Goal: Information Seeking & Learning: Learn about a topic

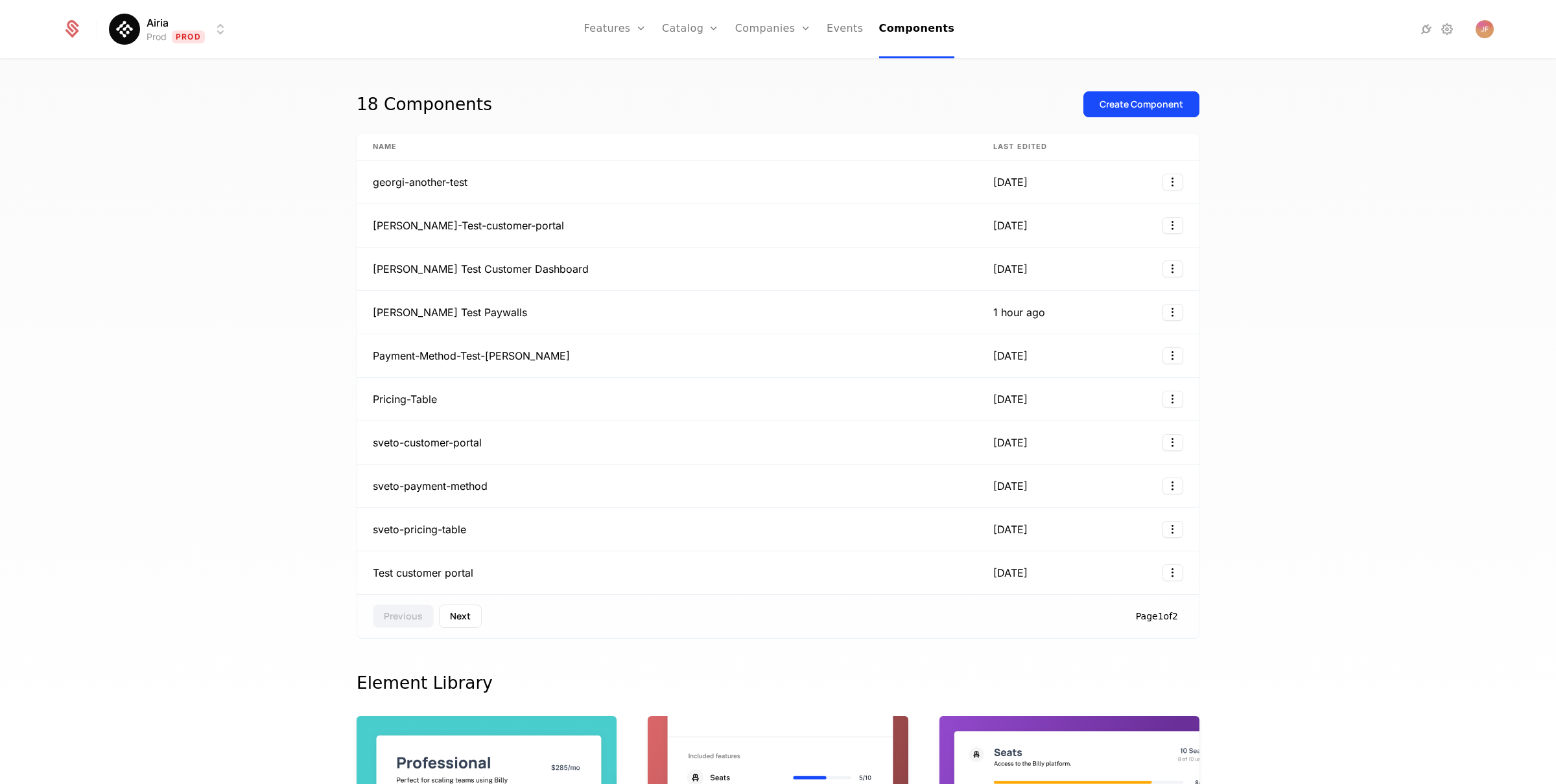
click at [88, 38] on div at bounding box center [79, 29] width 35 height 20
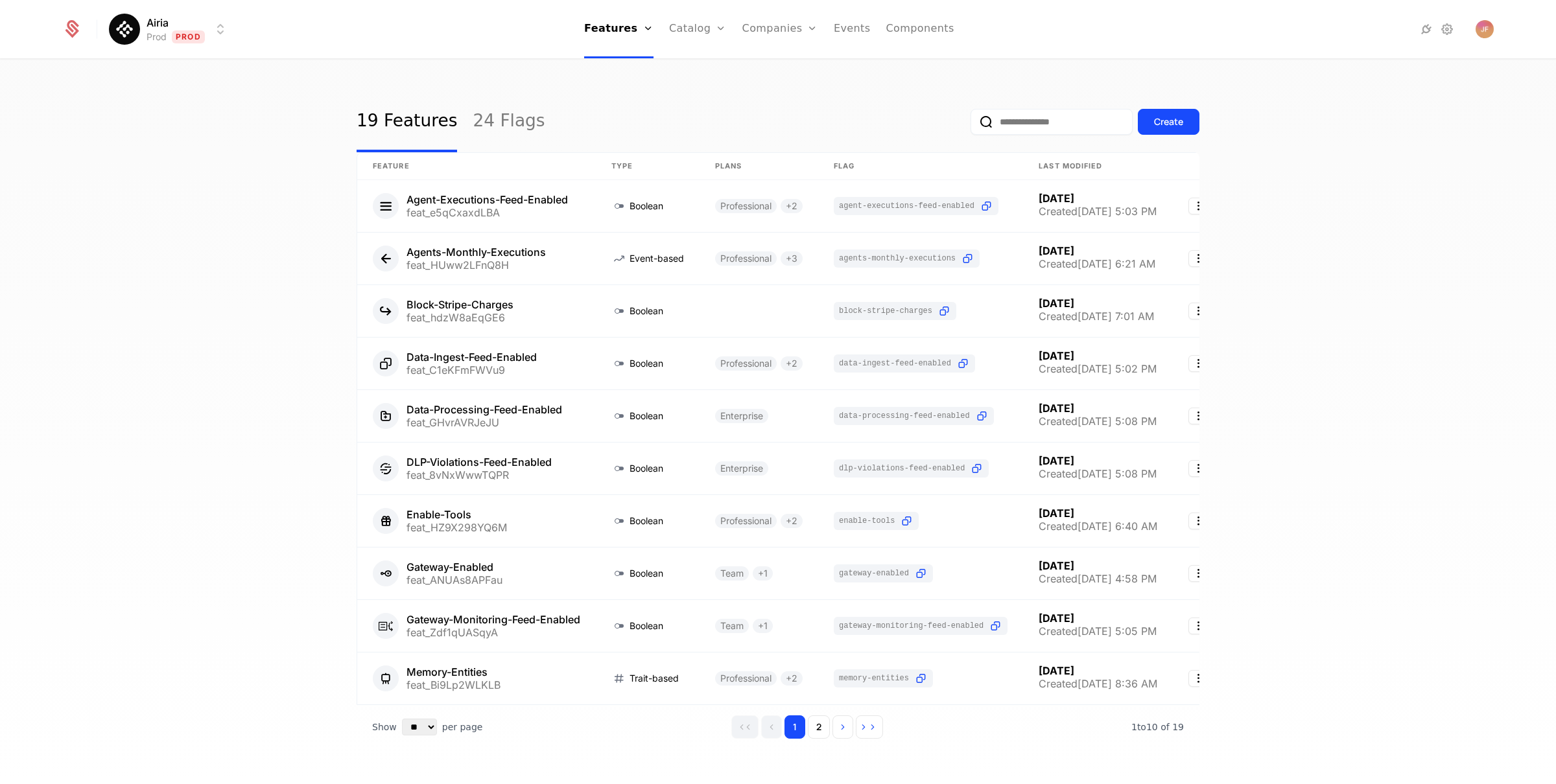
click at [1482, 41] on div "Airia Prod Prod Features Features Flags Catalog Plans Add Ons Configuration Com…" at bounding box center [778, 29] width 1432 height 59
click at [1482, 27] on img "Open user button" at bounding box center [1484, 28] width 18 height 18
click at [1324, 106] on button "Manage account" at bounding box center [1372, 104] width 245 height 33
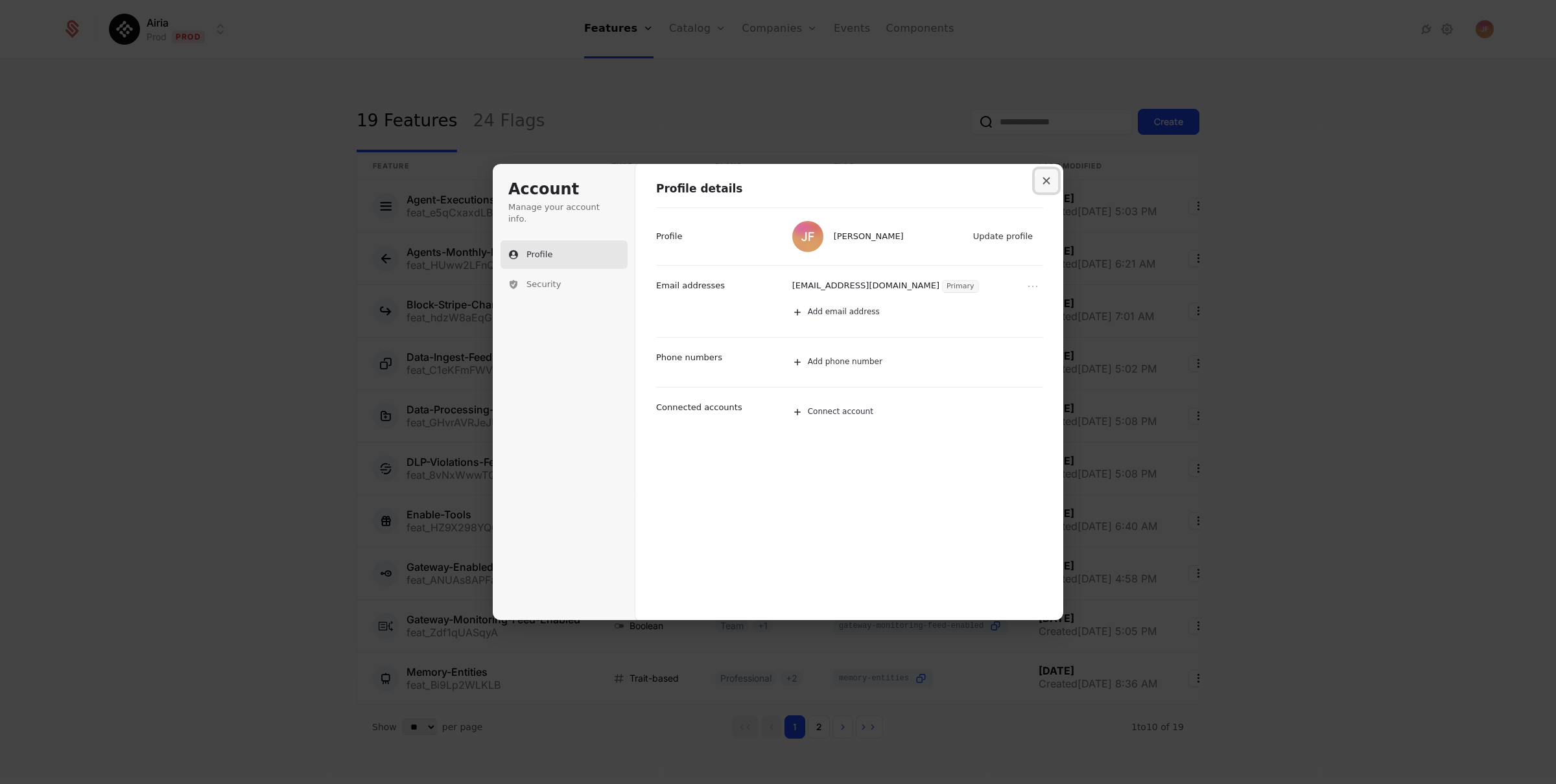
click at [1047, 180] on icon "Close modal" at bounding box center [1047, 181] width 7 height 7
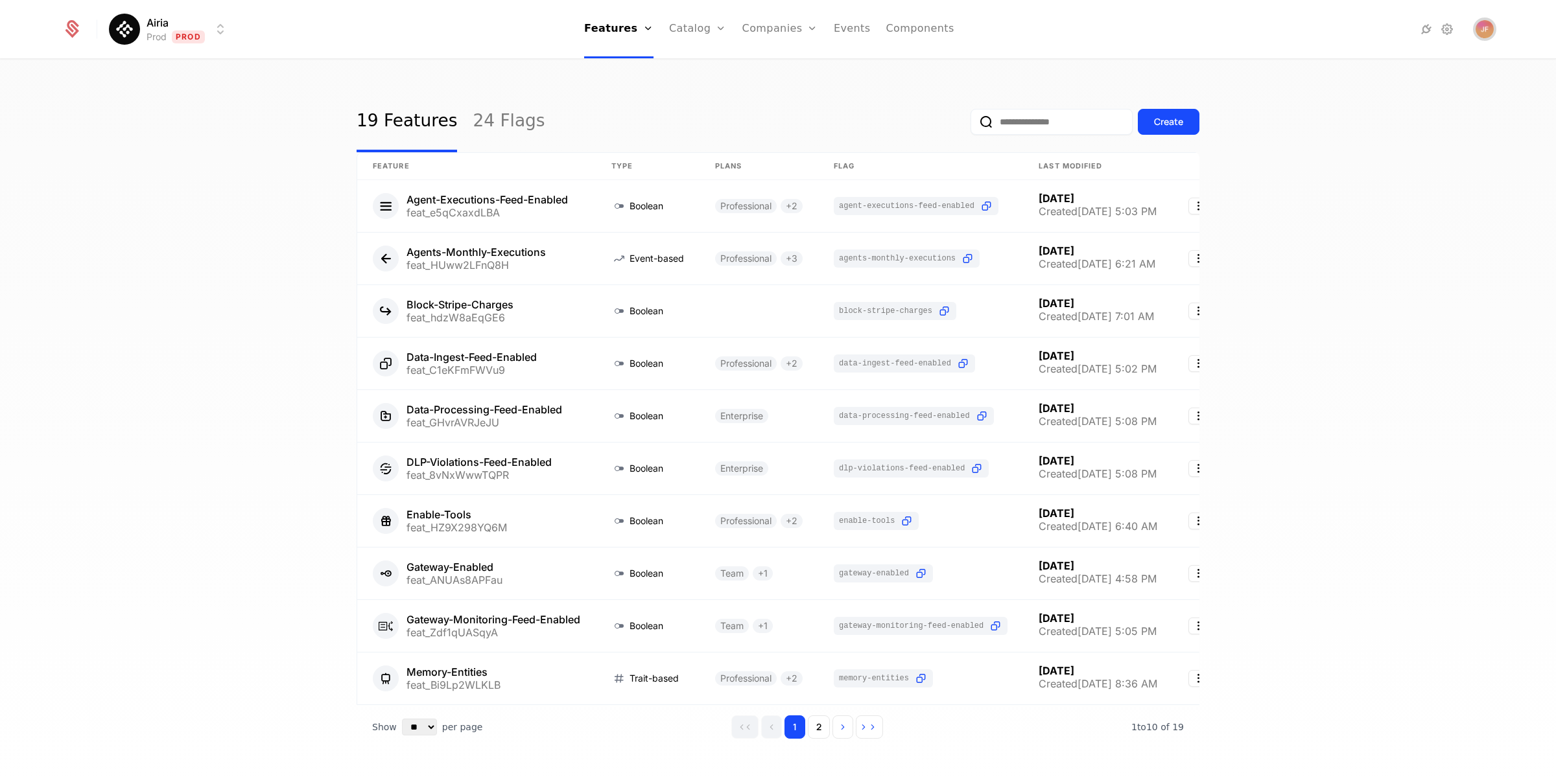
click at [1490, 28] on img "Open user button" at bounding box center [1484, 28] width 18 height 18
click at [1197, 31] on nav "Features Features Flags Catalog Plans Add Ons Configuration Companies Companies…" at bounding box center [769, 29] width 1061 height 59
click at [79, 35] on icon at bounding box center [72, 28] width 18 height 18
click at [1484, 22] on img "Open user button" at bounding box center [1484, 28] width 18 height 18
click at [1322, 98] on button "Manage account" at bounding box center [1372, 104] width 245 height 33
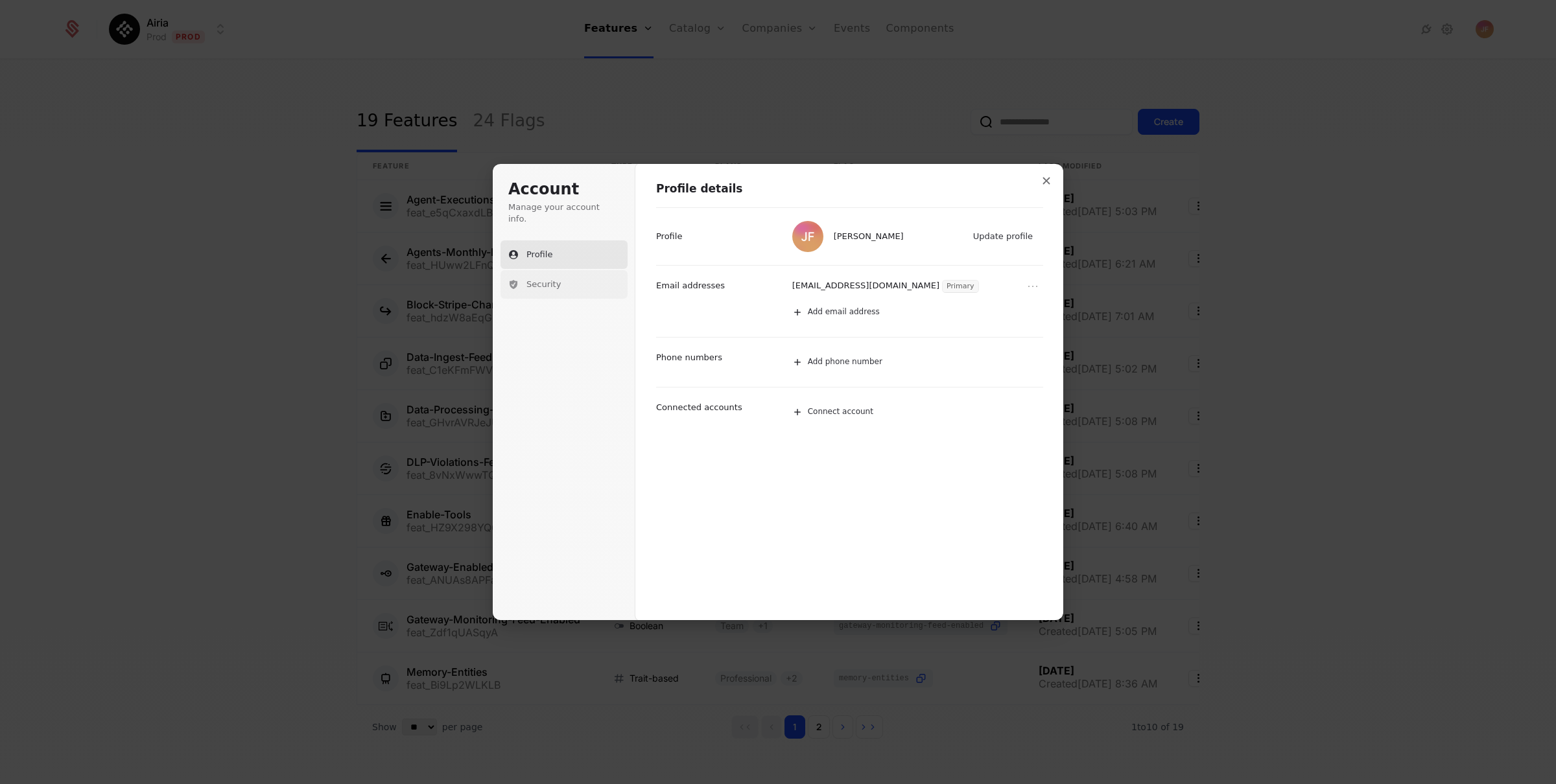
click at [557, 278] on span "Security" at bounding box center [544, 284] width 34 height 12
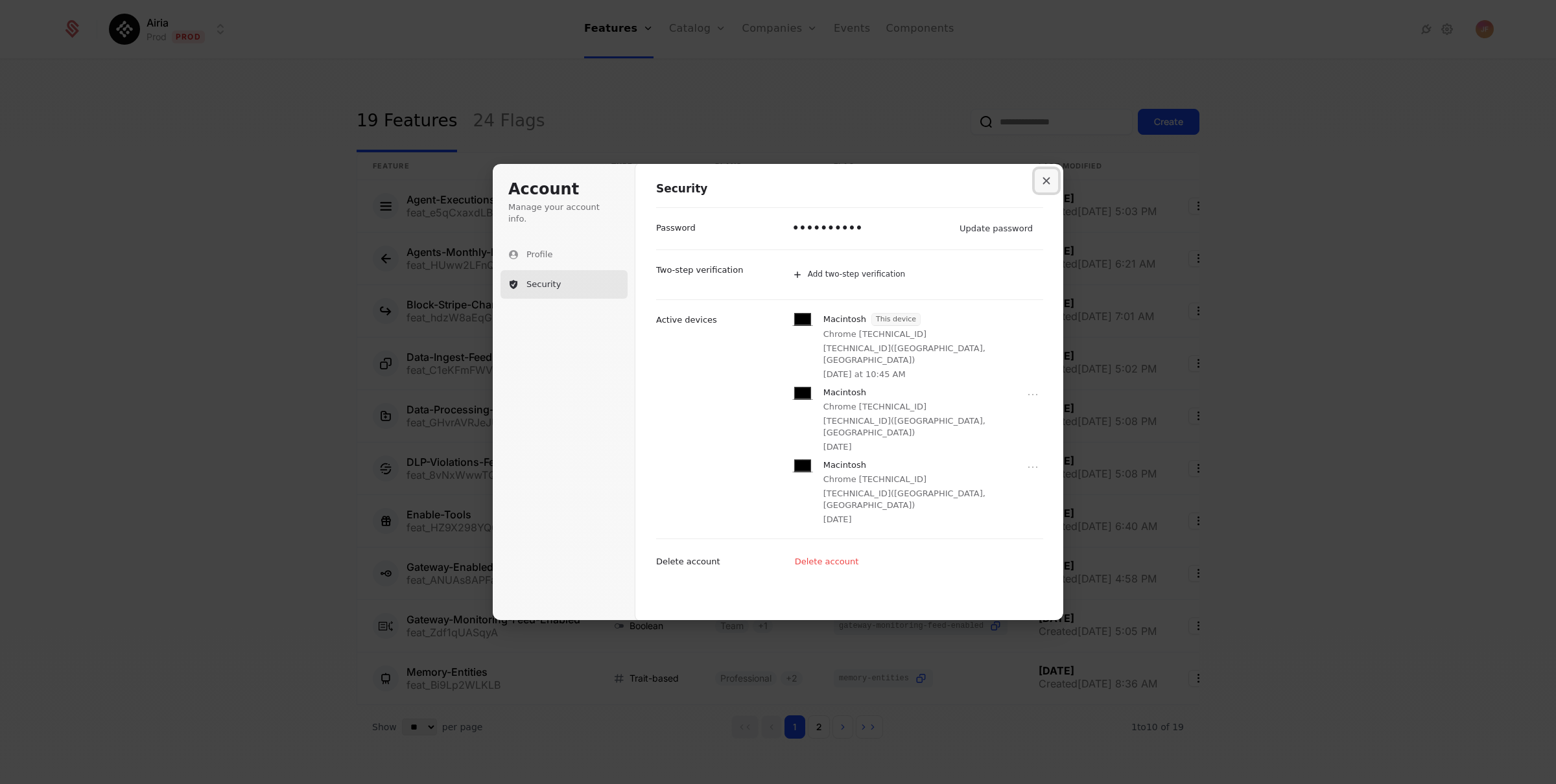
click at [1047, 178] on icon "Close modal" at bounding box center [1047, 180] width 8 height 8
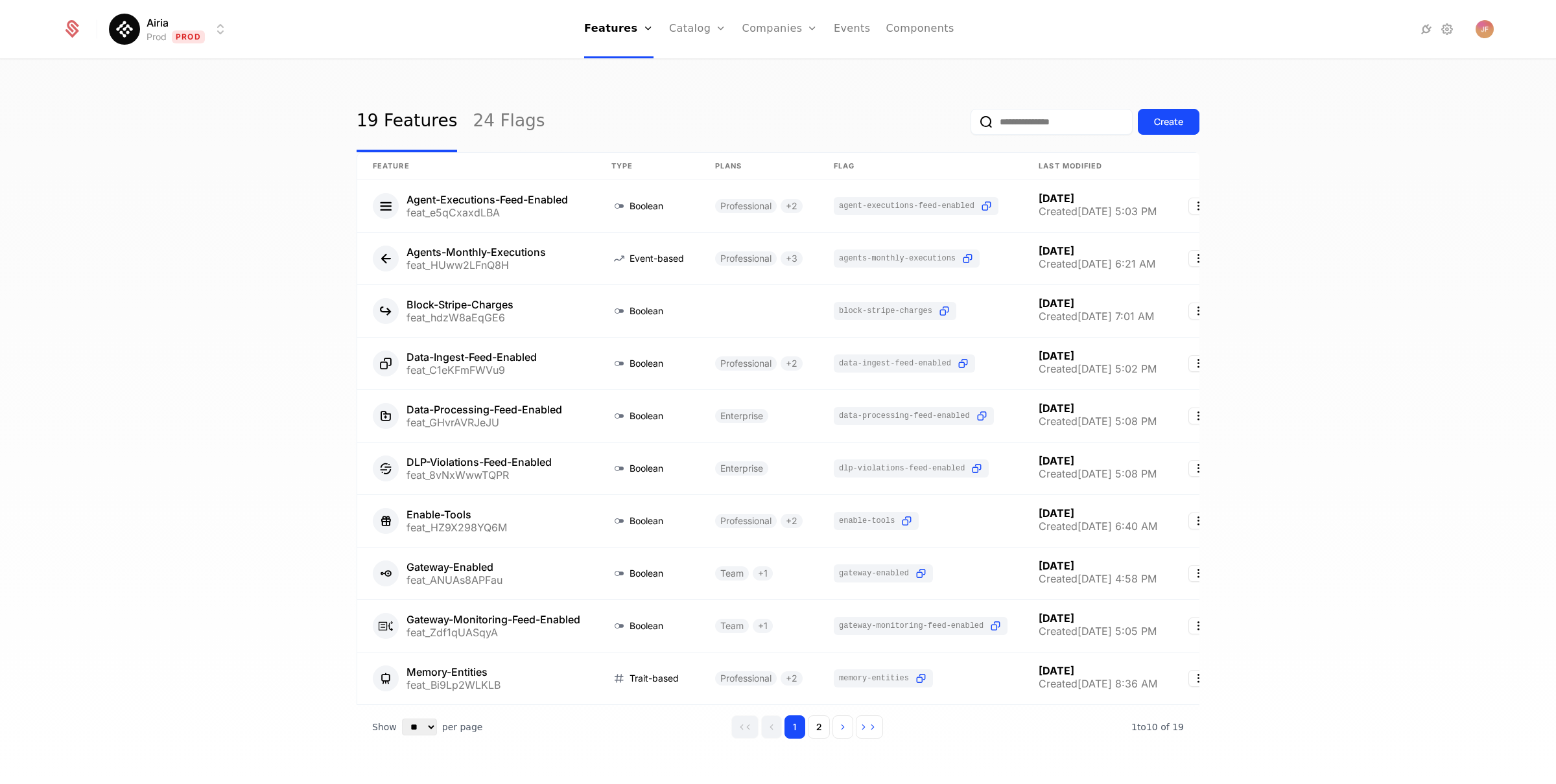
click at [126, 46] on div "Airia Prod Prod Features Features Flags Catalog Plans Add Ons Configuration Com…" at bounding box center [778, 29] width 1432 height 59
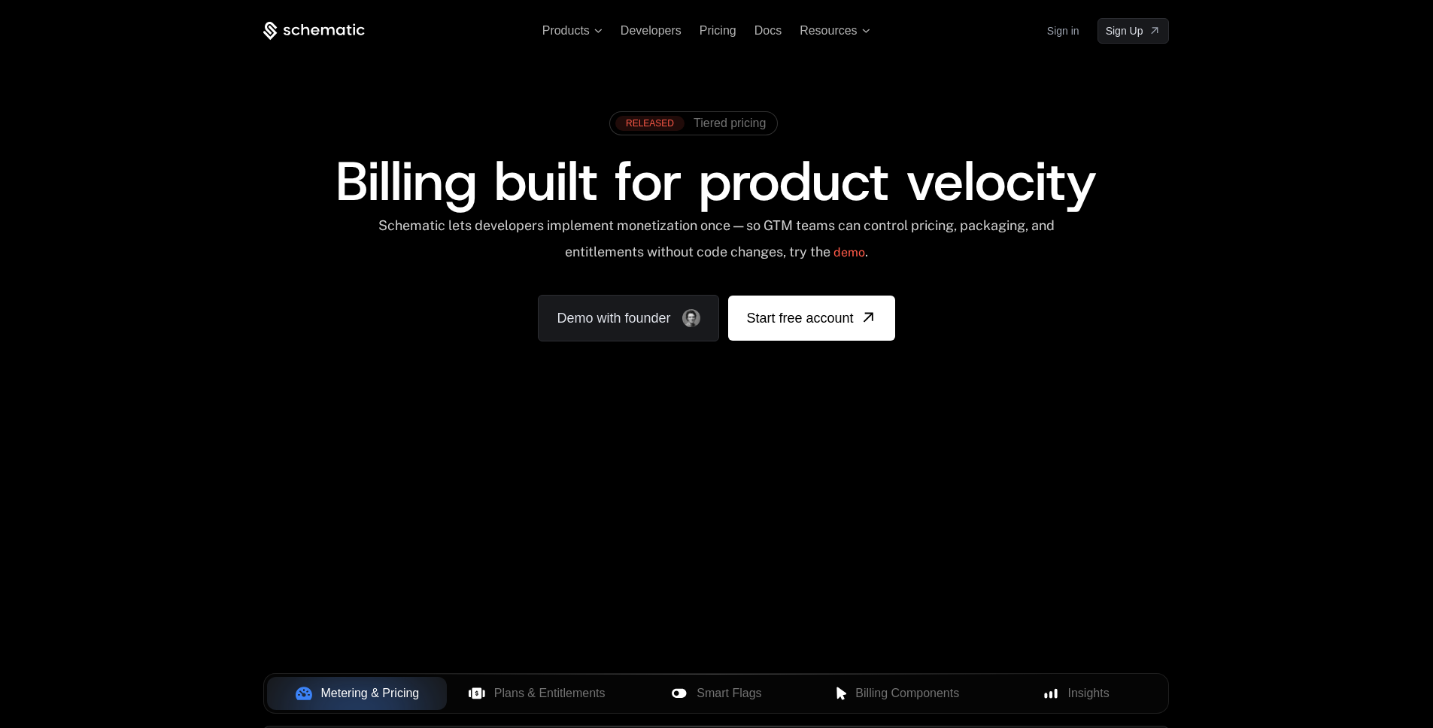
click at [1055, 25] on link "Sign in" at bounding box center [1063, 31] width 32 height 24
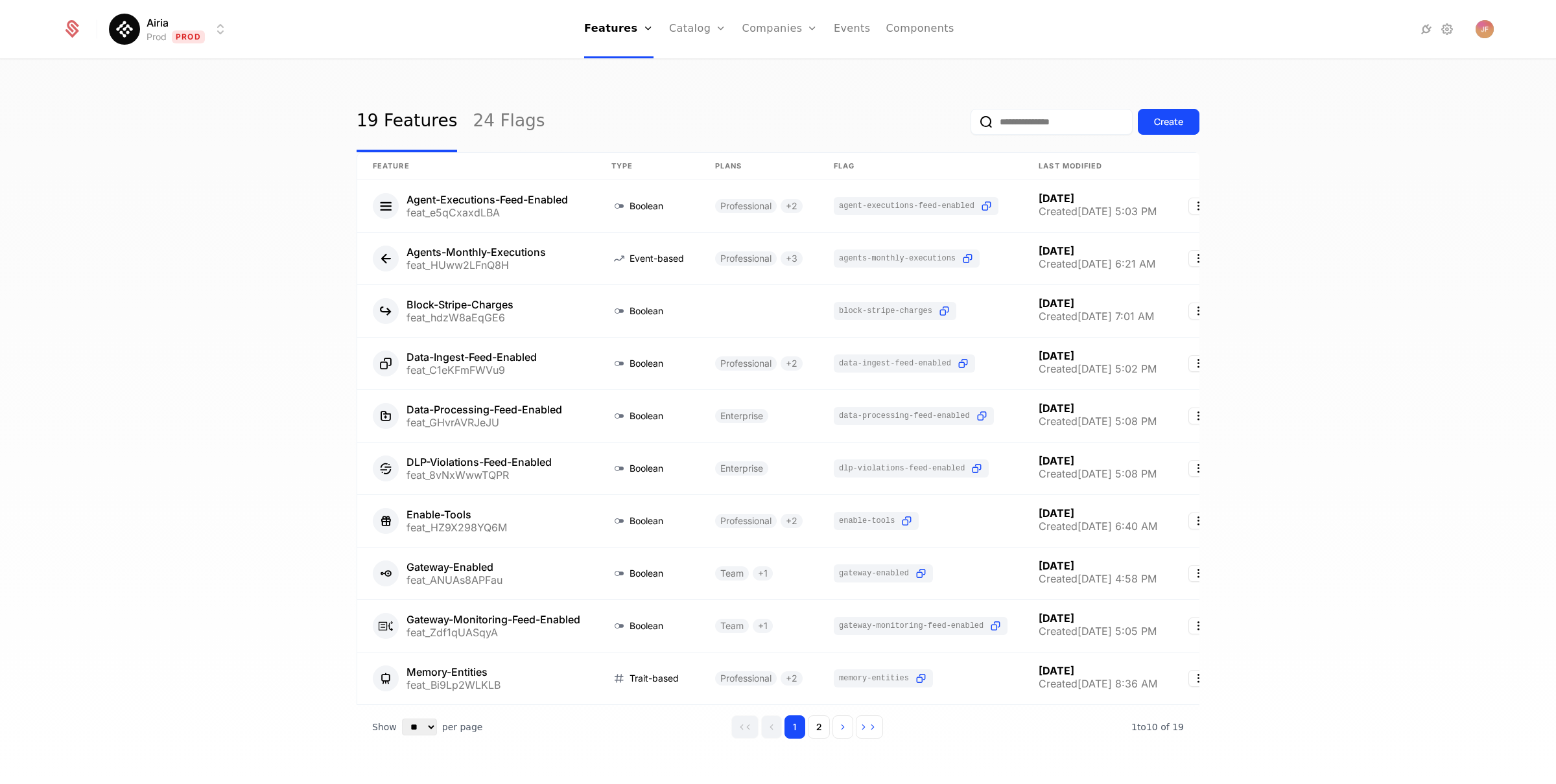
click at [134, 37] on html "Airia Prod Prod Features Features Flags Catalog Plans Add Ons Configuration Com…" at bounding box center [778, 392] width 1556 height 784
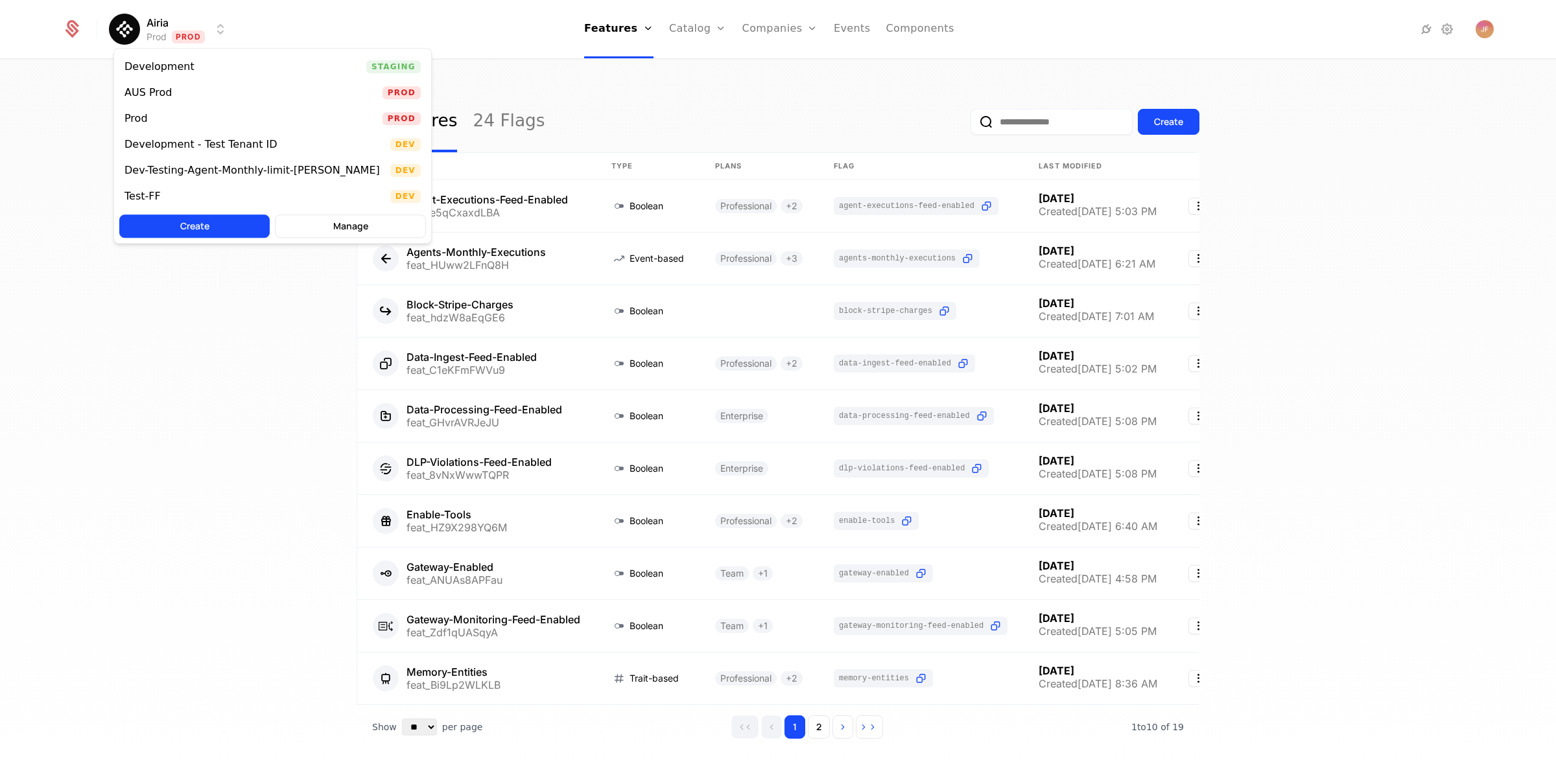
click at [134, 37] on html "Airia Prod Prod Features Features Flags Catalog Plans Add Ons Configuration Com…" at bounding box center [778, 392] width 1556 height 784
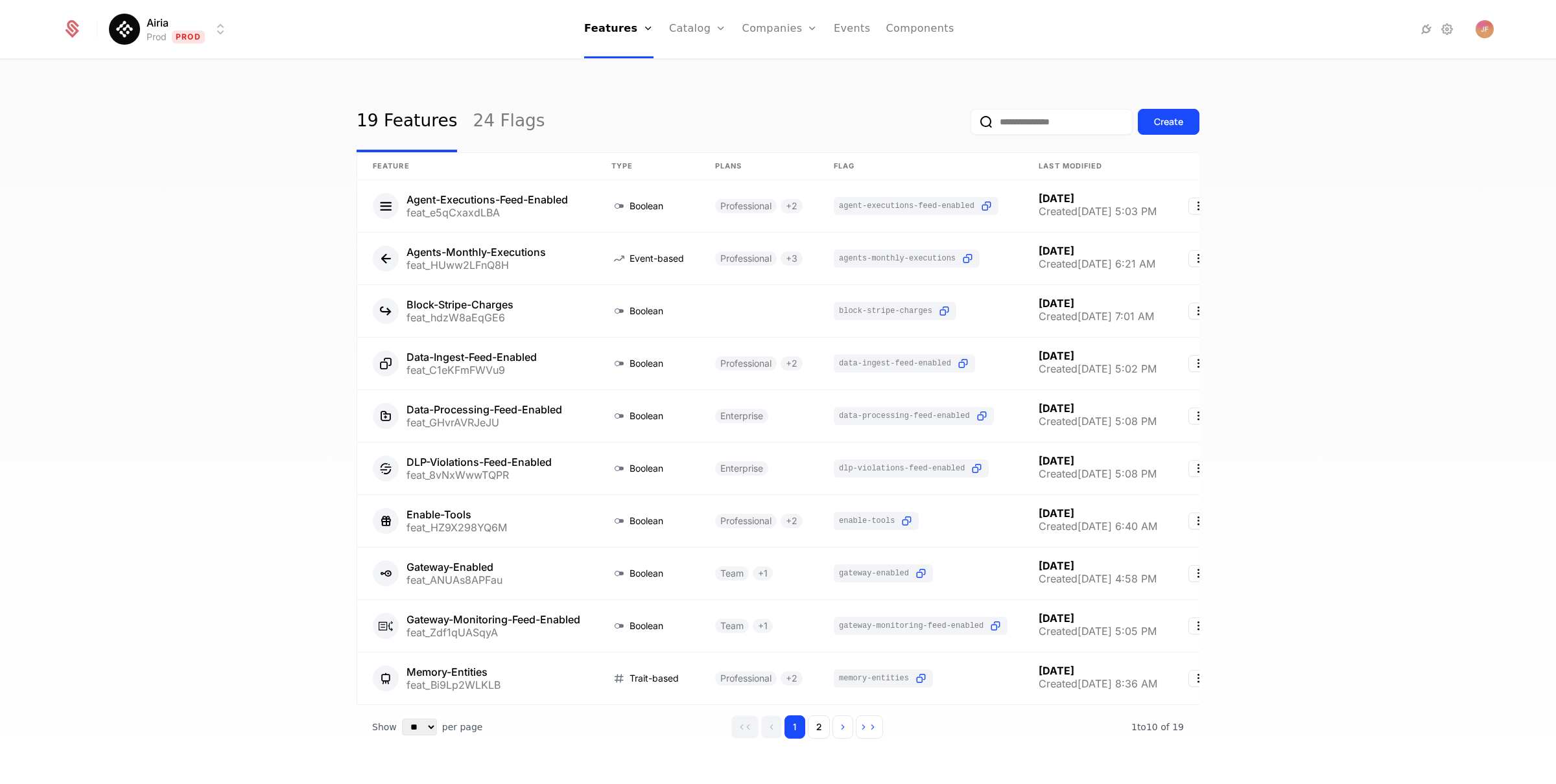
click at [73, 40] on div "Airia Prod Prod" at bounding box center [145, 28] width 166 height 28
click at [72, 20] on icon at bounding box center [72, 26] width 12 height 12
click at [1443, 34] on icon at bounding box center [1447, 29] width 16 height 16
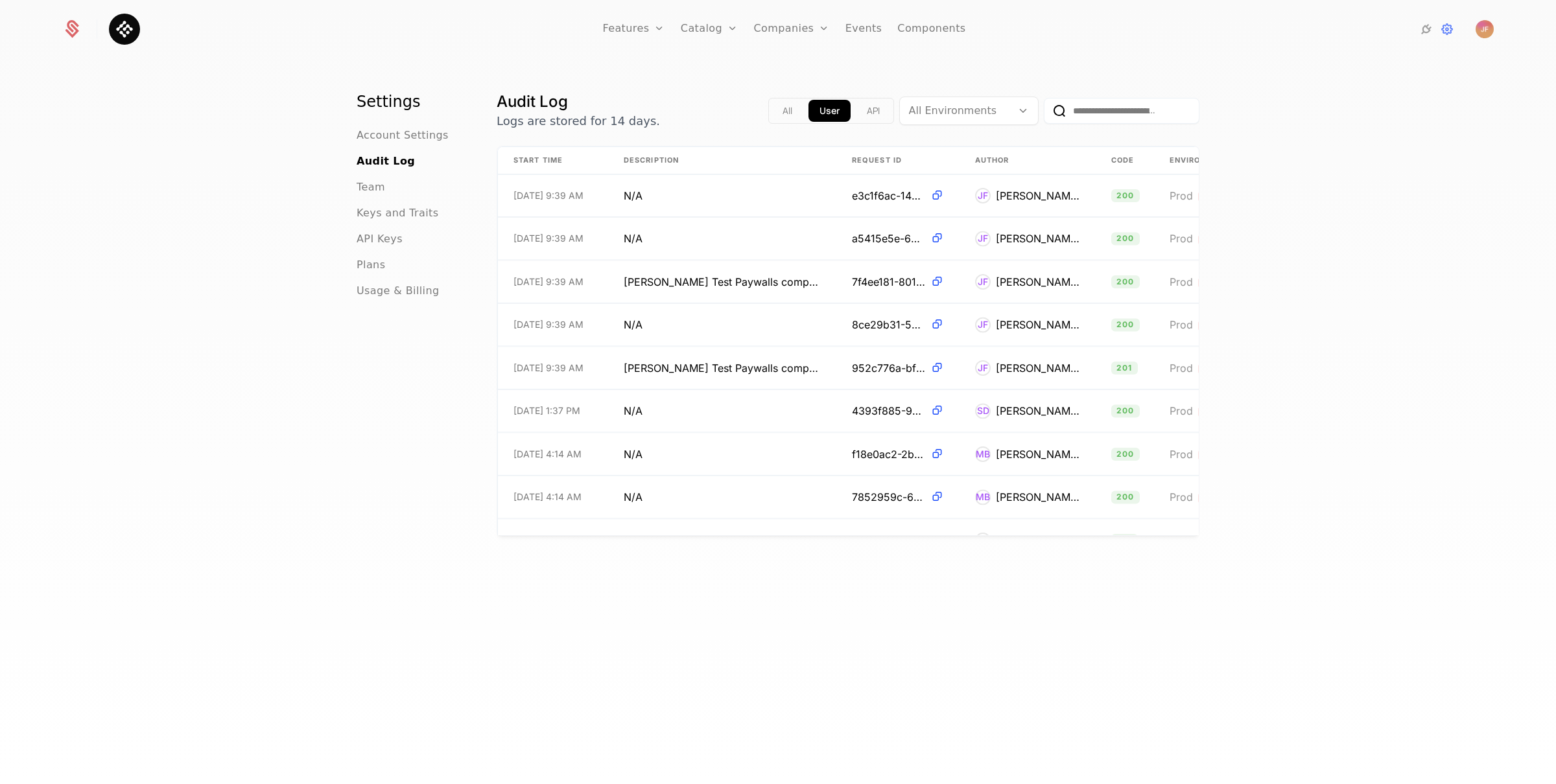
click at [1503, 159] on div "Settings Account Settings Audit Log Team Keys and Traits API Keys Plans Usage &…" at bounding box center [778, 426] width 1556 height 731
click at [366, 190] on span "Team" at bounding box center [371, 187] width 28 height 16
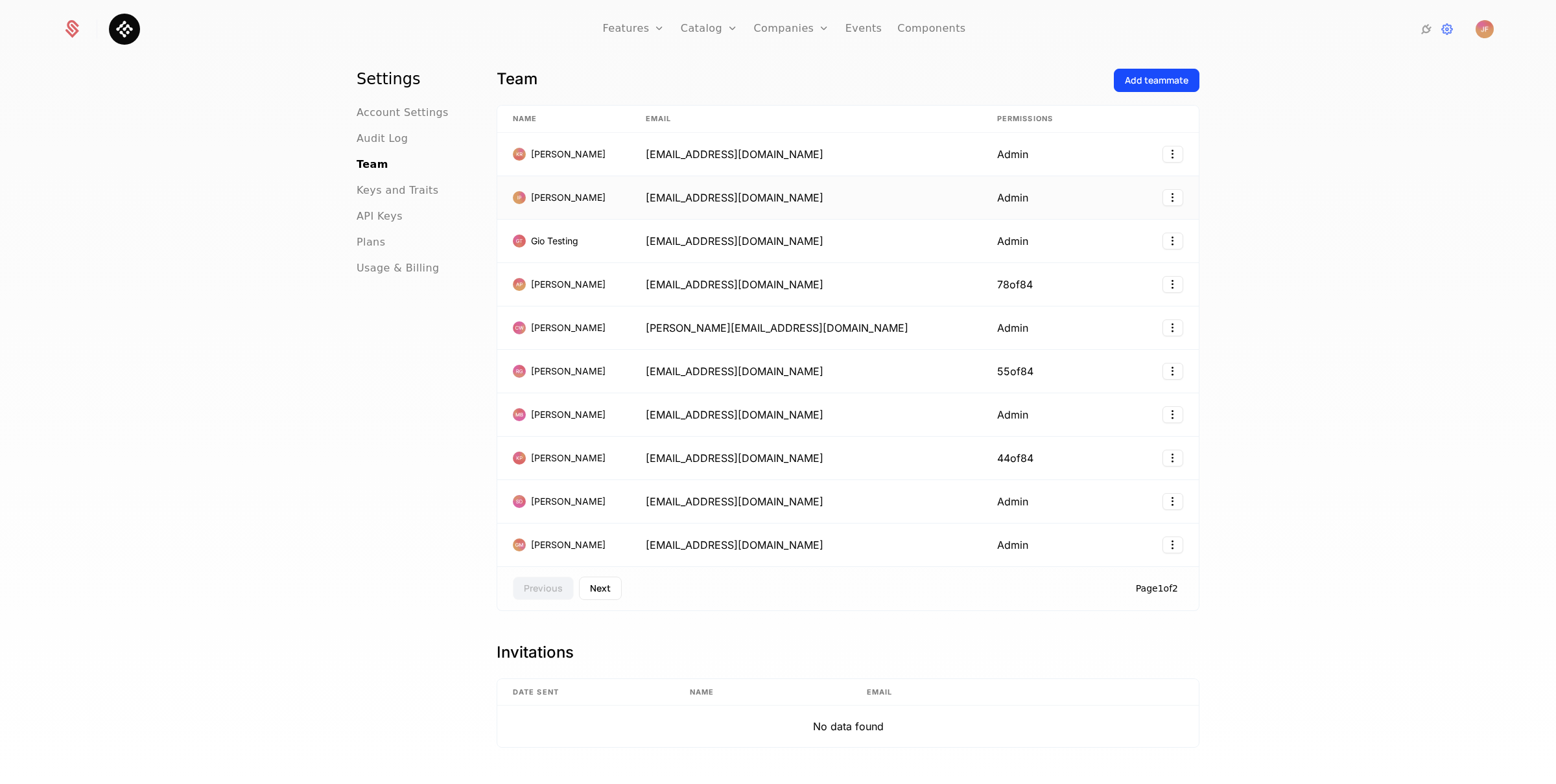
scroll to position [30, 0]
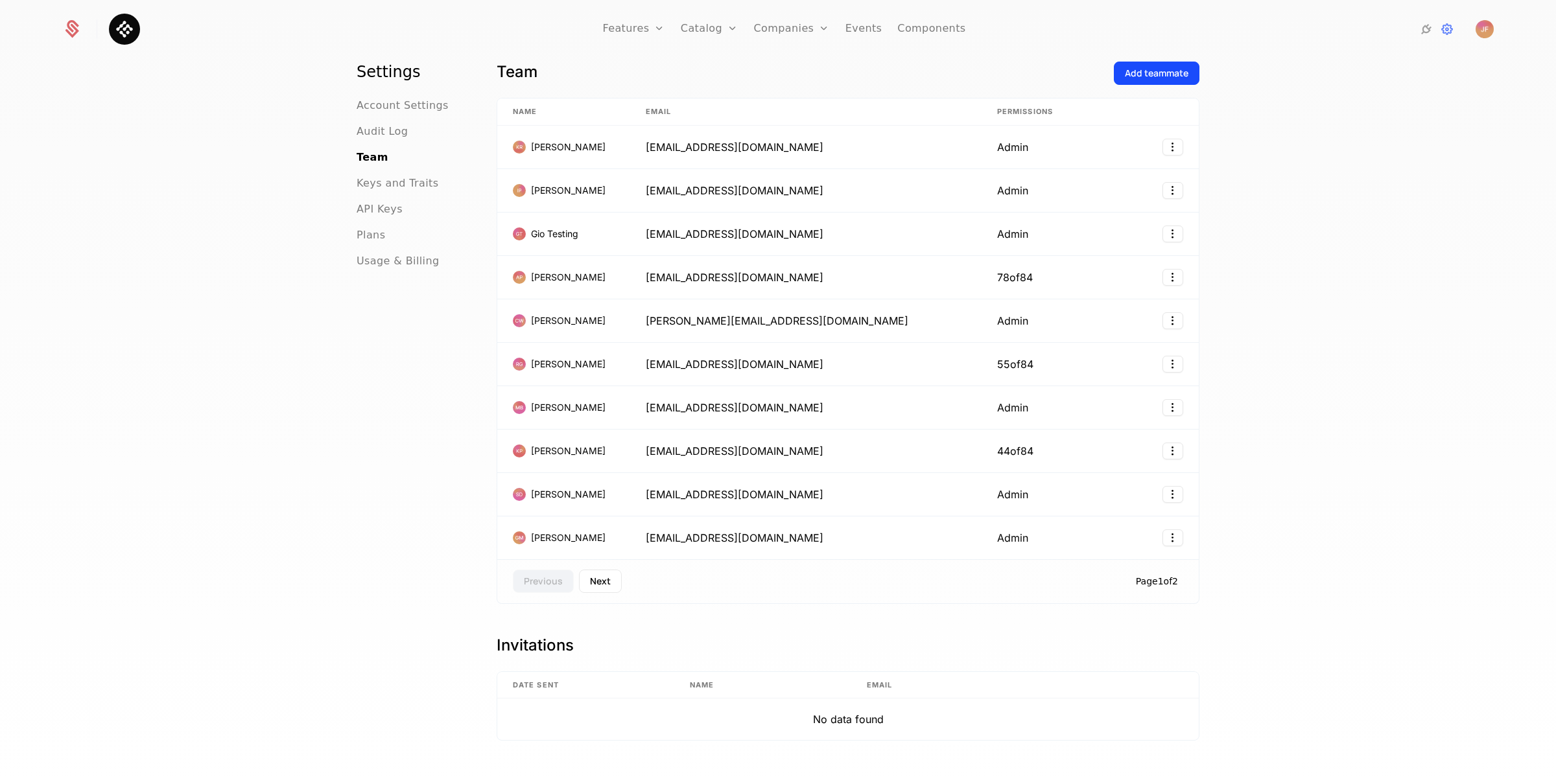
click at [127, 32] on img at bounding box center [124, 29] width 31 height 31
click at [705, 30] on link "Catalog" at bounding box center [709, 29] width 58 height 59
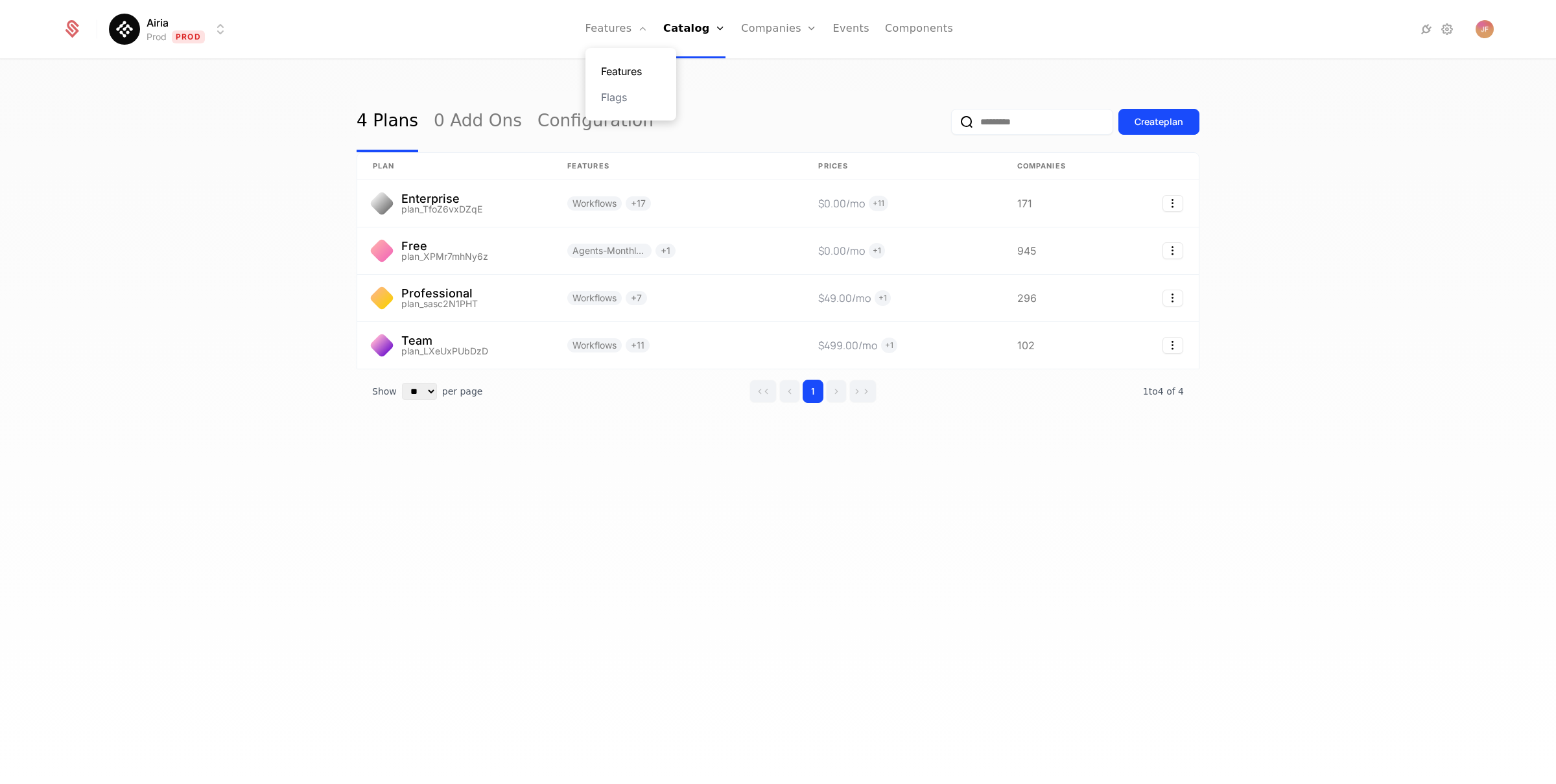
click at [636, 72] on link "Features" at bounding box center [630, 72] width 59 height 16
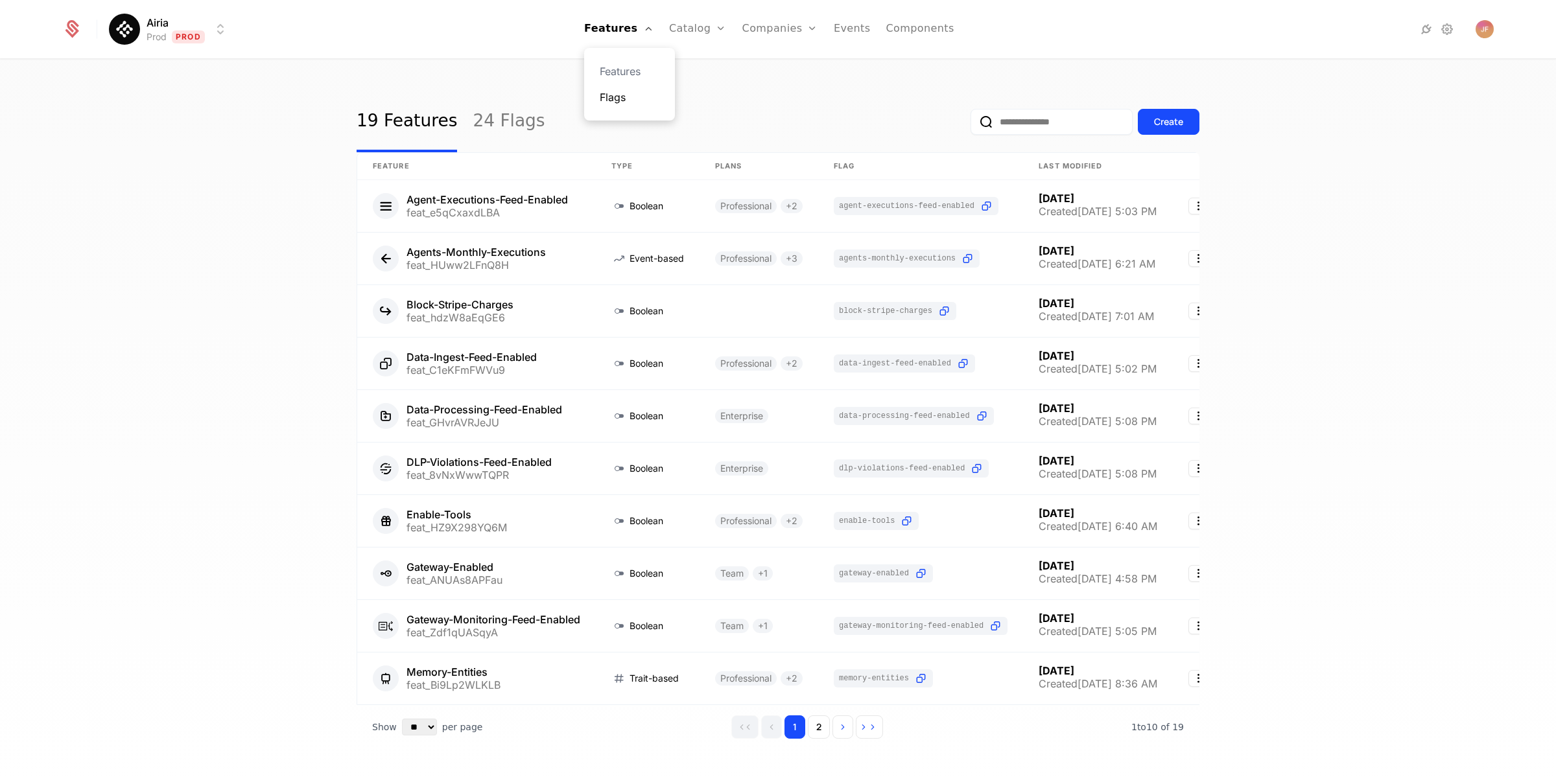
click at [637, 98] on link "Flags" at bounding box center [629, 97] width 59 height 16
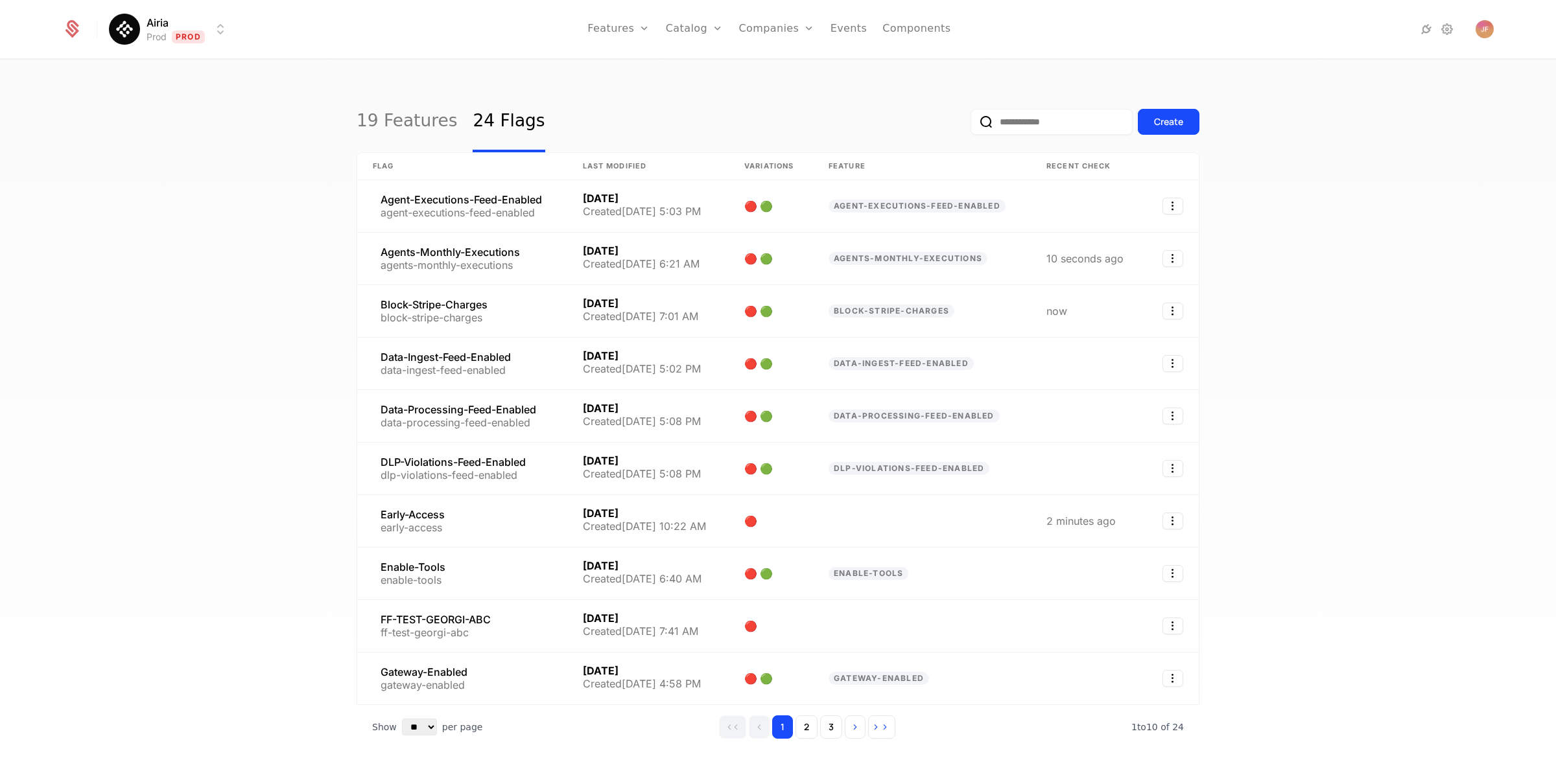
click at [800, 80] on div "19 Features 24 Flags Create Flag Last Modified Variations Feature Recent check …" at bounding box center [778, 426] width 1556 height 731
click at [1170, 121] on div "Create" at bounding box center [1169, 121] width 29 height 13
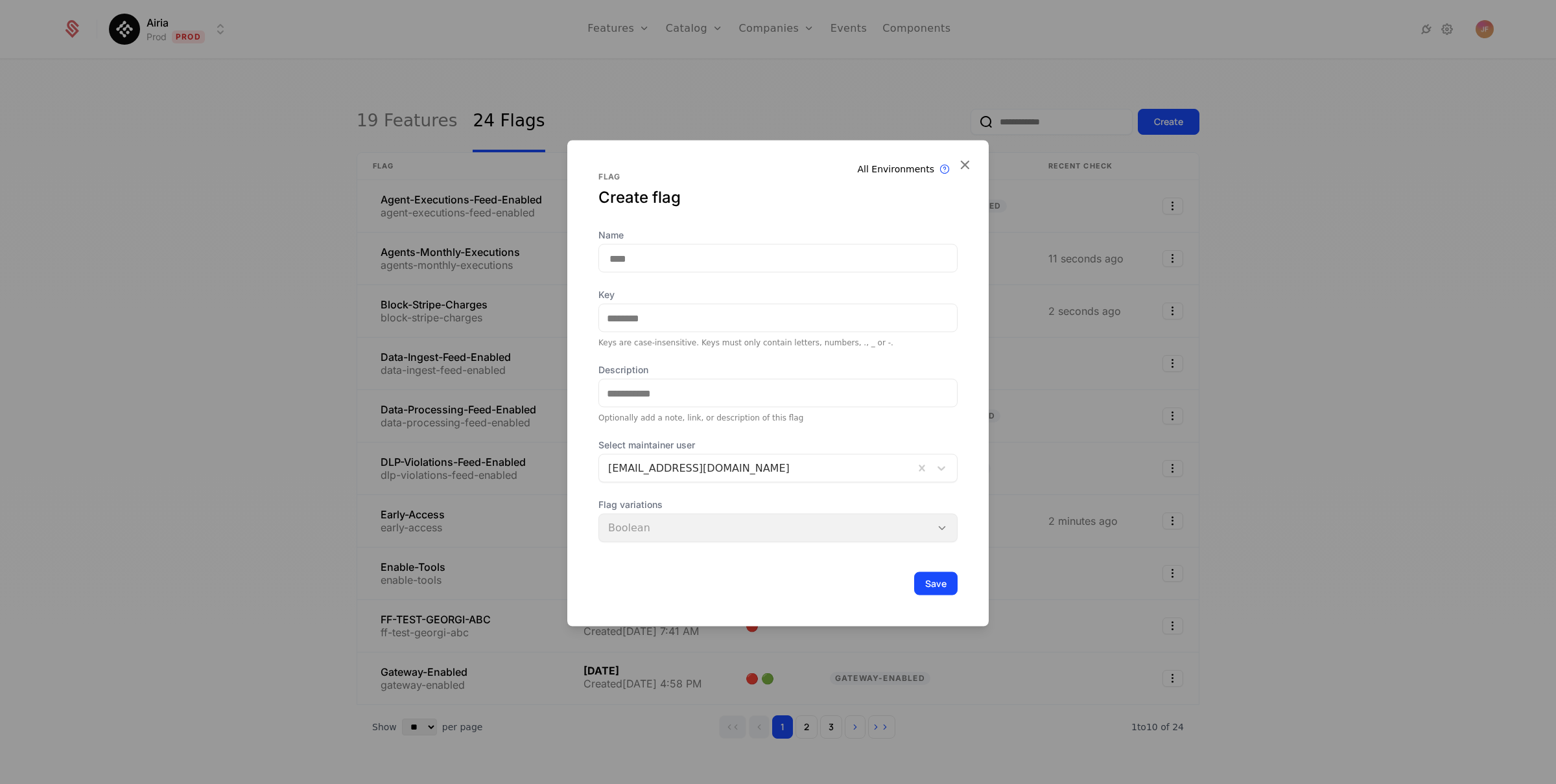
click at [707, 258] on input "Name" at bounding box center [778, 258] width 359 height 28
click at [653, 316] on div "Key Keys are case-insensitive. Keys must only contain letters, numbers, ., _ or…" at bounding box center [778, 318] width 359 height 59
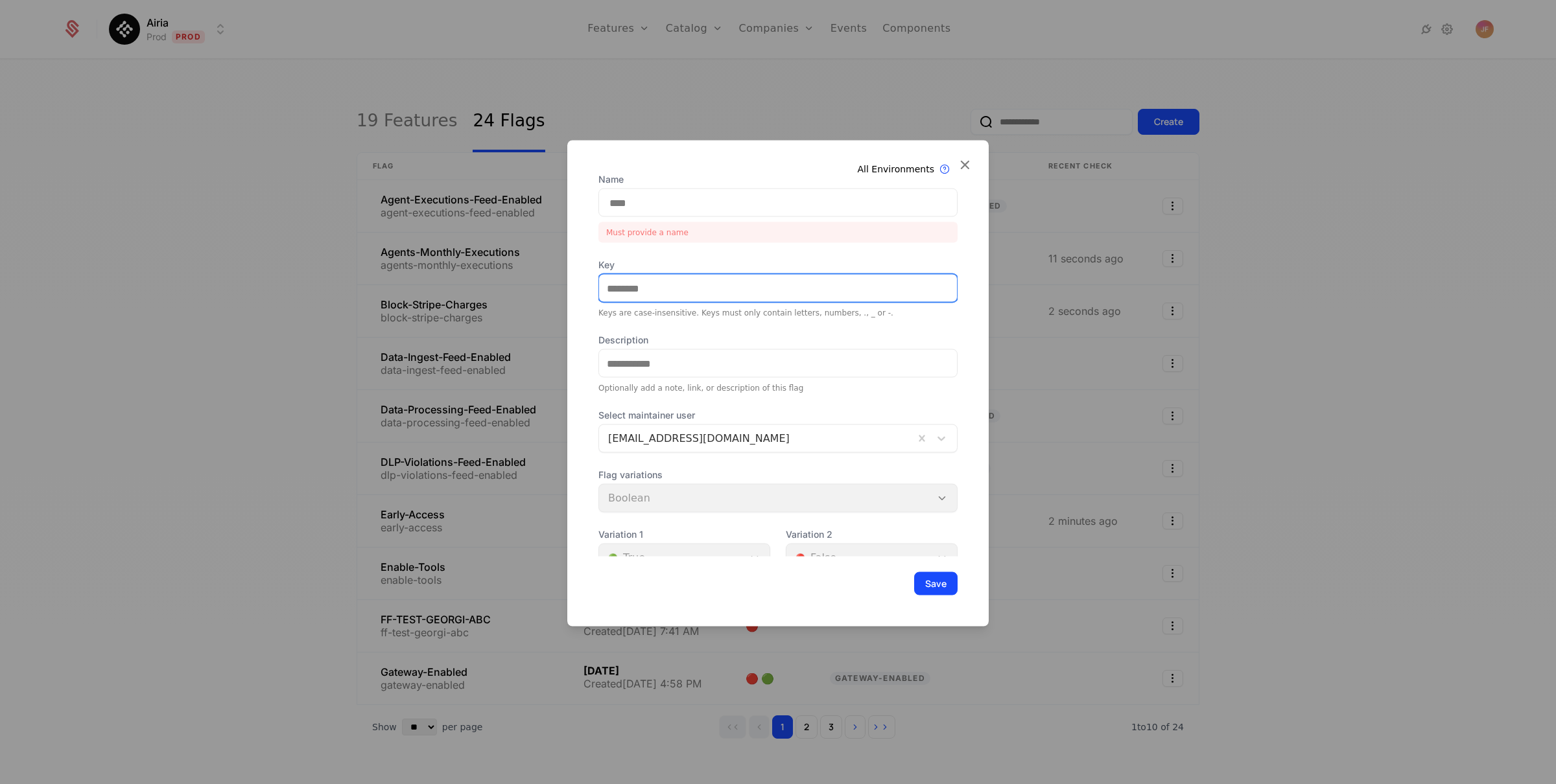
scroll to position [72, 0]
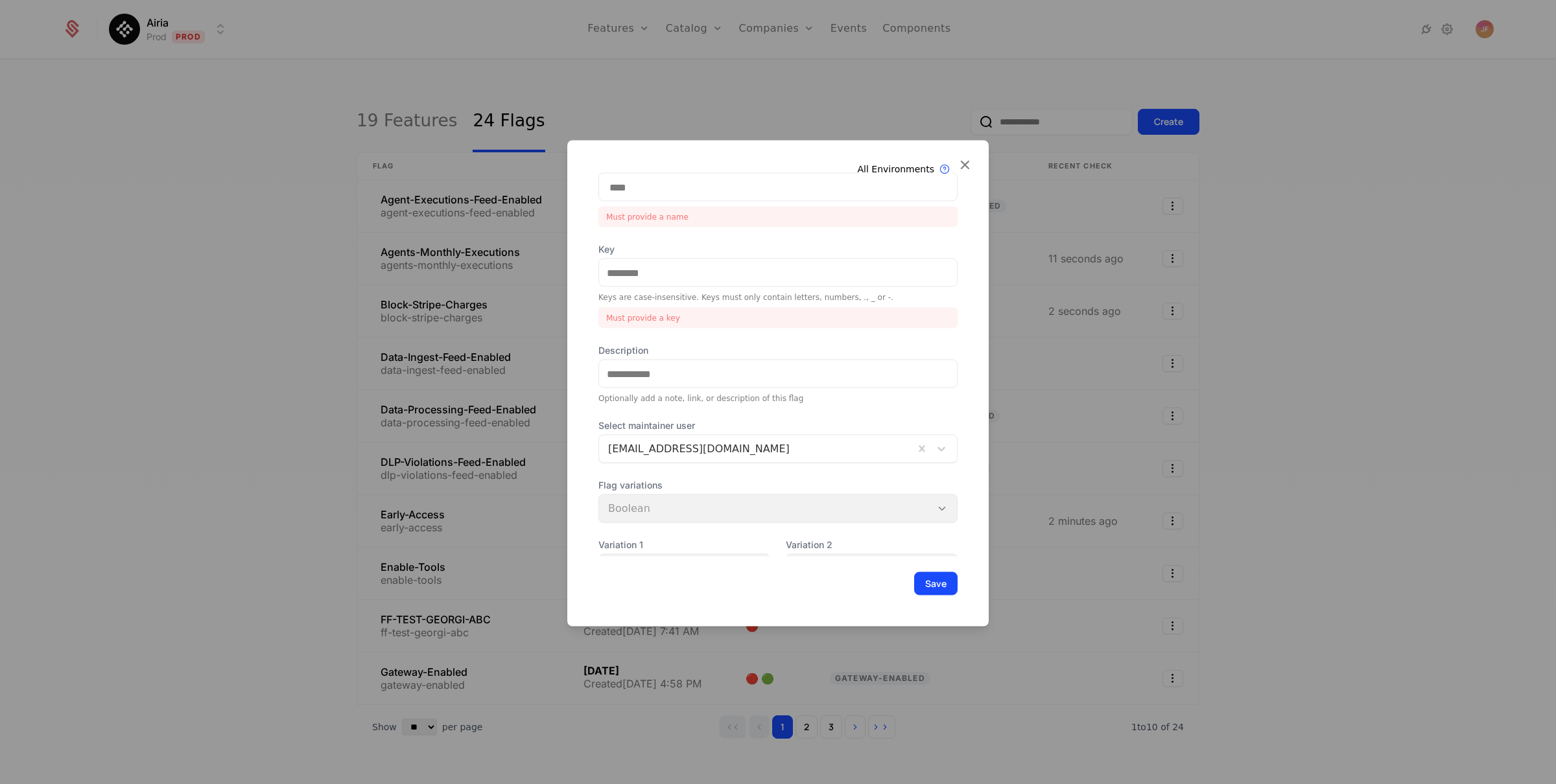
click at [681, 484] on div "Flag variations Boolean" at bounding box center [778, 501] width 359 height 44
click at [635, 271] on input "Key" at bounding box center [778, 273] width 358 height 28
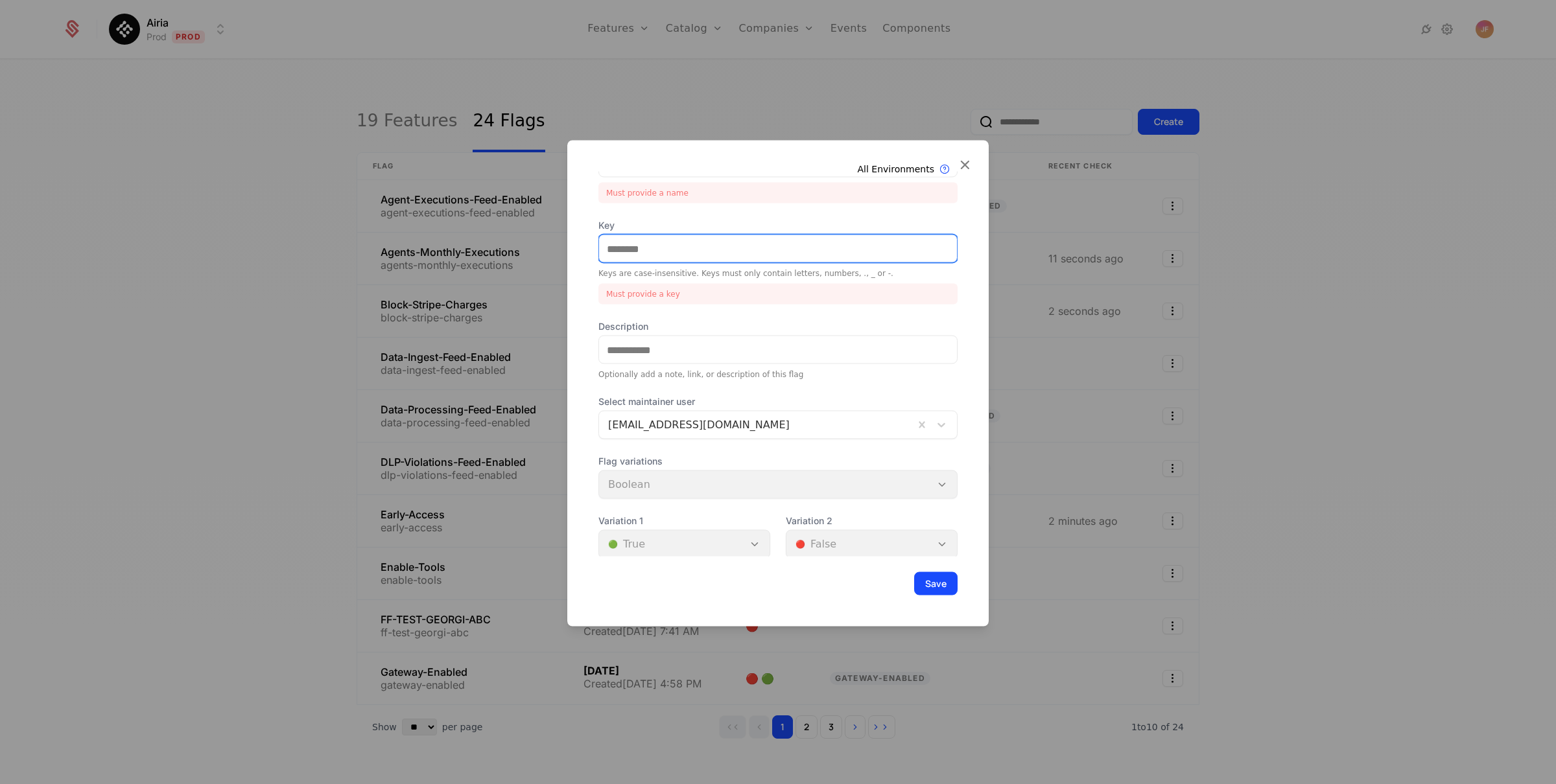
scroll to position [97, 0]
click at [826, 490] on div "Flag variations Boolean" at bounding box center [778, 475] width 359 height 44
drag, startPoint x: 598, startPoint y: 462, endPoint x: 666, endPoint y: 461, distance: 68.0
click at [666, 461] on span "Flag variations" at bounding box center [778, 459] width 359 height 13
click at [666, 482] on div "Flag variations Boolean" at bounding box center [778, 475] width 359 height 44
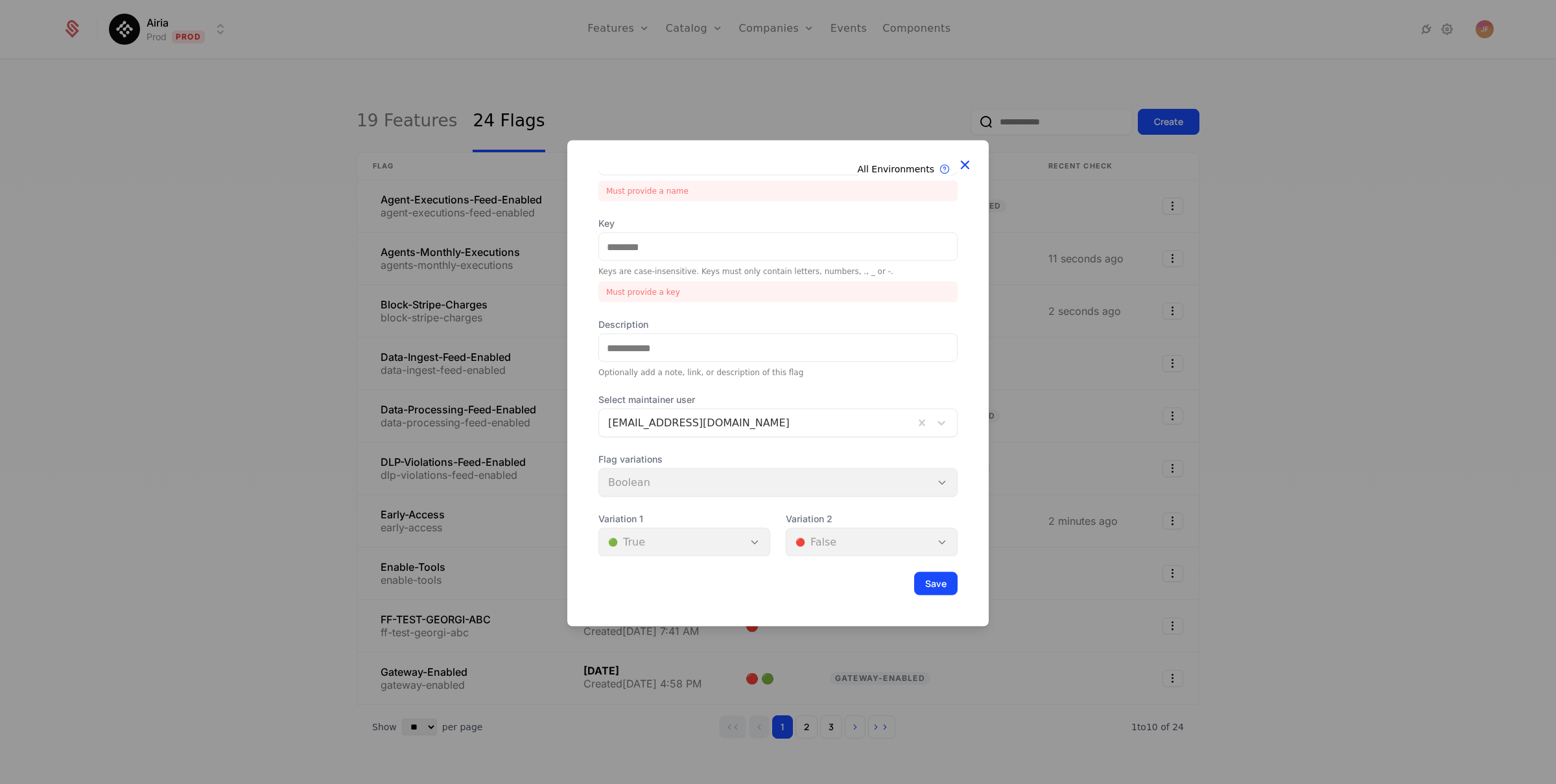
click at [961, 162] on icon at bounding box center [965, 165] width 17 height 17
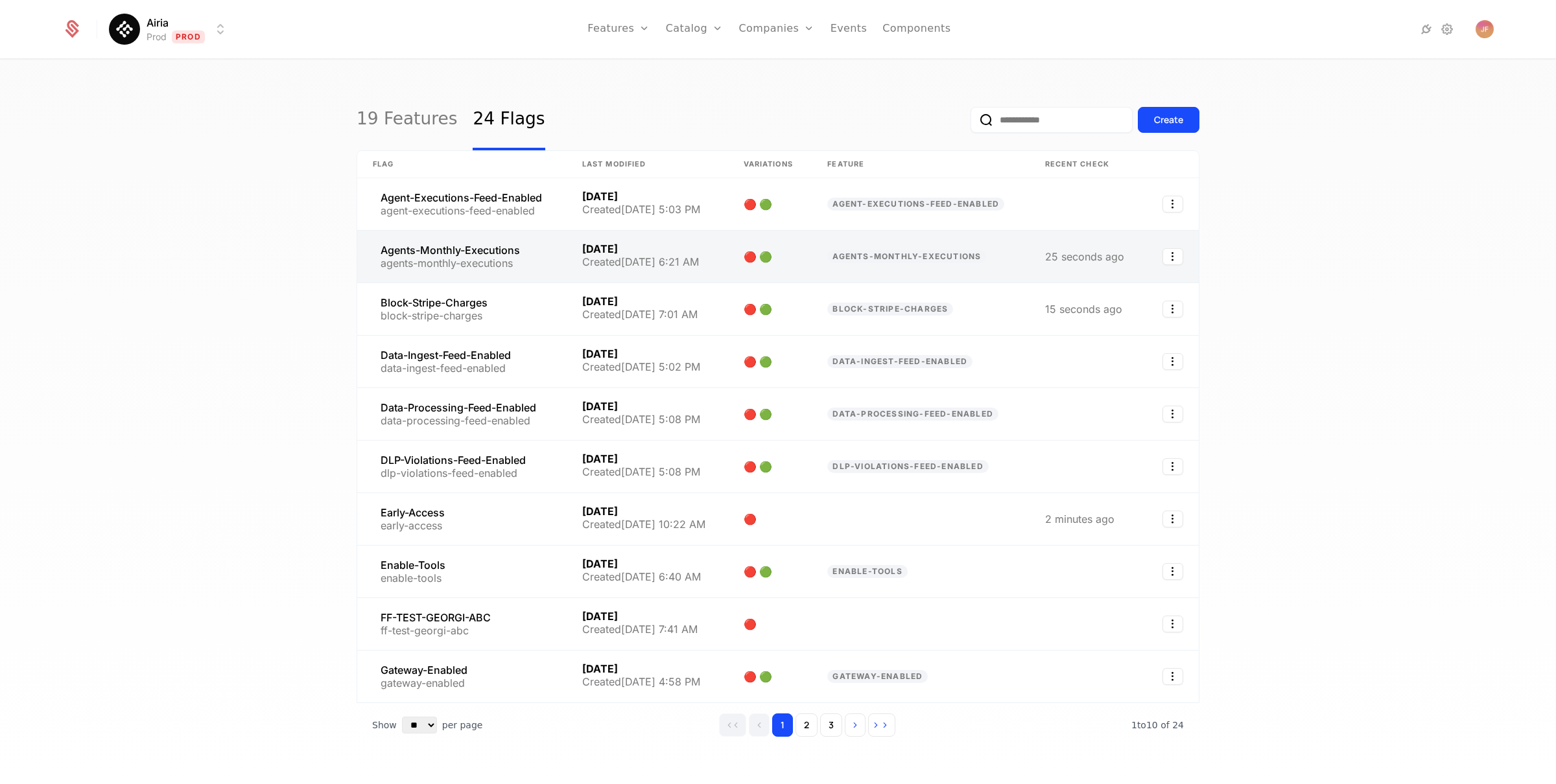
scroll to position [3, 0]
click at [438, 250] on link at bounding box center [461, 255] width 209 height 52
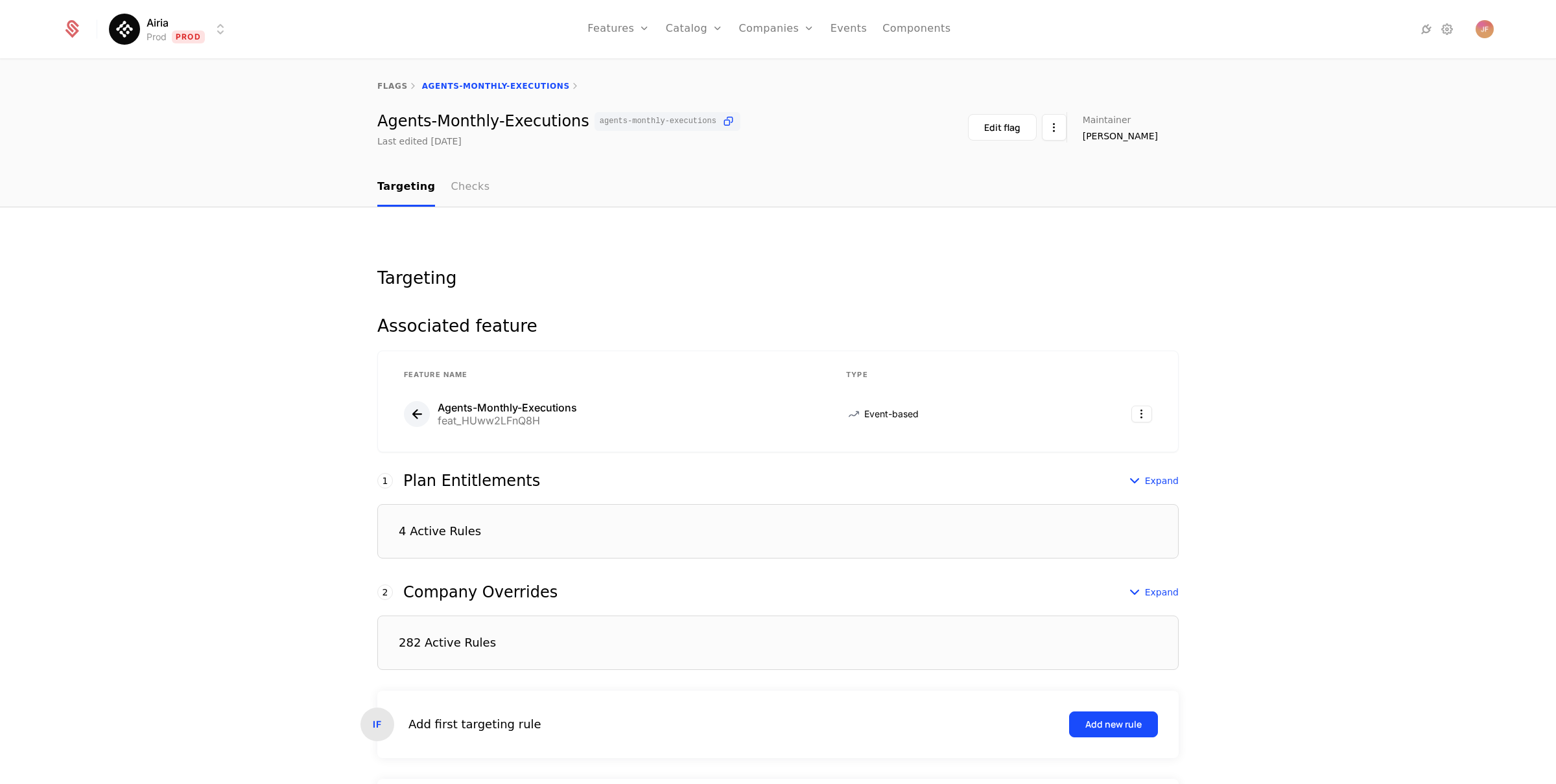
click at [451, 180] on link "Checks" at bounding box center [470, 188] width 39 height 38
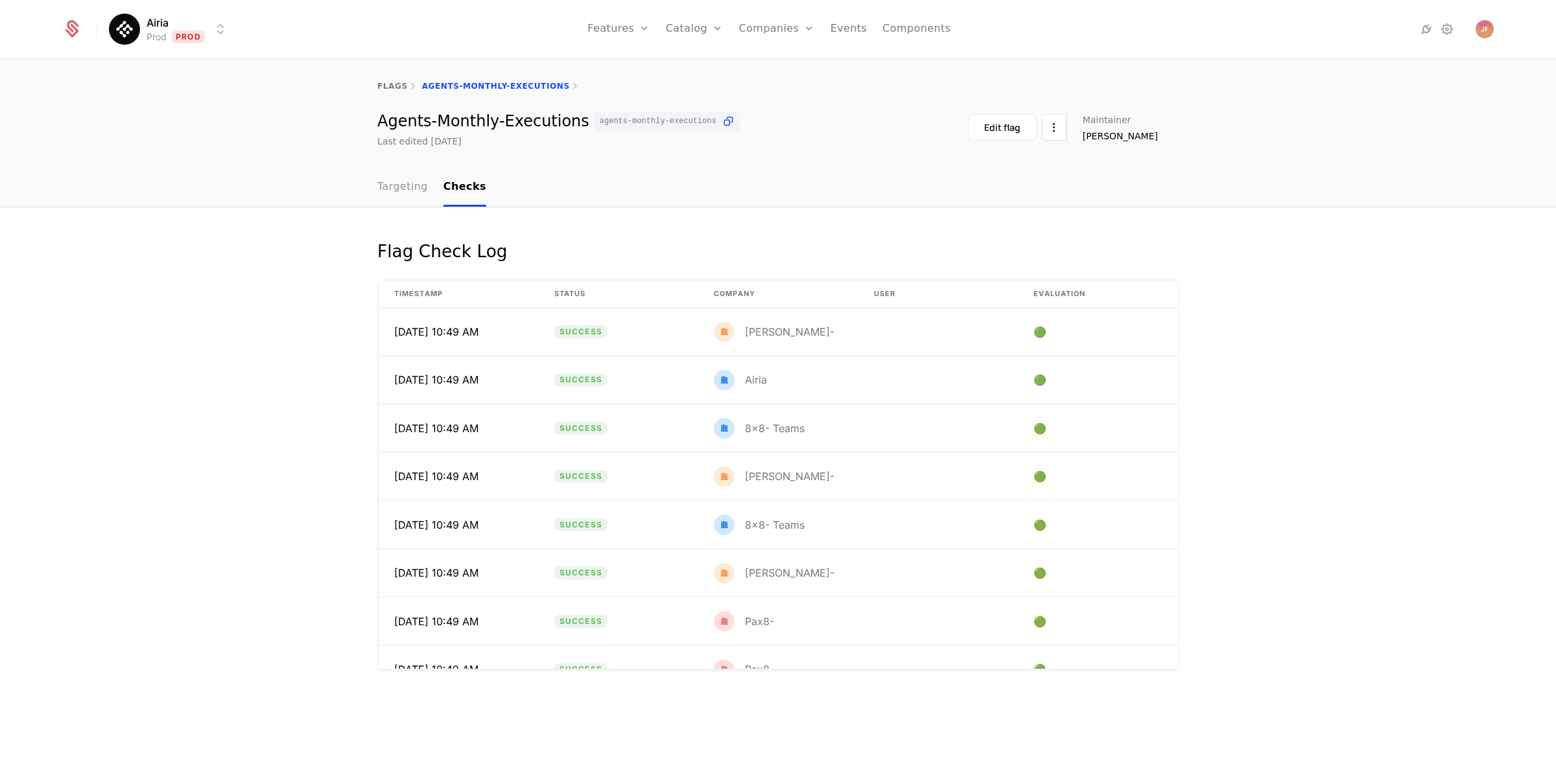
click at [405, 184] on link "Targeting" at bounding box center [403, 188] width 51 height 38
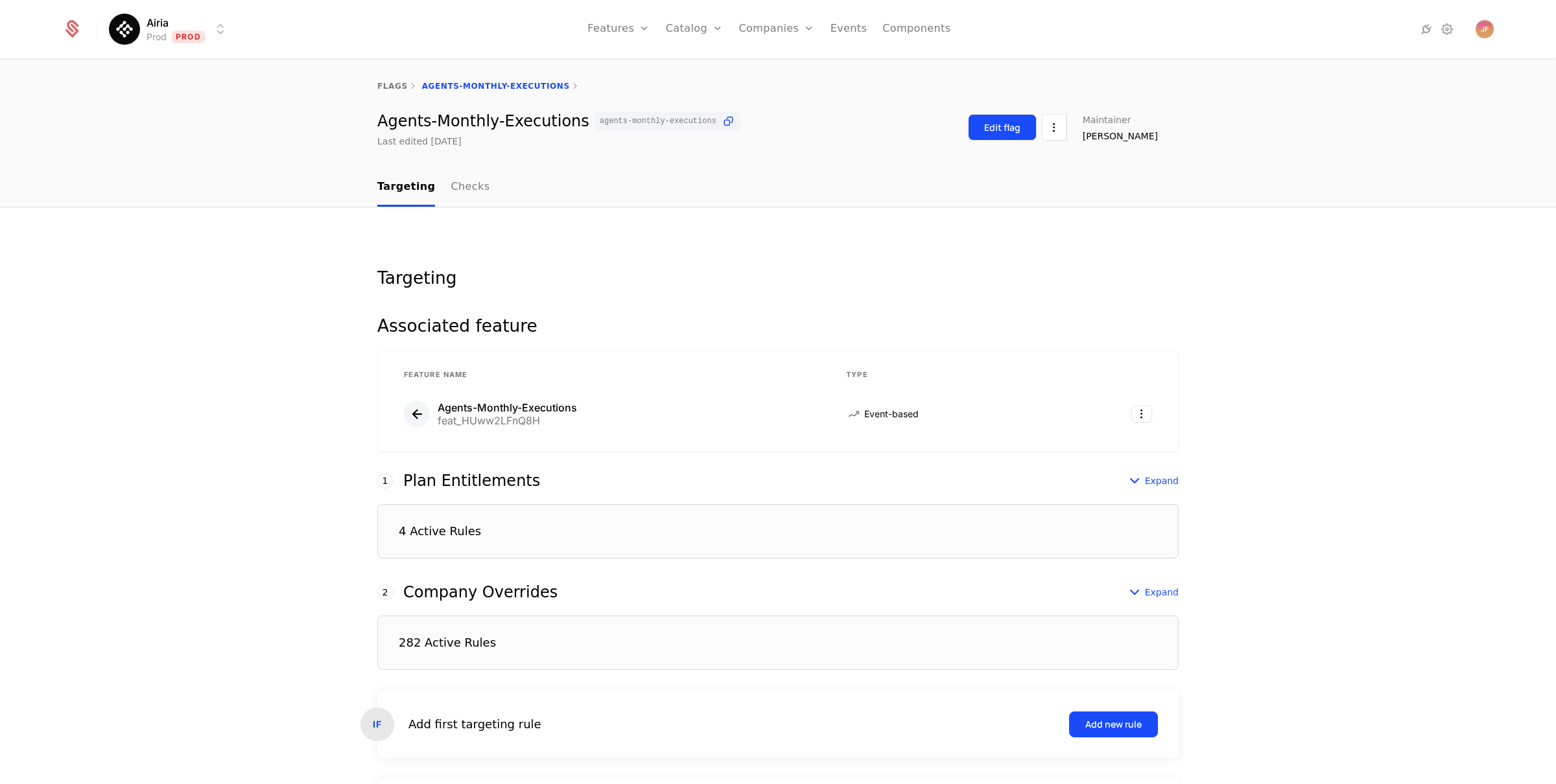
click at [1006, 134] on button "Edit flag" at bounding box center [1003, 127] width 69 height 27
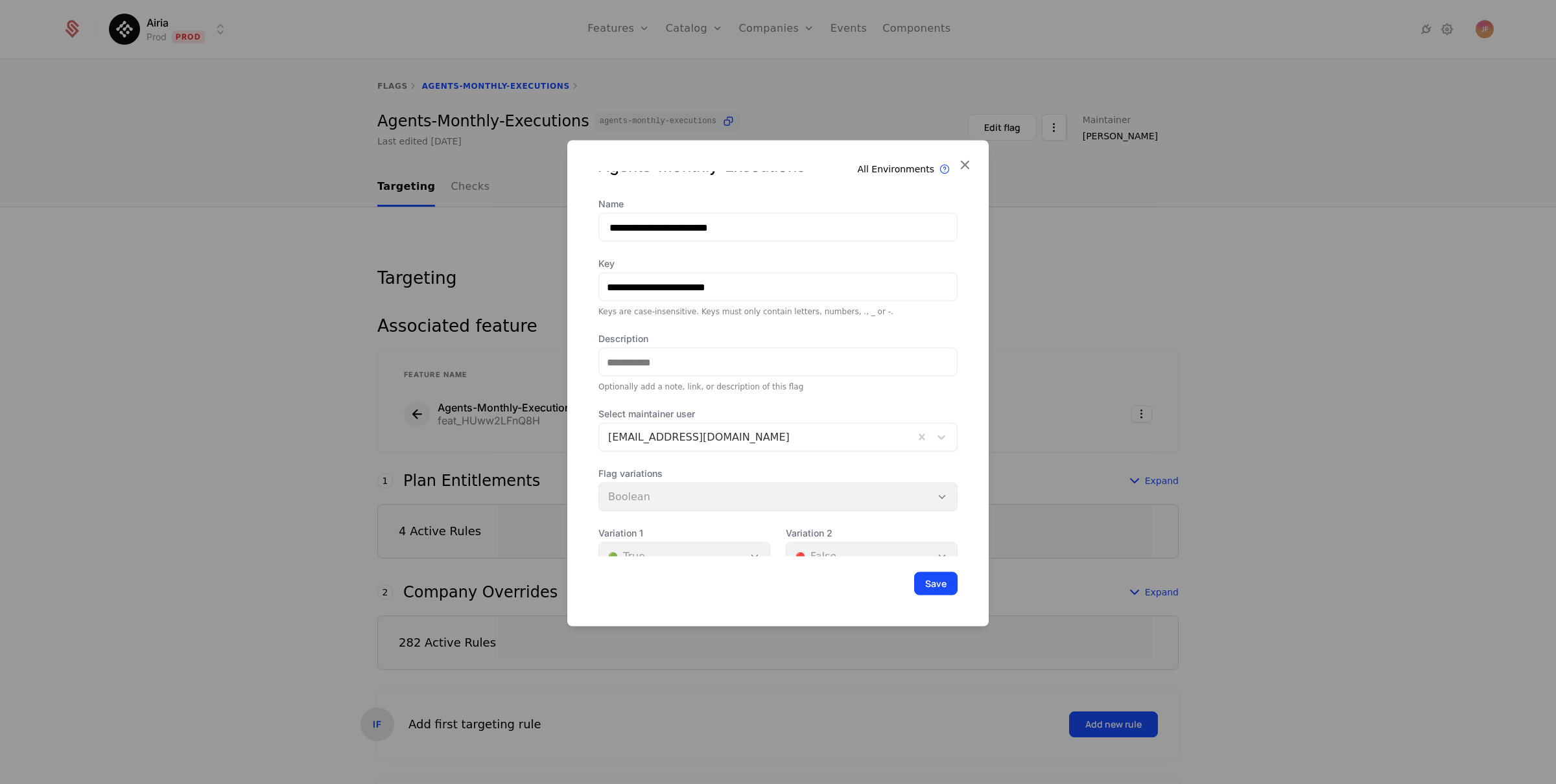
scroll to position [46, 0]
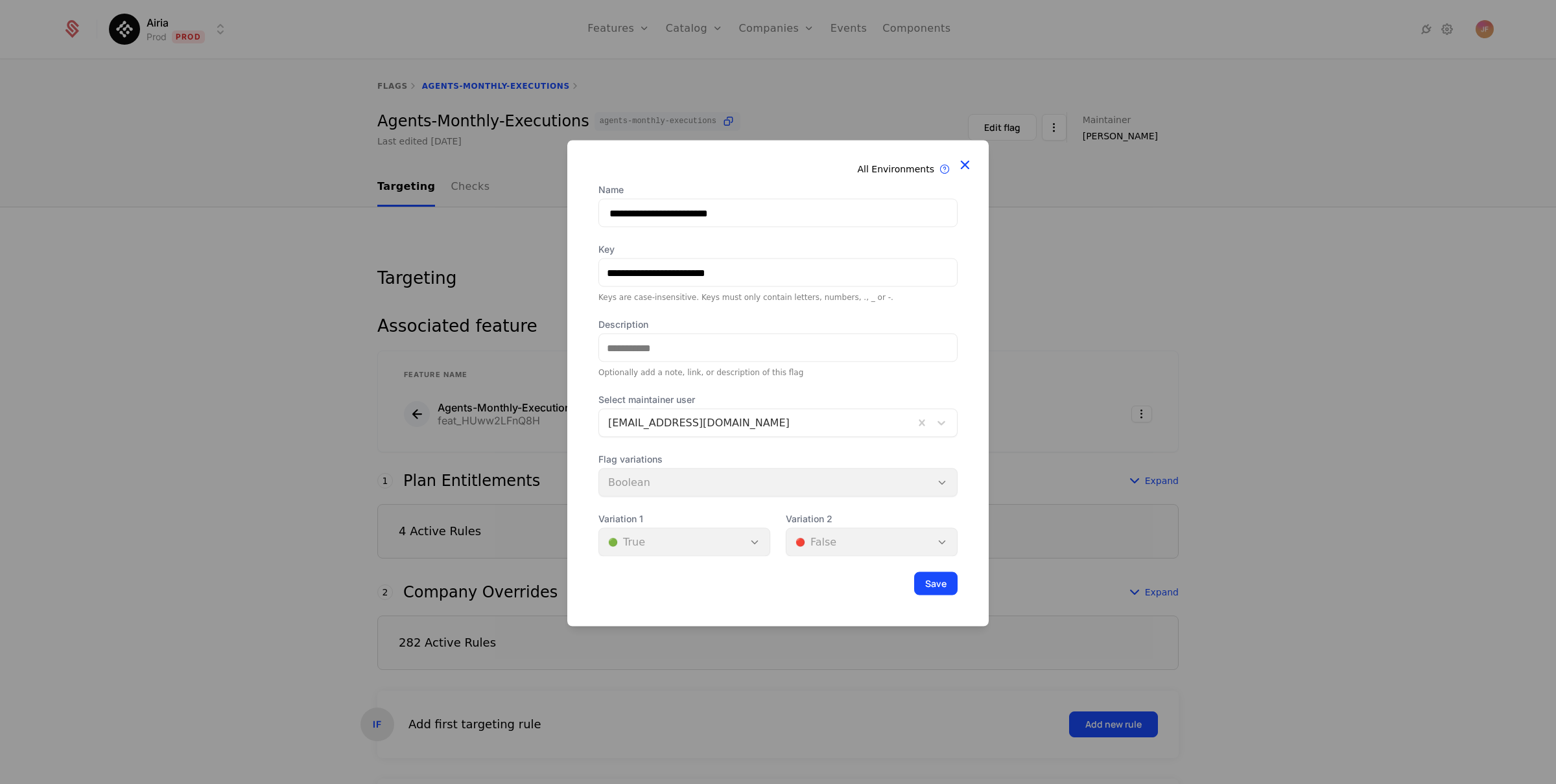
click at [970, 164] on icon at bounding box center [965, 165] width 17 height 17
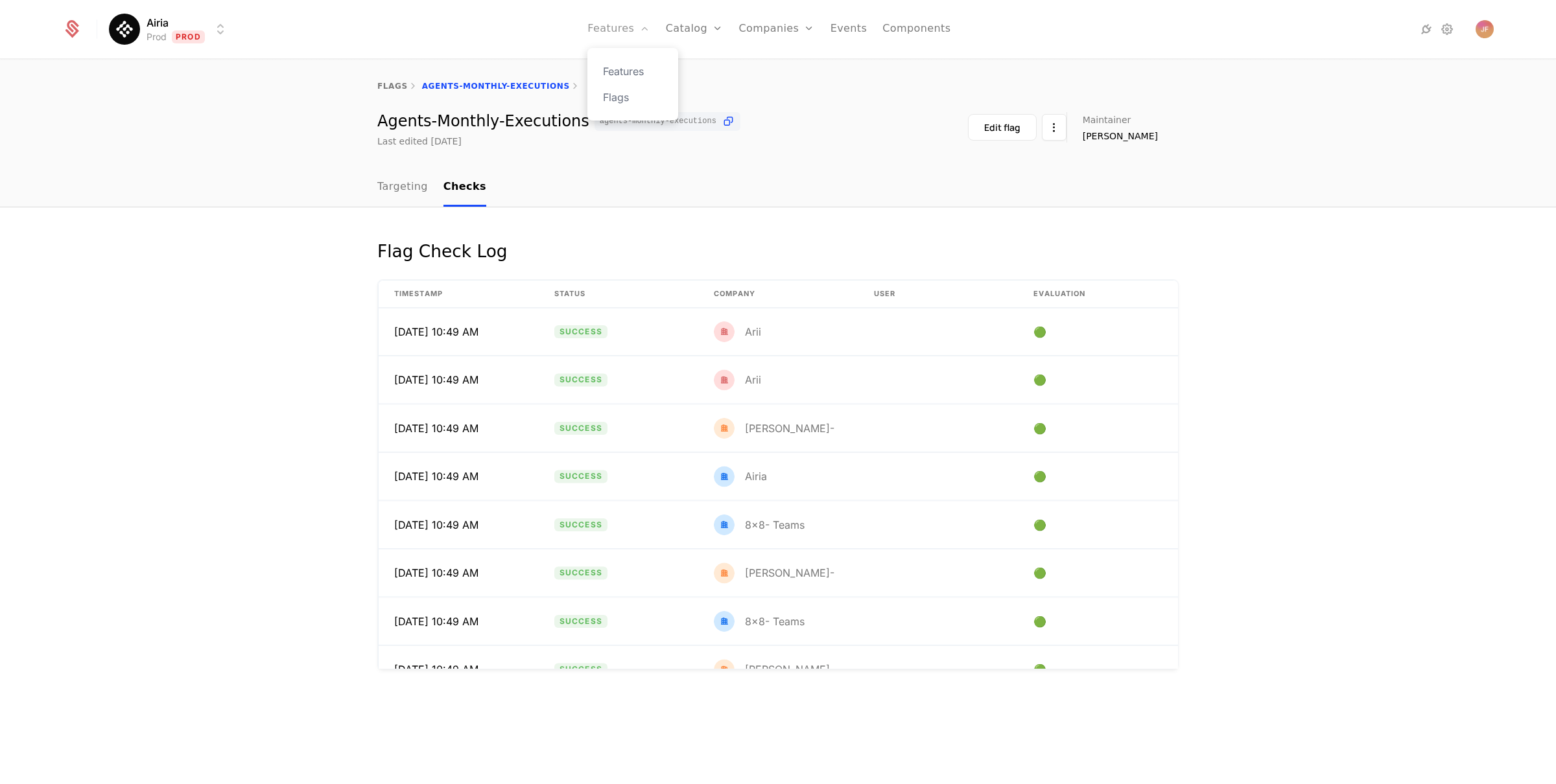
click at [632, 29] on link "Features" at bounding box center [618, 29] width 62 height 59
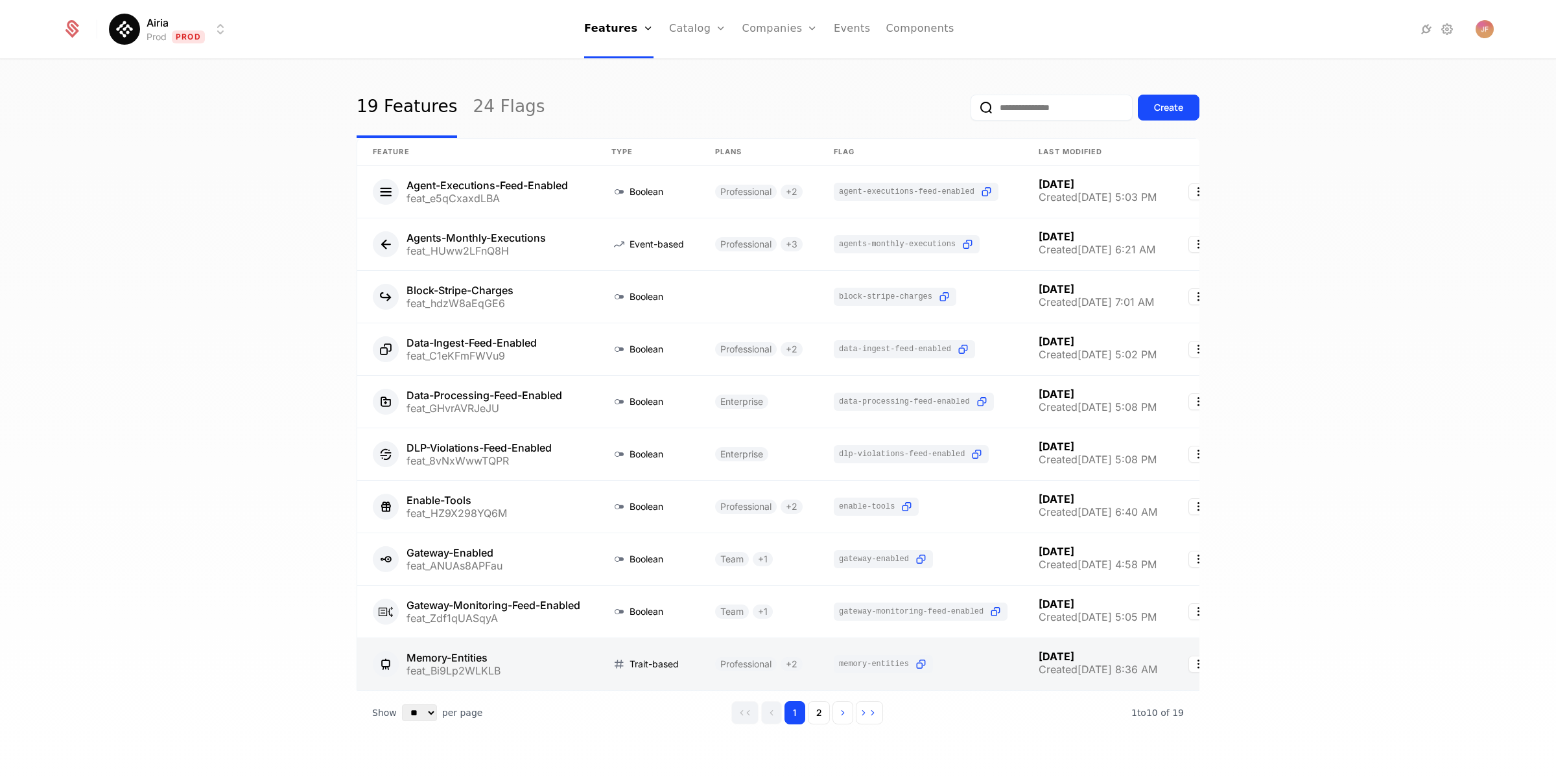
scroll to position [14, 0]
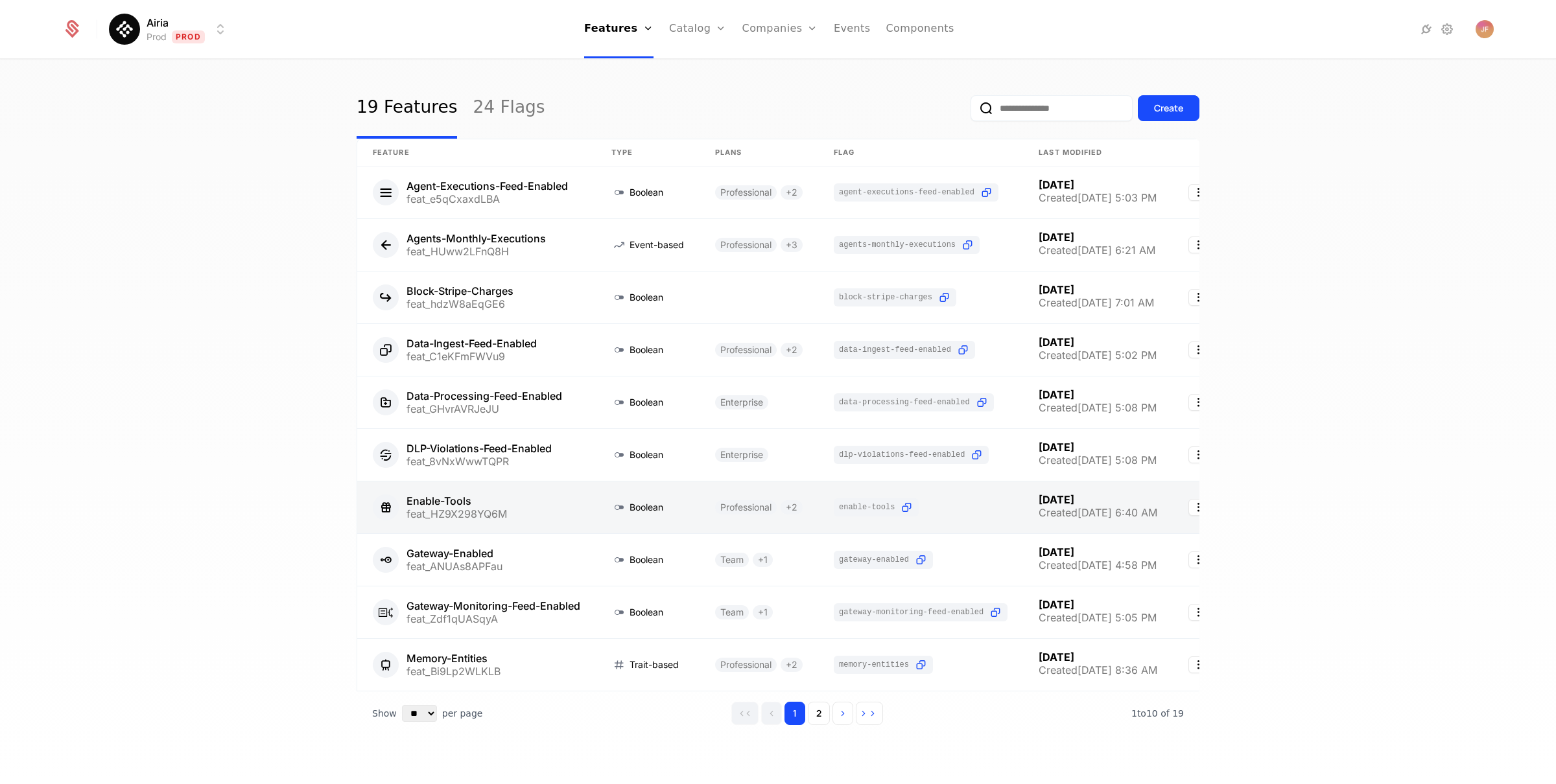
click at [443, 500] on link at bounding box center [476, 507] width 239 height 52
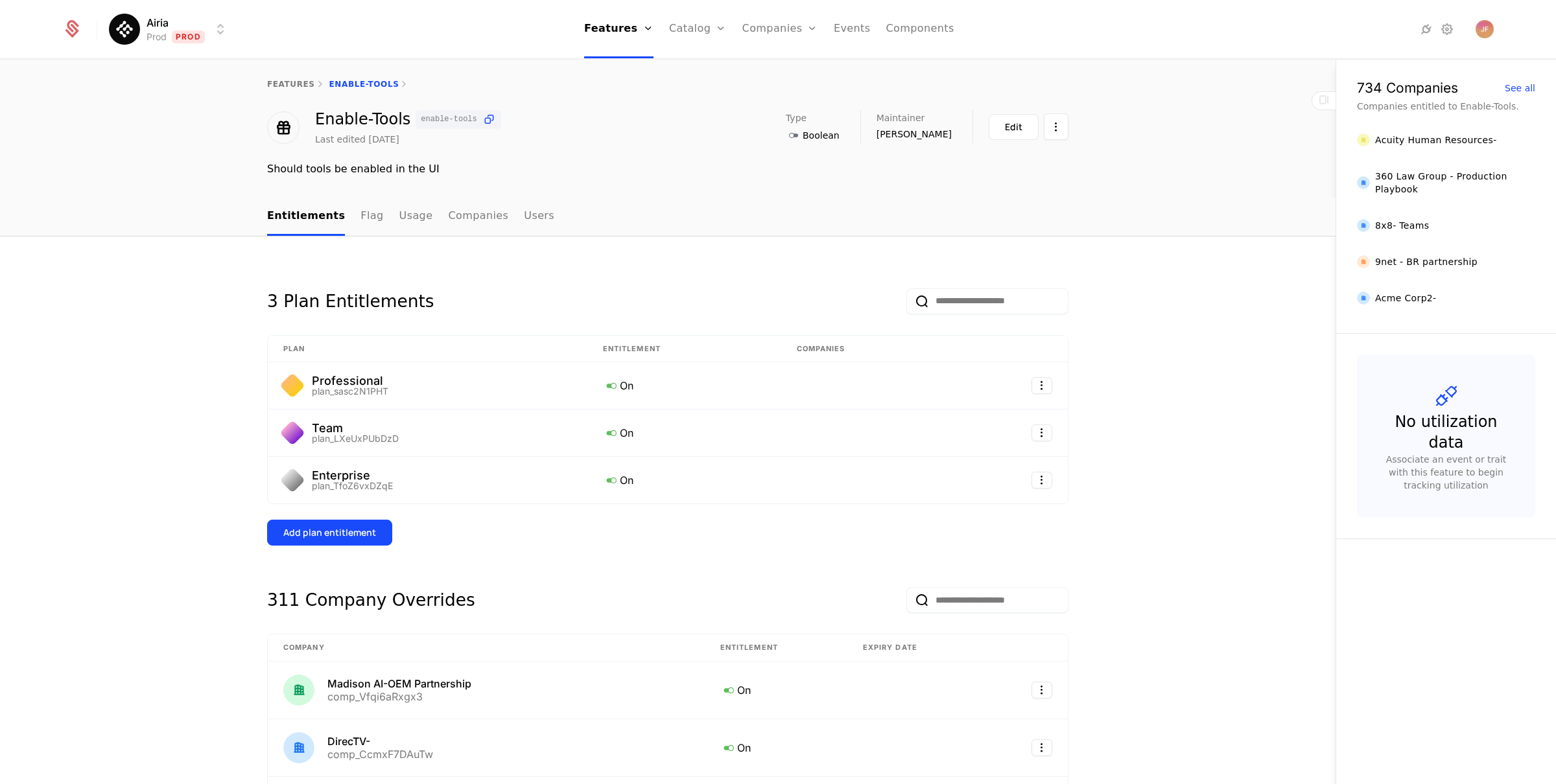
scroll to position [7, 0]
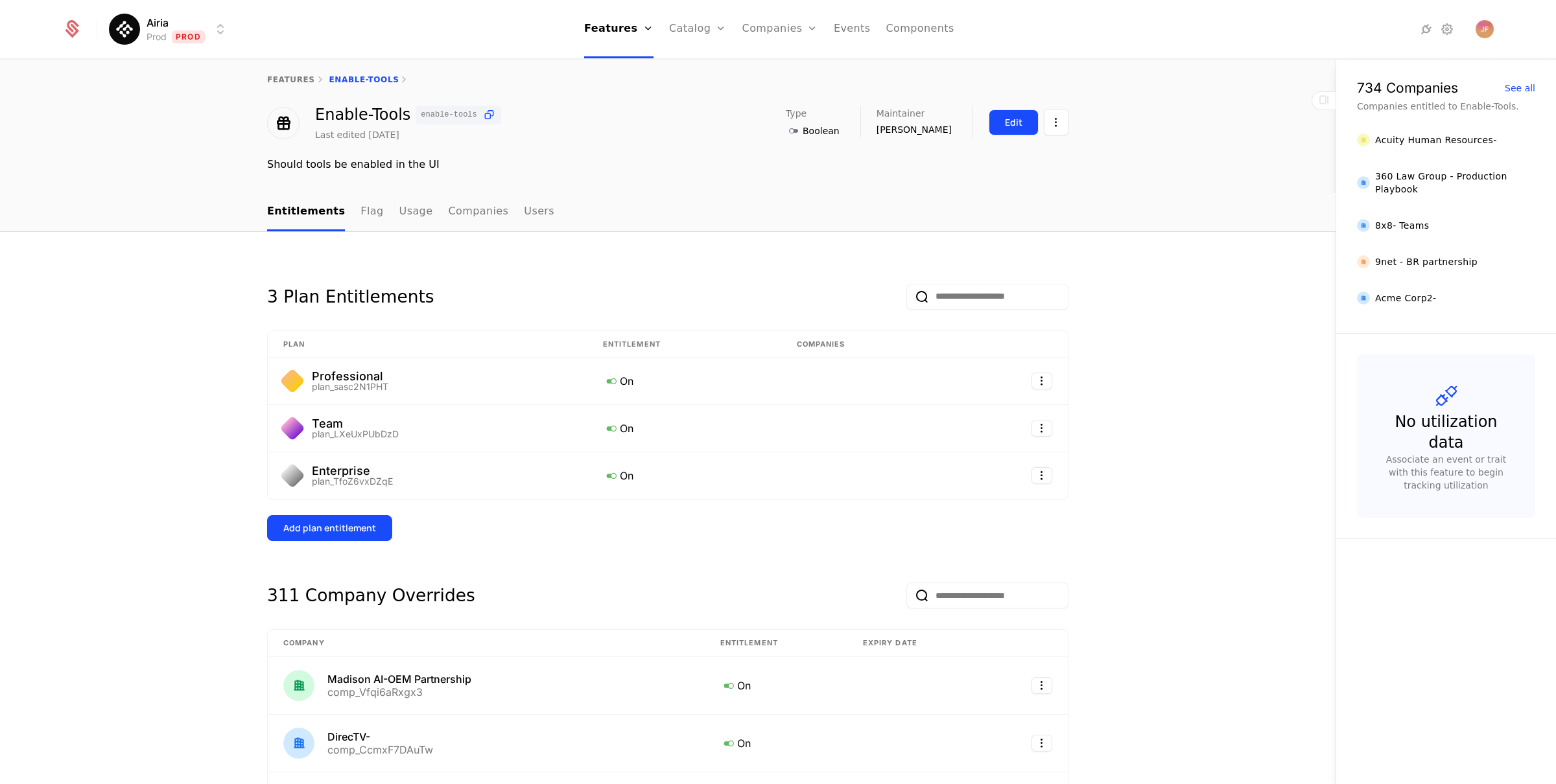
click at [989, 120] on button "Edit" at bounding box center [1014, 122] width 50 height 26
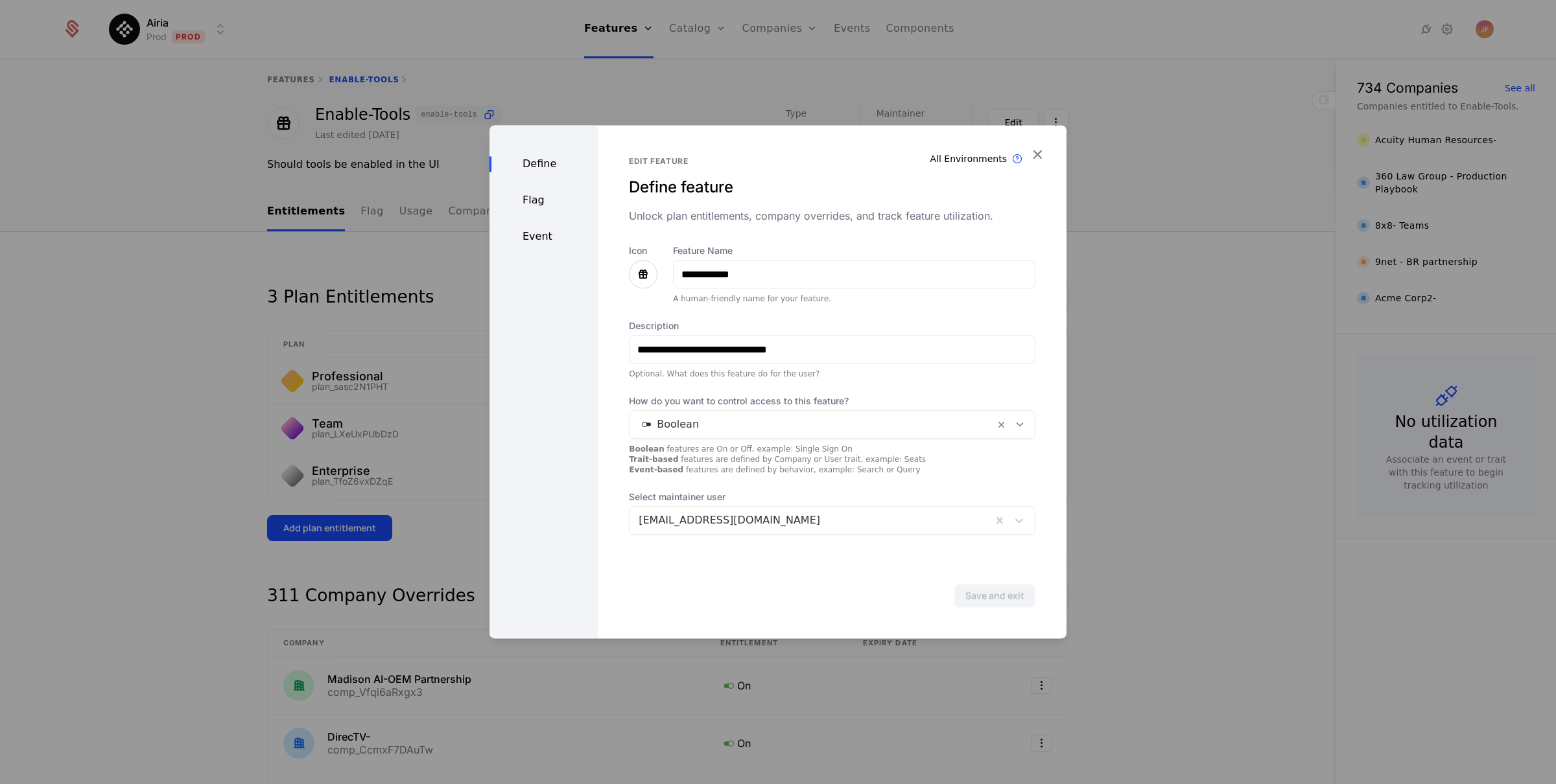
click at [543, 196] on div "Flag" at bounding box center [544, 200] width 109 height 16
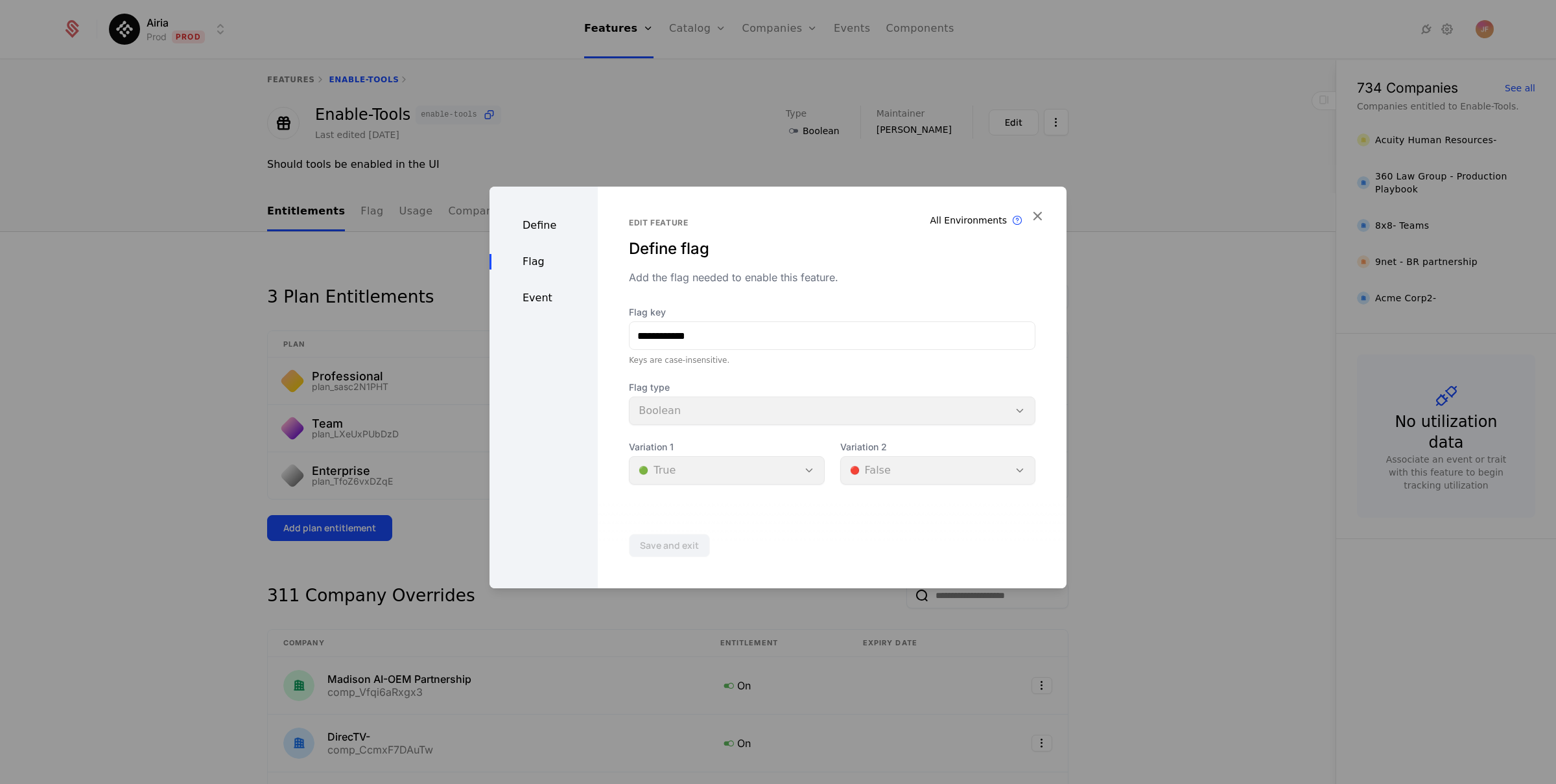
click at [537, 300] on div "Event" at bounding box center [544, 298] width 109 height 16
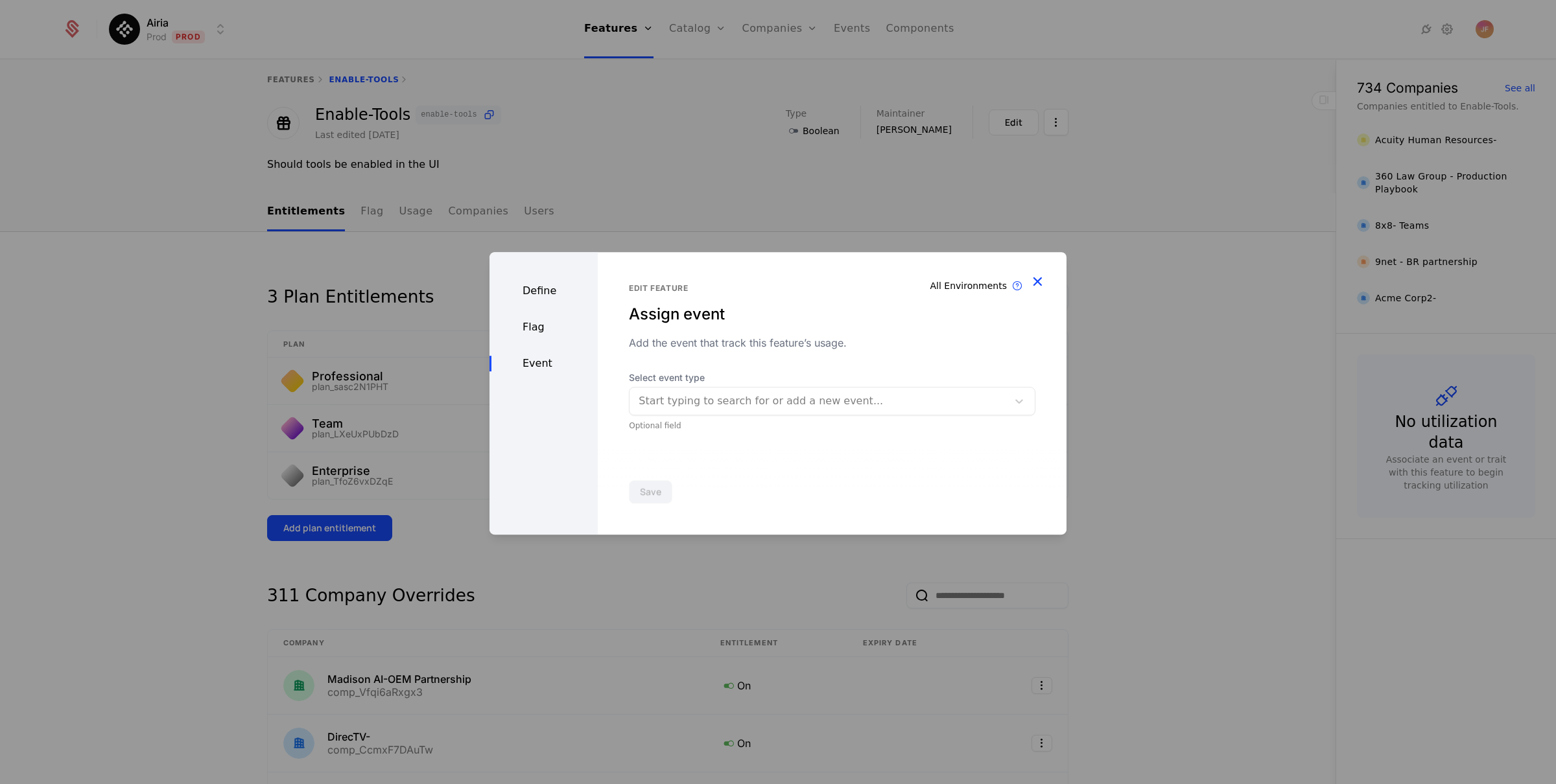
click at [1037, 278] on icon "button" at bounding box center [1038, 282] width 17 height 17
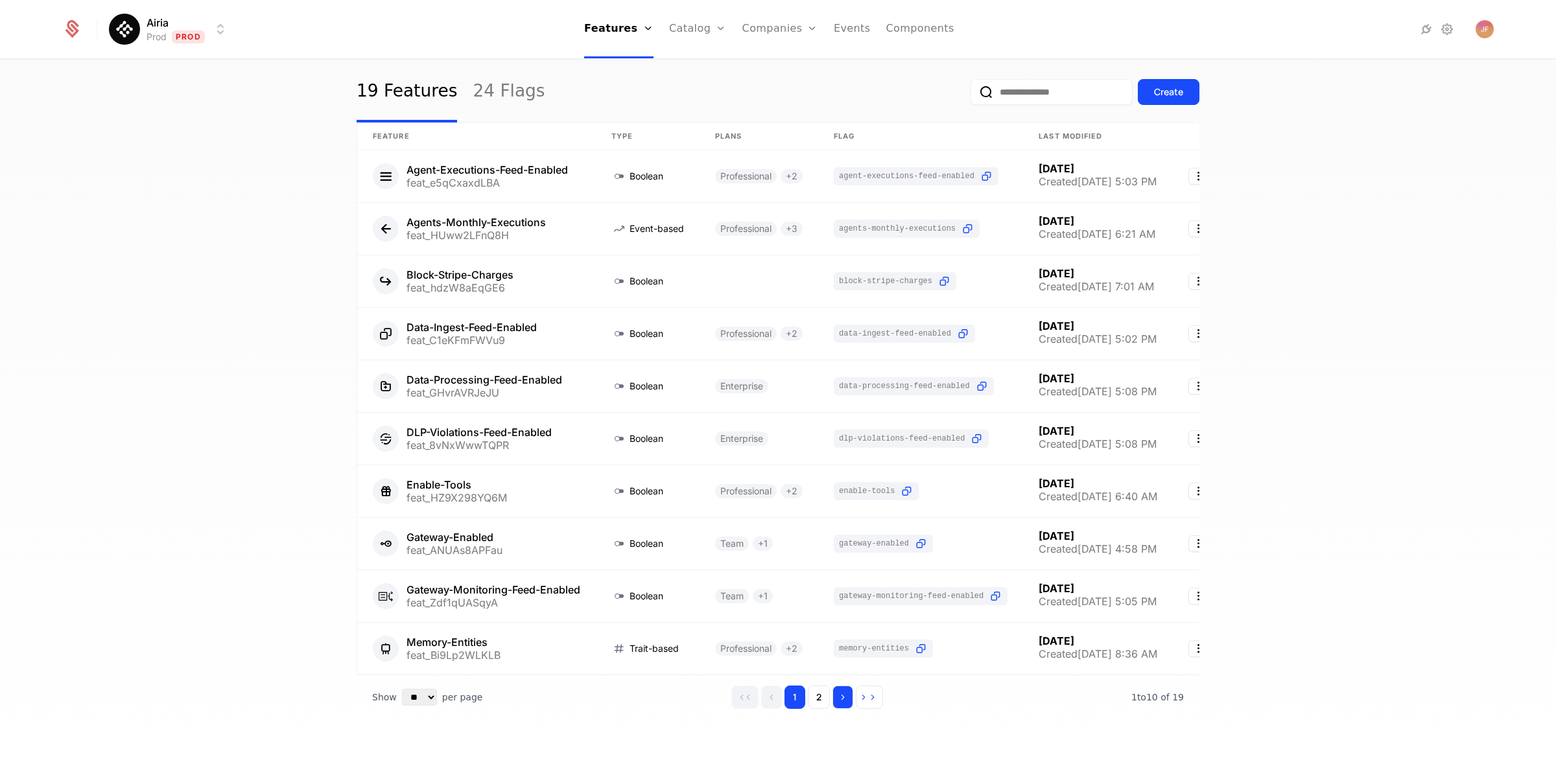
scroll to position [30, 0]
click at [818, 709] on button "2" at bounding box center [819, 697] width 22 height 23
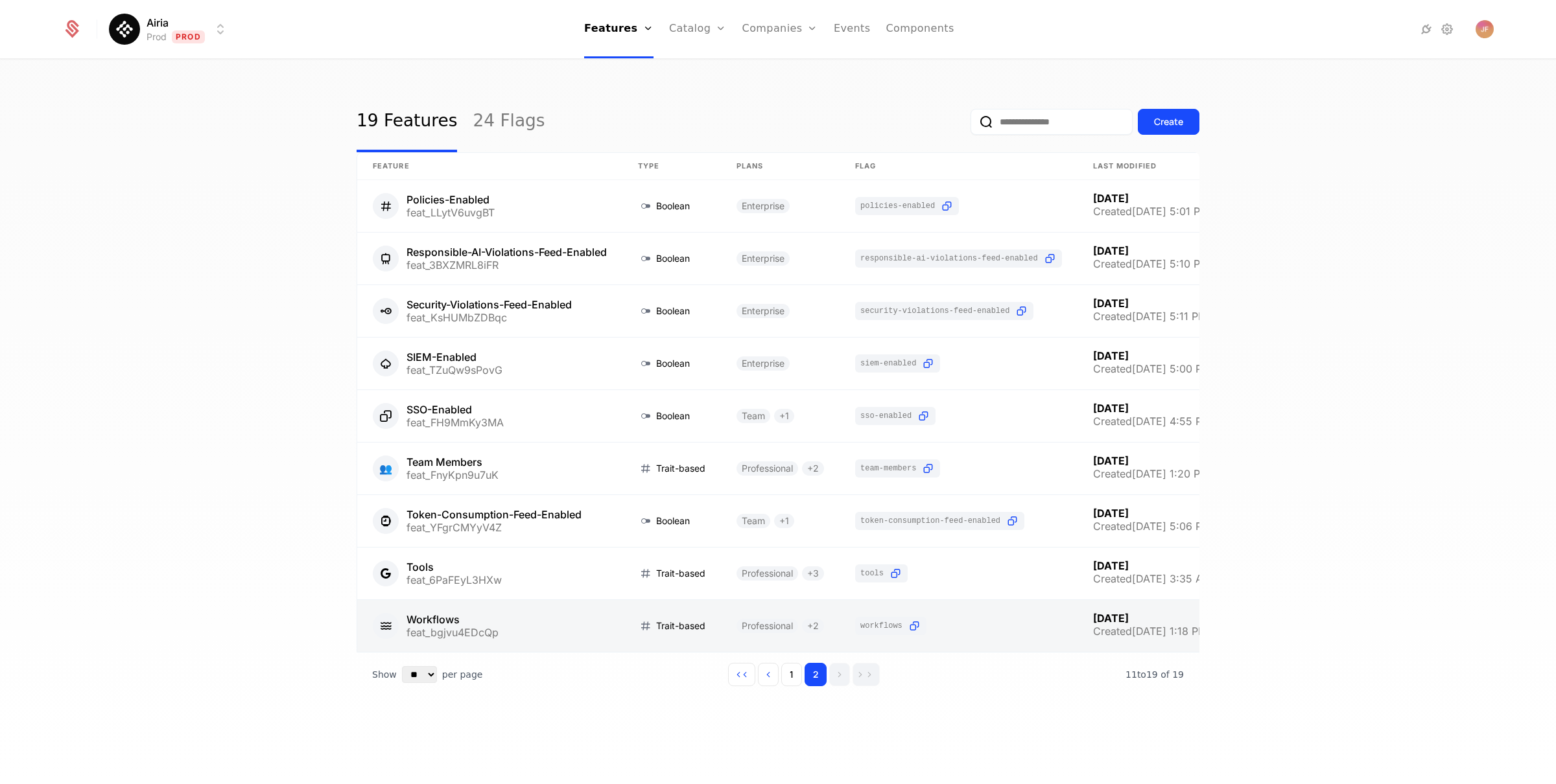
click at [456, 621] on link at bounding box center [490, 626] width 266 height 52
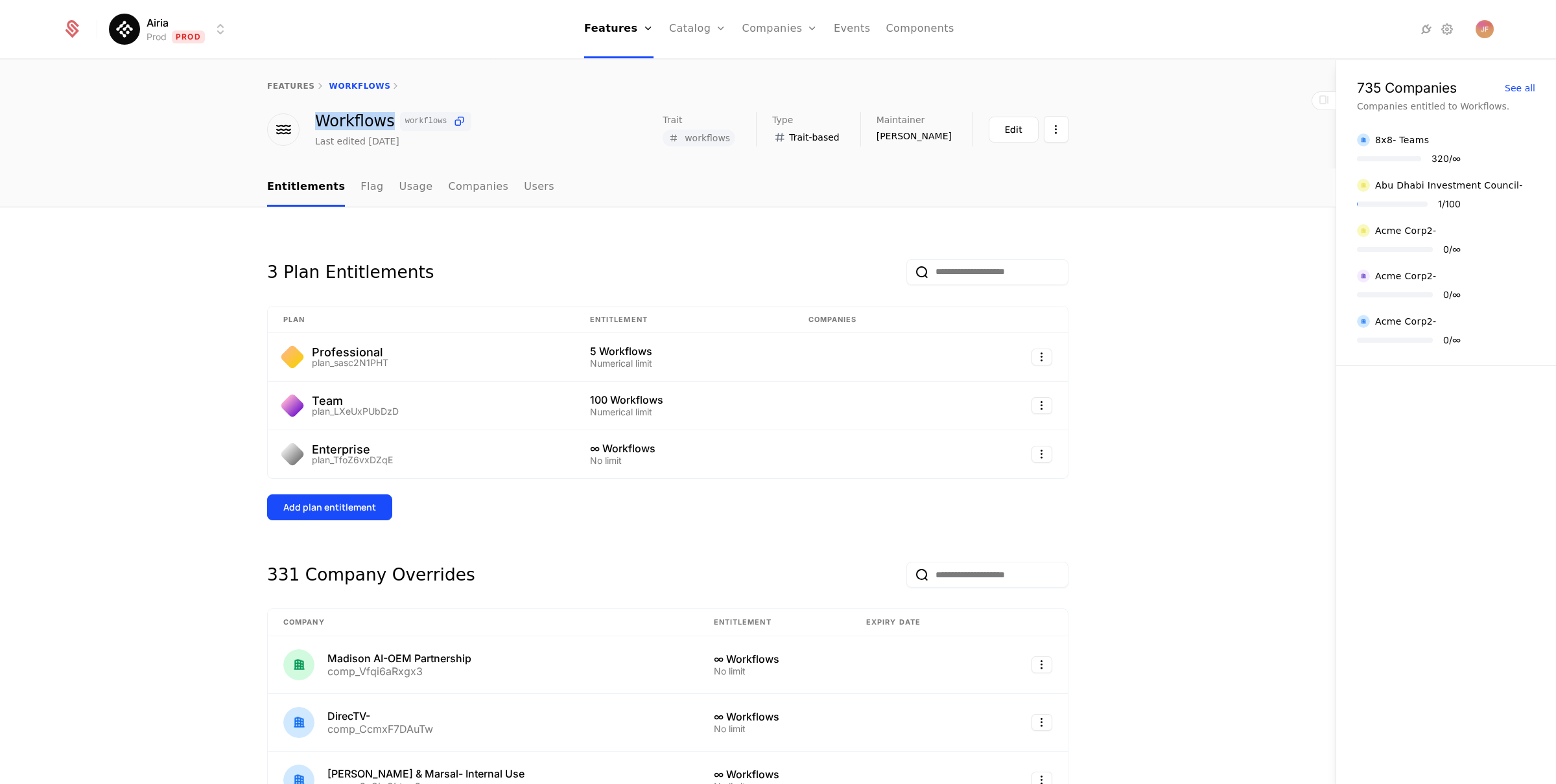
drag, startPoint x: 313, startPoint y: 121, endPoint x: 378, endPoint y: 121, distance: 65.0
click at [378, 121] on div "Workflows workflows" at bounding box center [393, 121] width 156 height 19
click at [997, 129] on button "Edit" at bounding box center [1014, 129] width 50 height 26
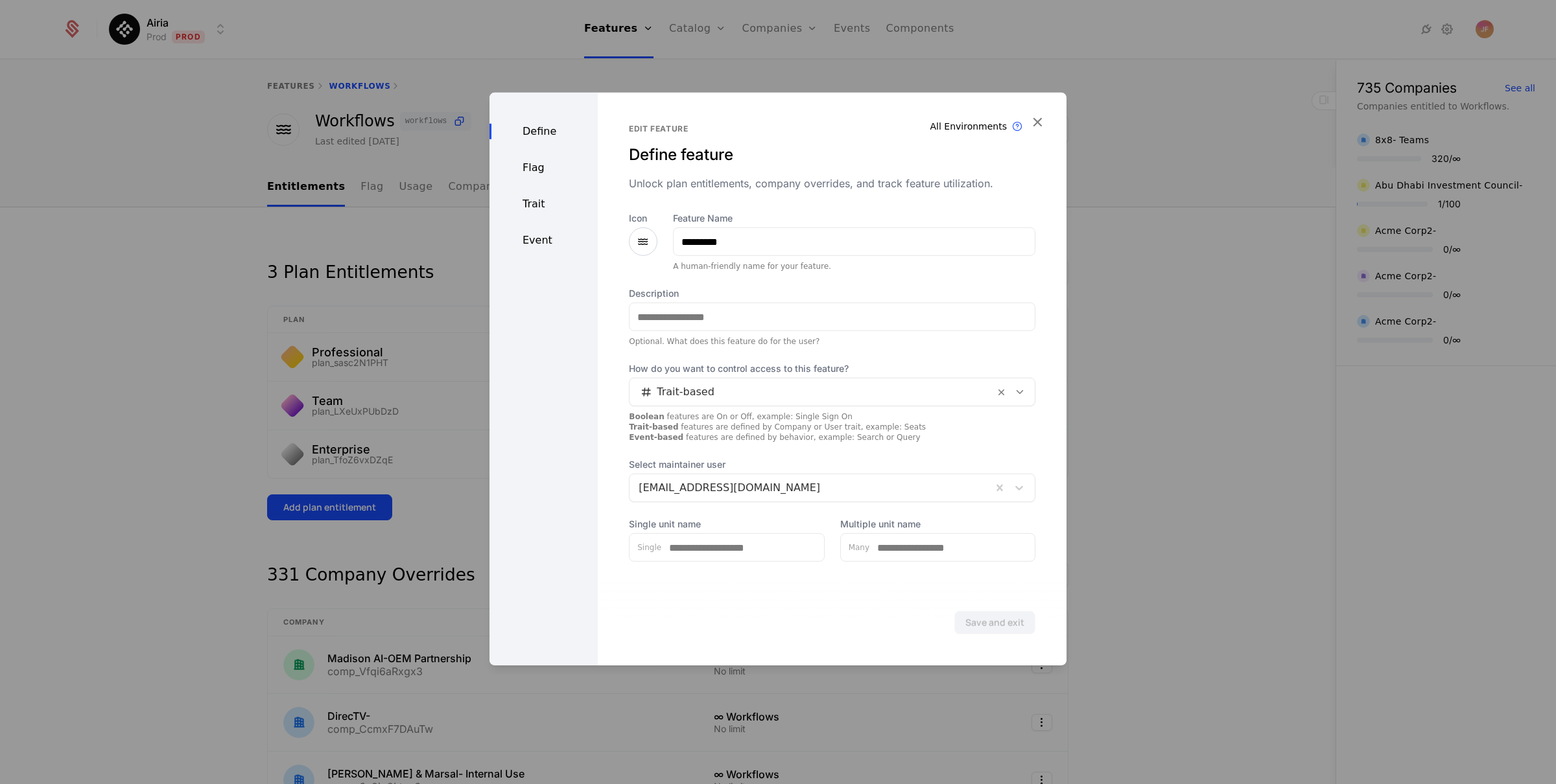
click at [531, 201] on div "Trait" at bounding box center [544, 204] width 109 height 16
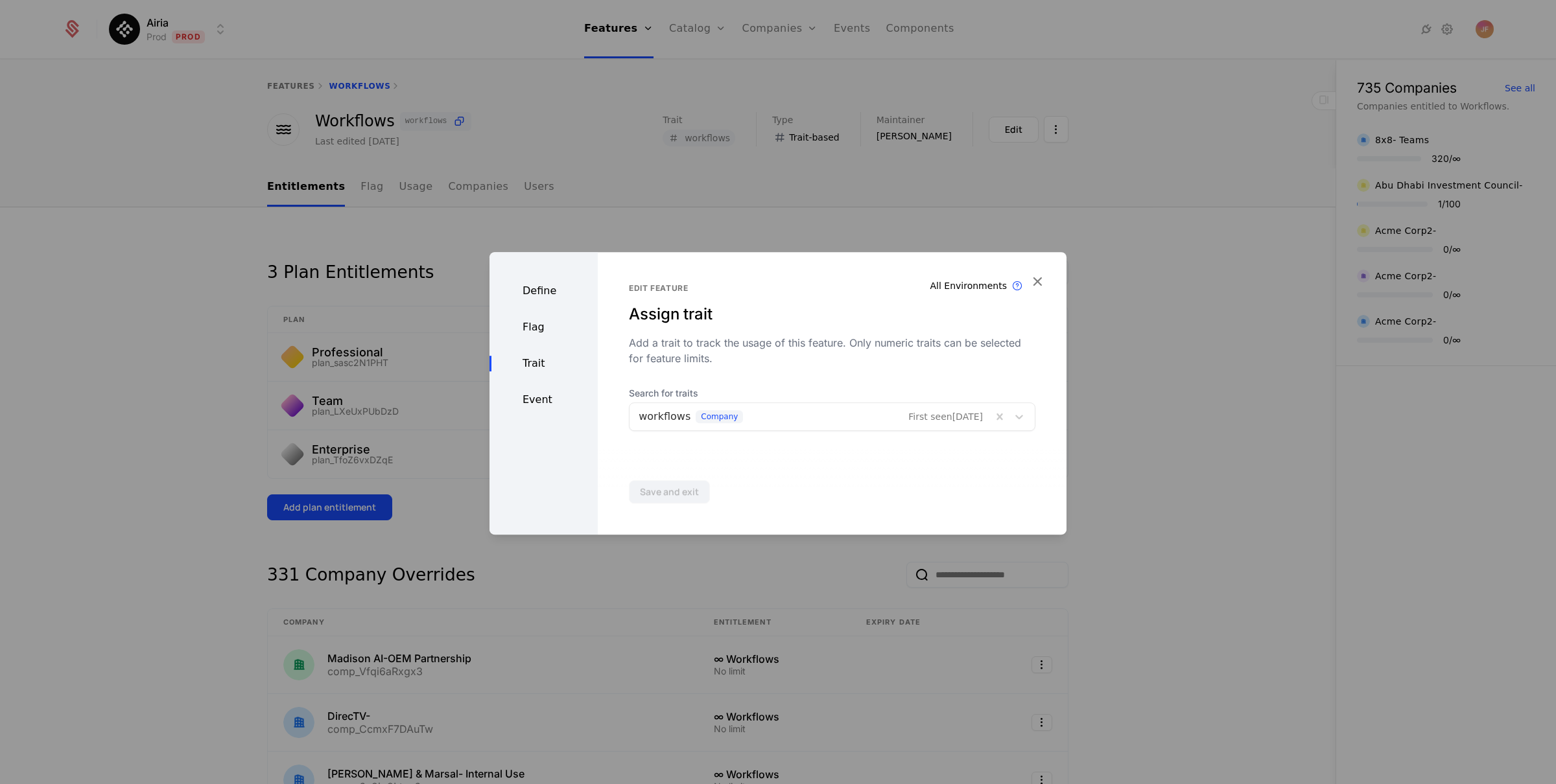
click at [533, 326] on div "Flag" at bounding box center [544, 327] width 109 height 16
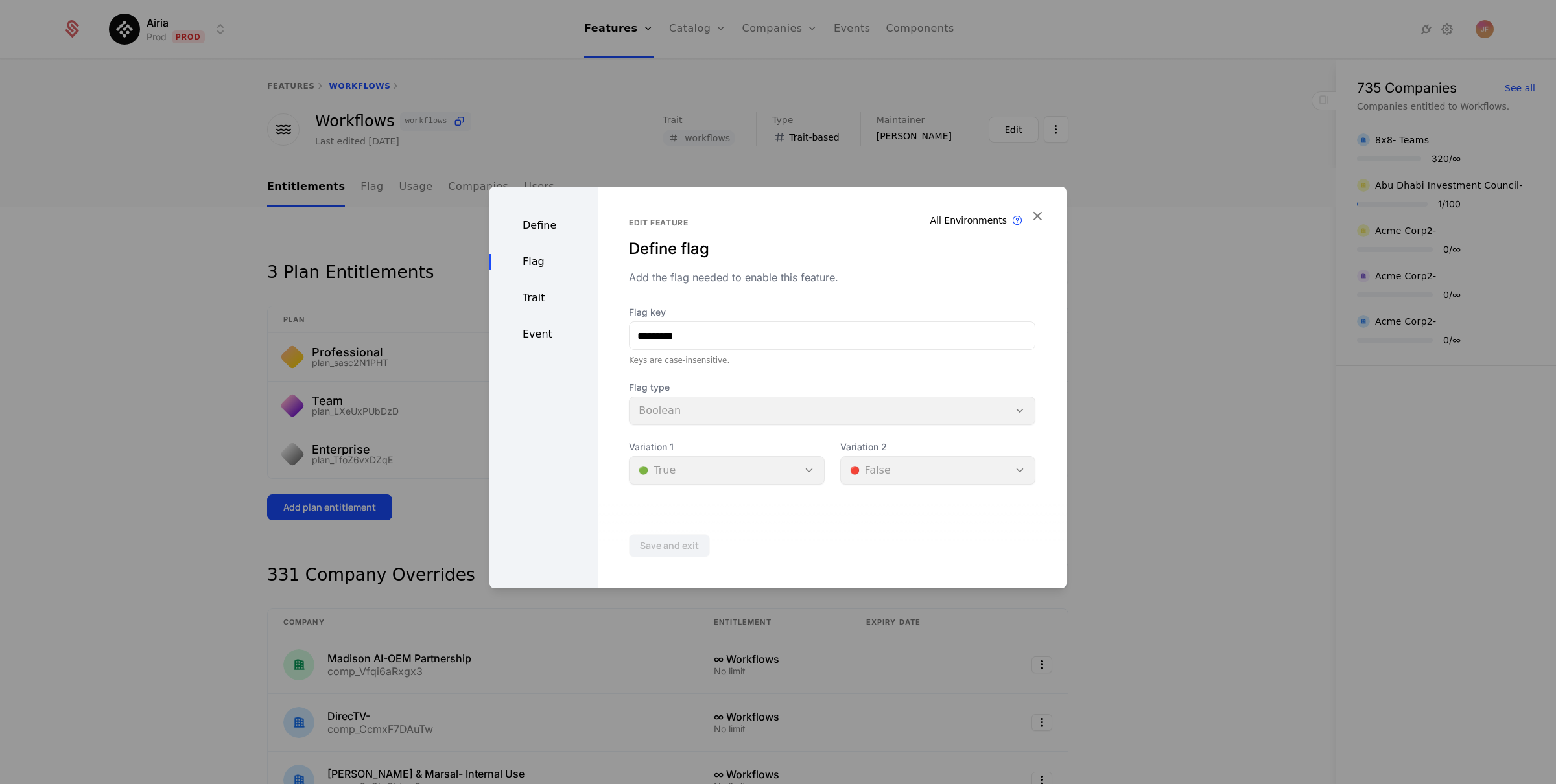
click at [534, 335] on div "Event" at bounding box center [544, 334] width 109 height 16
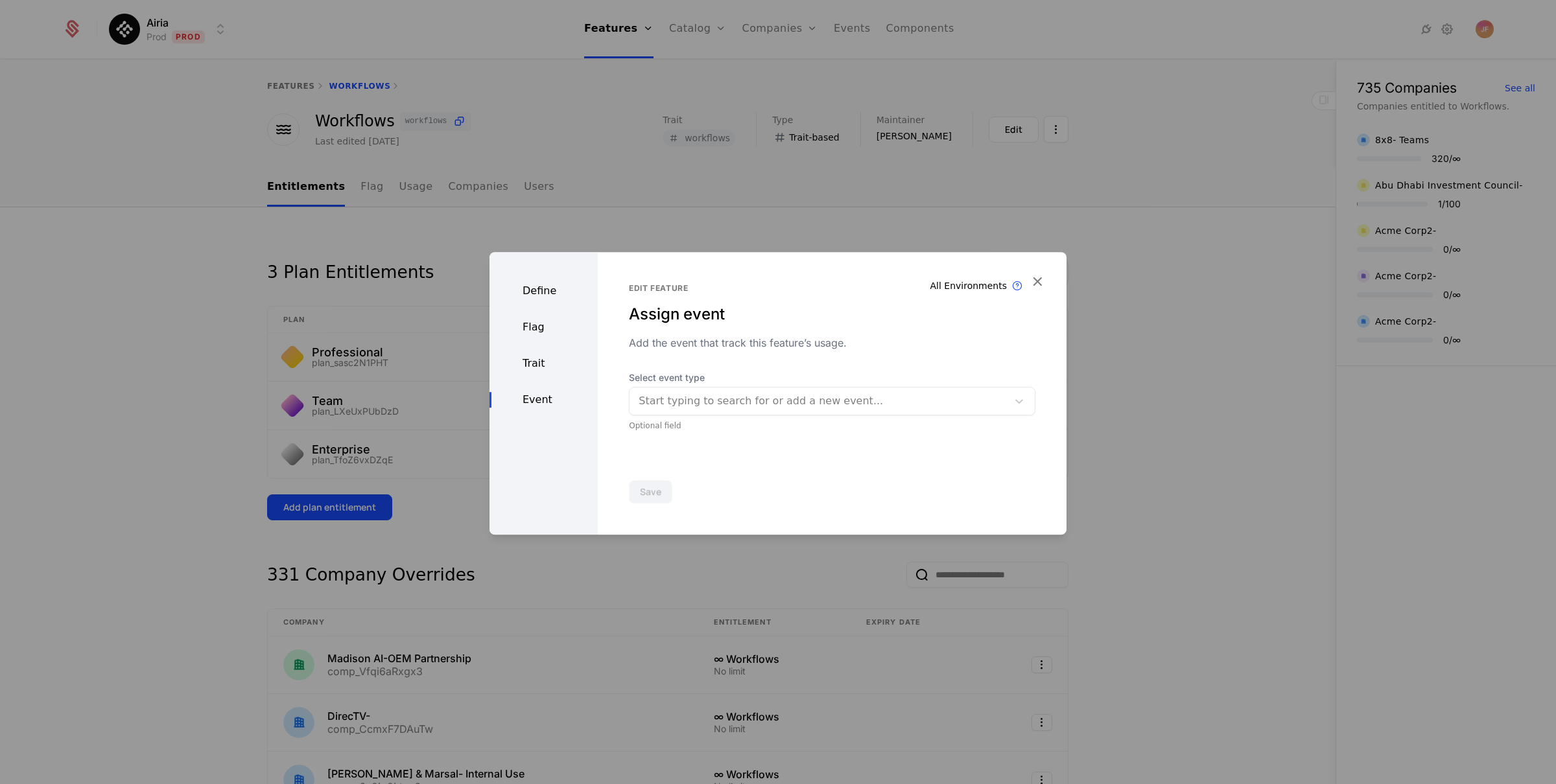
click at [528, 293] on div "Define" at bounding box center [544, 291] width 109 height 16
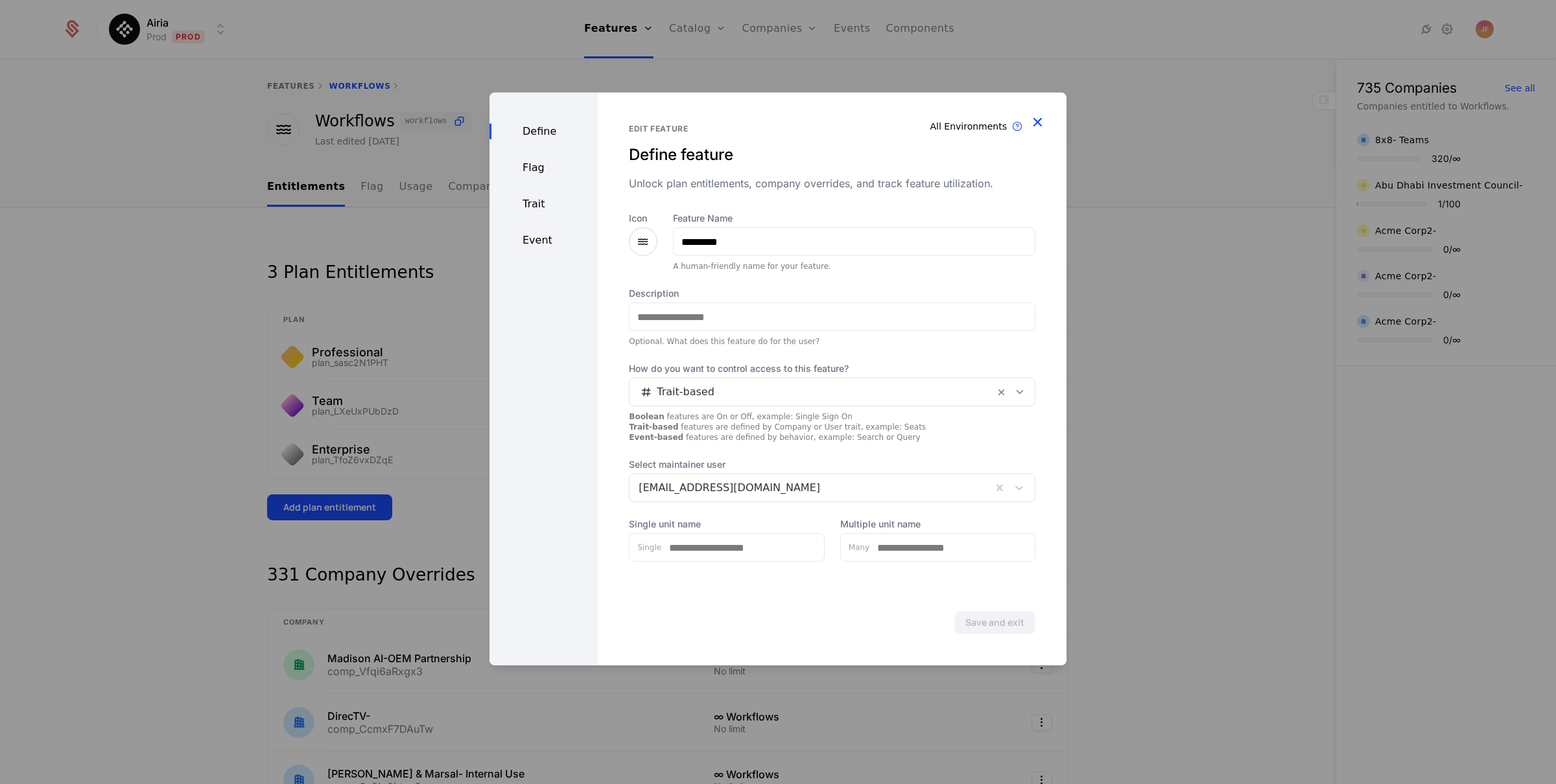
click at [1041, 119] on icon "button" at bounding box center [1038, 122] width 17 height 17
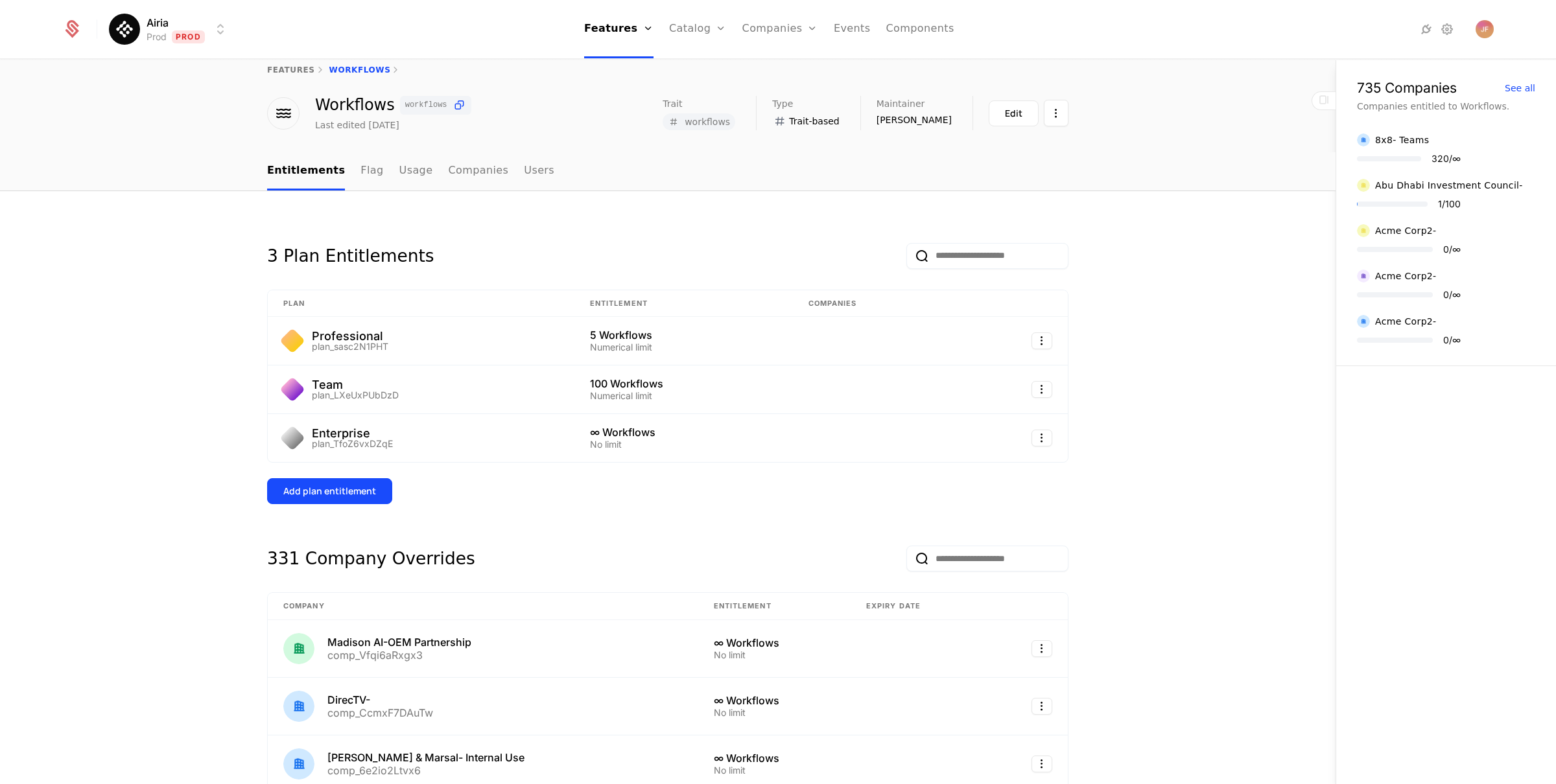
scroll to position [17, 0]
drag, startPoint x: 583, startPoint y: 333, endPoint x: 650, endPoint y: 333, distance: 67.0
click at [650, 333] on div "5 Workflows" at bounding box center [683, 333] width 187 height 10
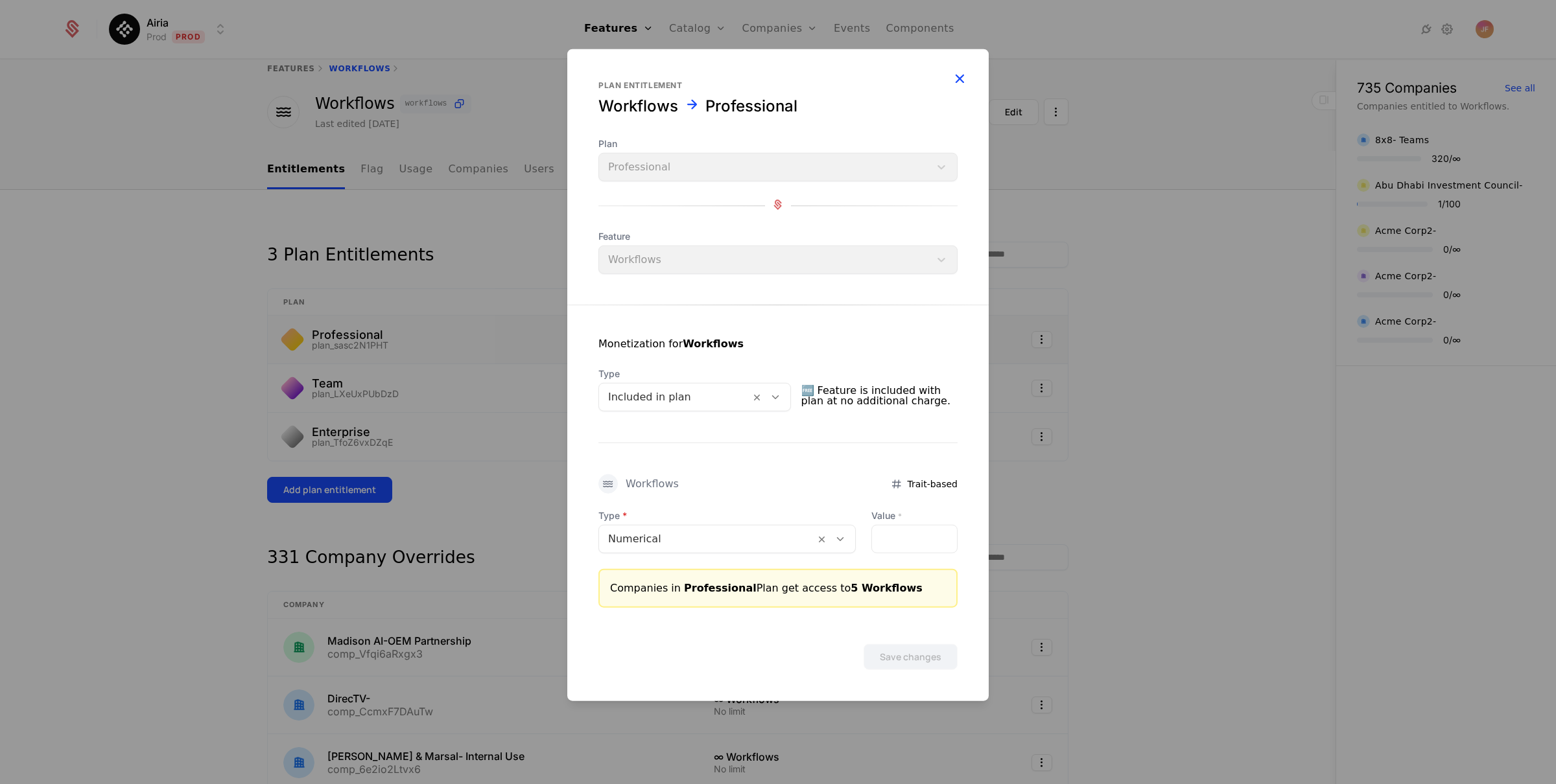
click at [965, 80] on icon "button" at bounding box center [959, 78] width 17 height 17
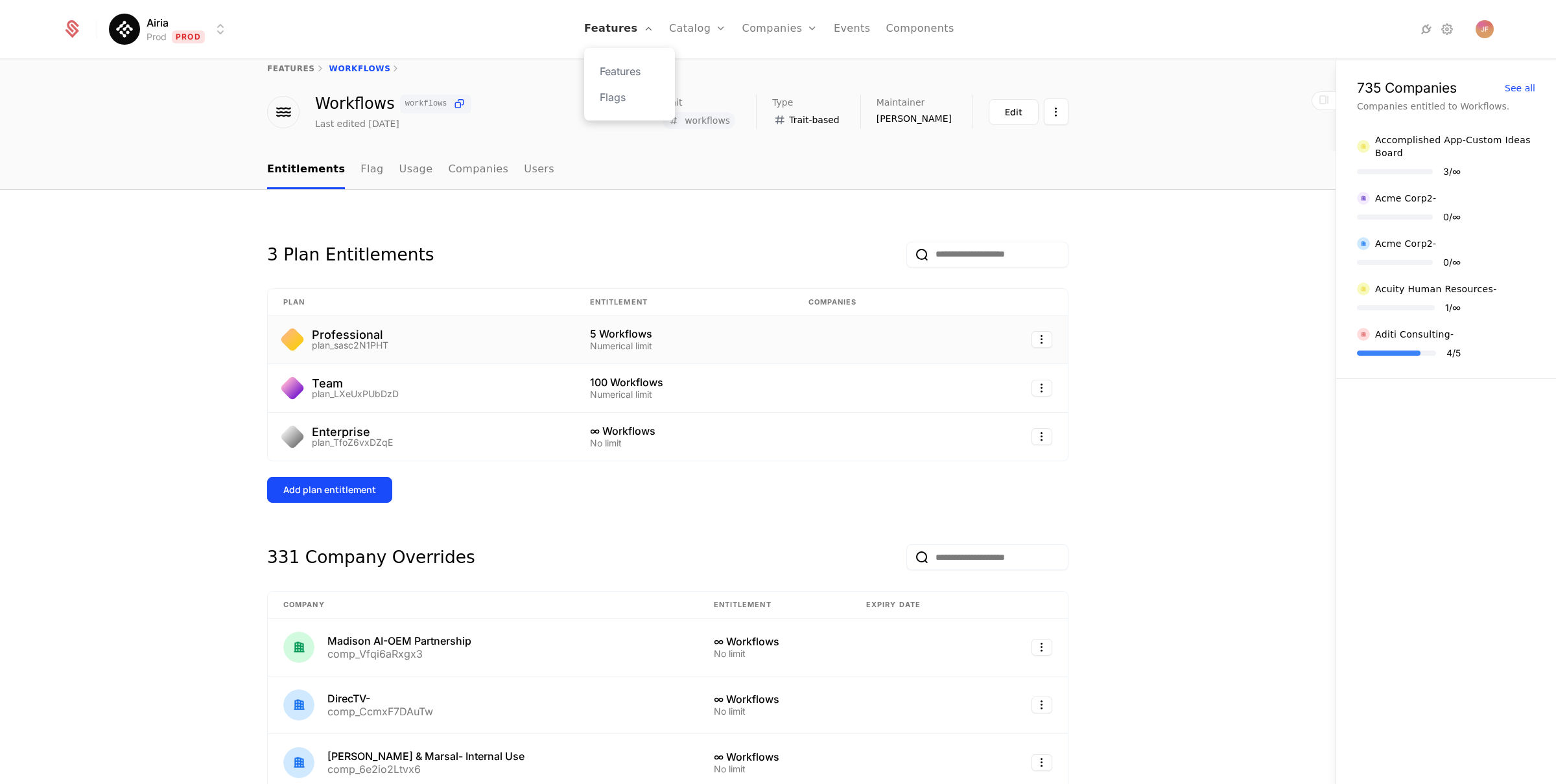
click at [611, 38] on link "Features" at bounding box center [619, 29] width 69 height 59
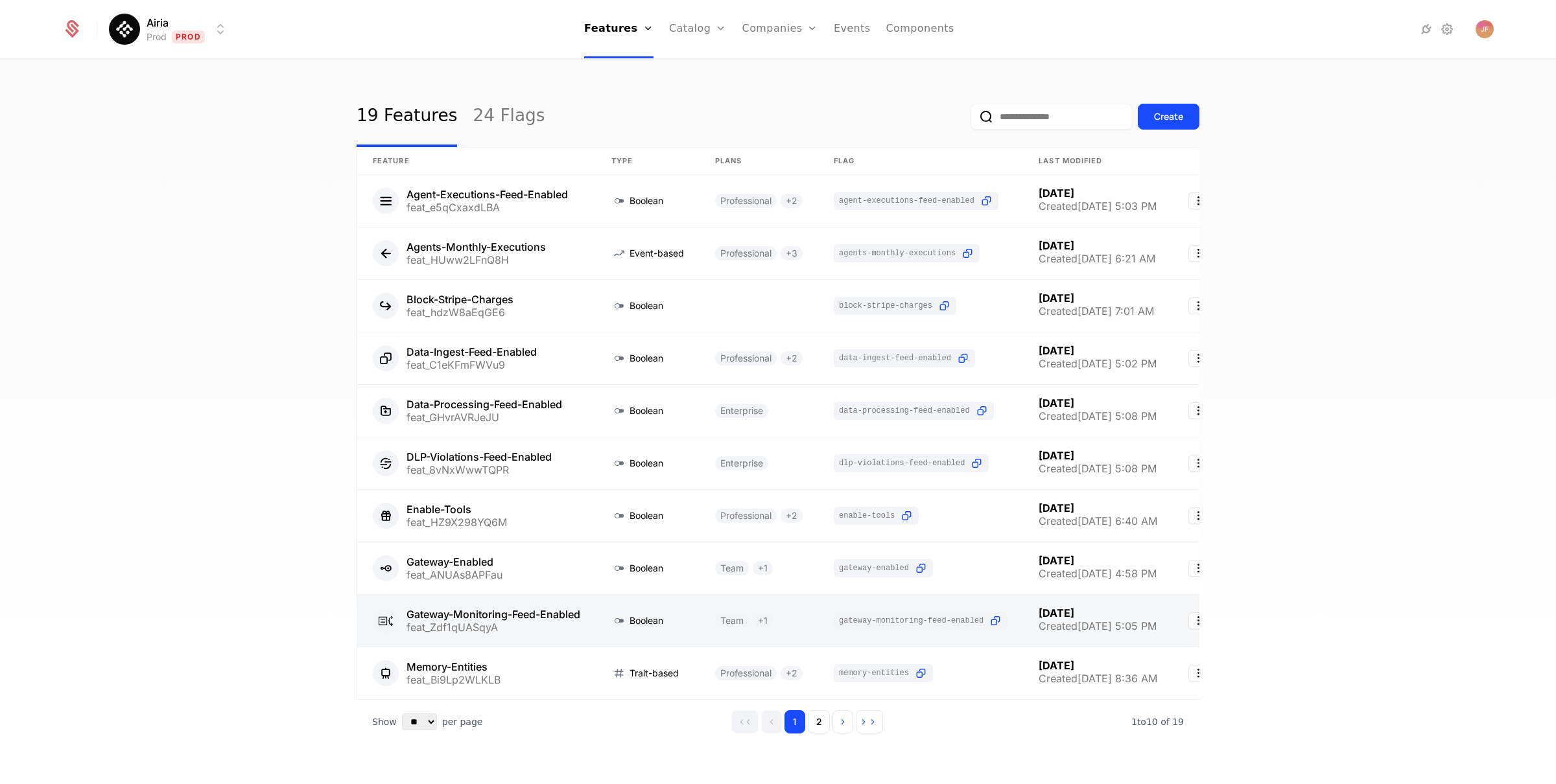
scroll to position [7, 0]
click at [808, 732] on button "2" at bounding box center [819, 720] width 22 height 23
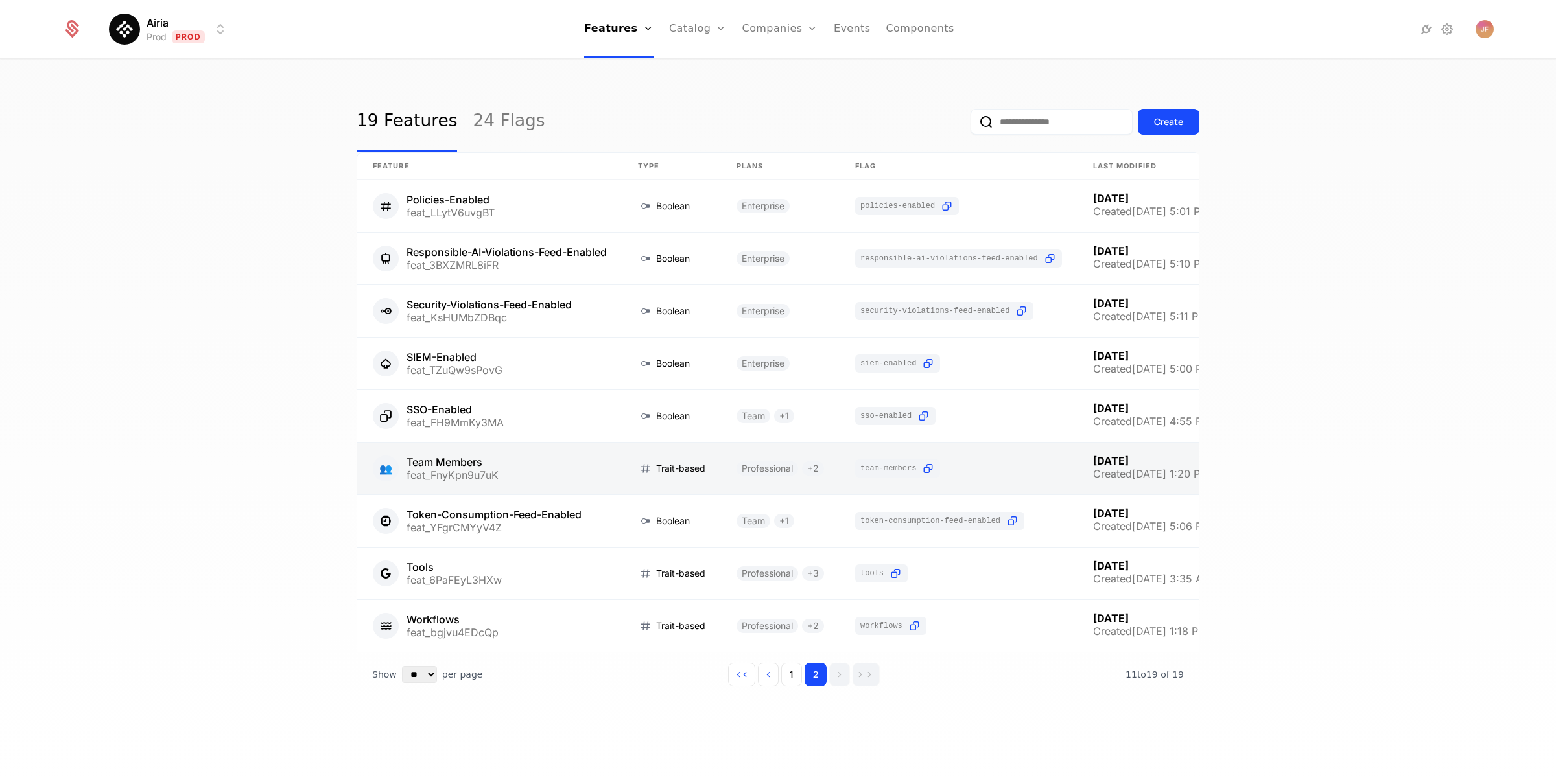
click at [465, 464] on link at bounding box center [490, 469] width 266 height 52
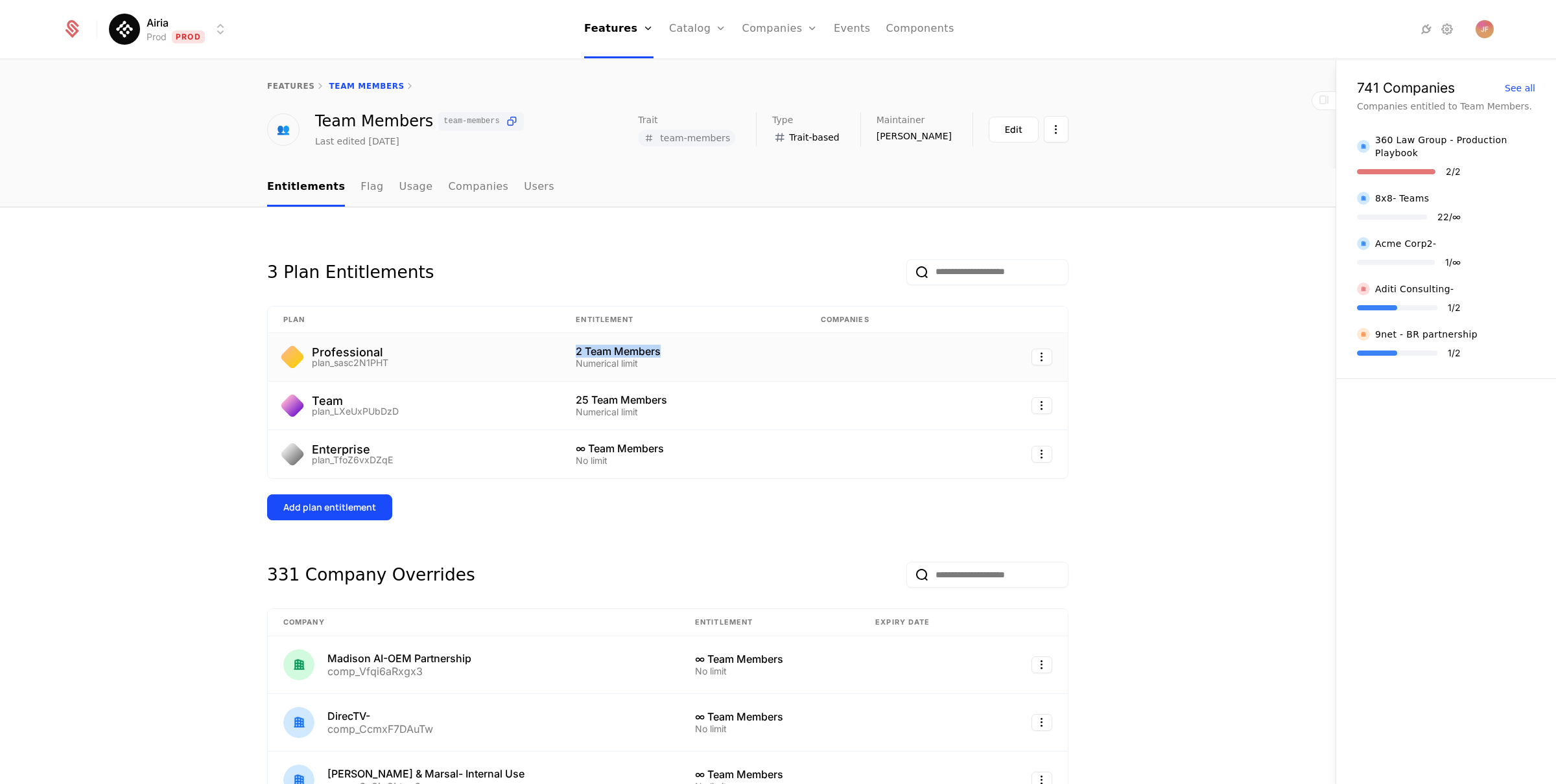
drag, startPoint x: 568, startPoint y: 352, endPoint x: 655, endPoint y: 349, distance: 87.1
click at [655, 349] on div "2 Team Members" at bounding box center [682, 352] width 213 height 10
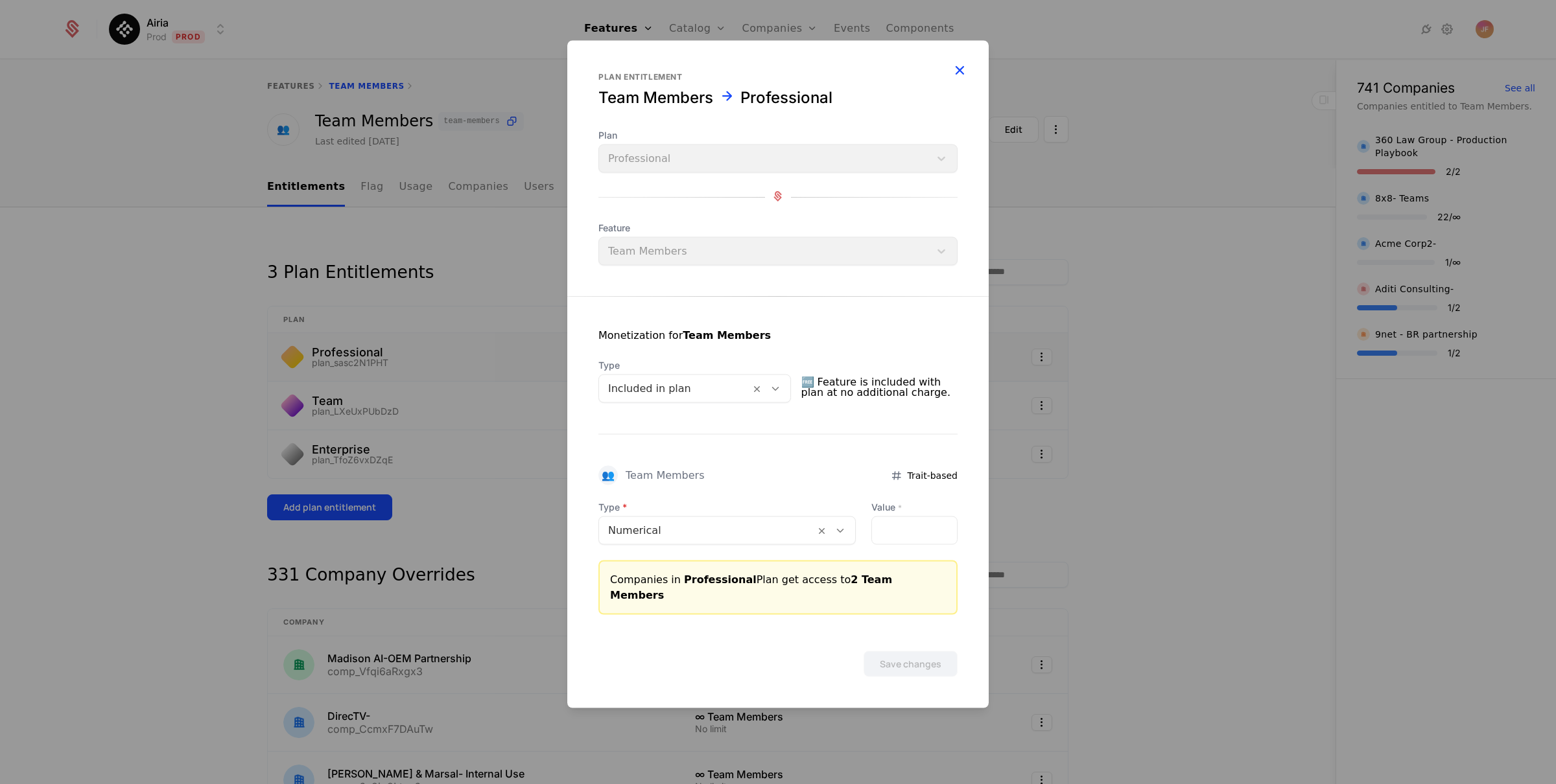
click at [957, 78] on icon "button" at bounding box center [959, 70] width 17 height 17
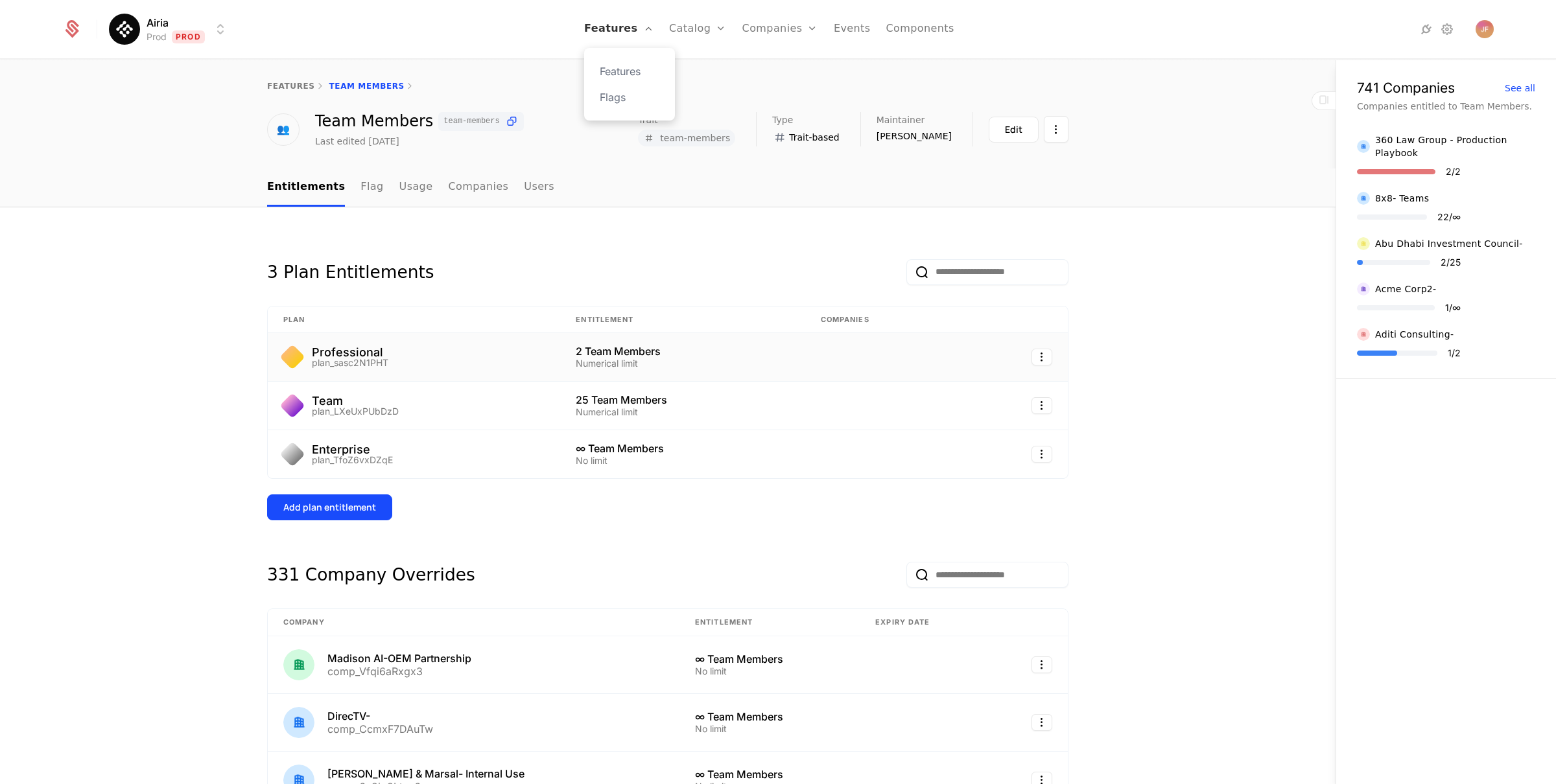
click at [641, 29] on link "Features" at bounding box center [619, 29] width 69 height 59
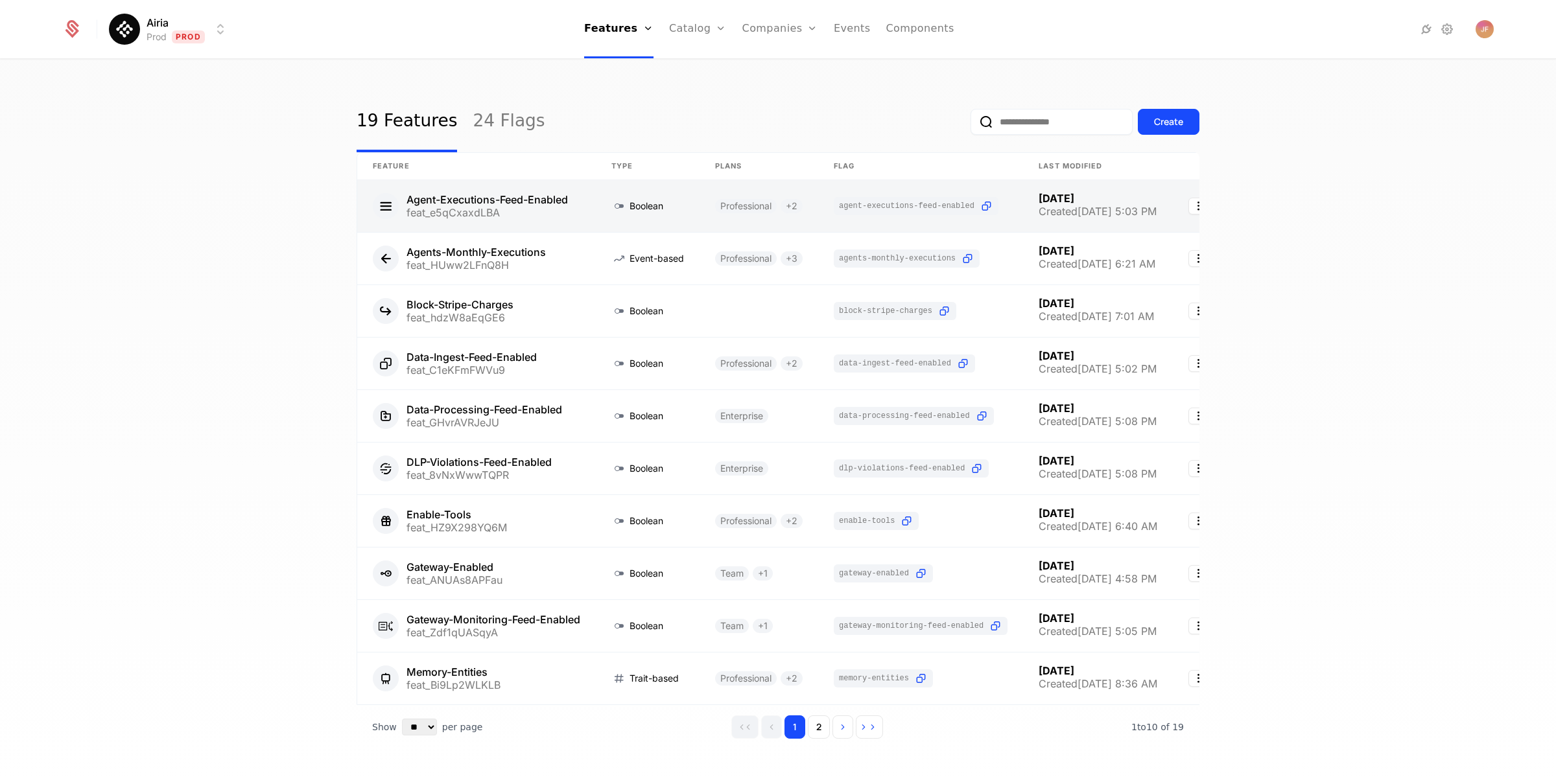
scroll to position [3, 0]
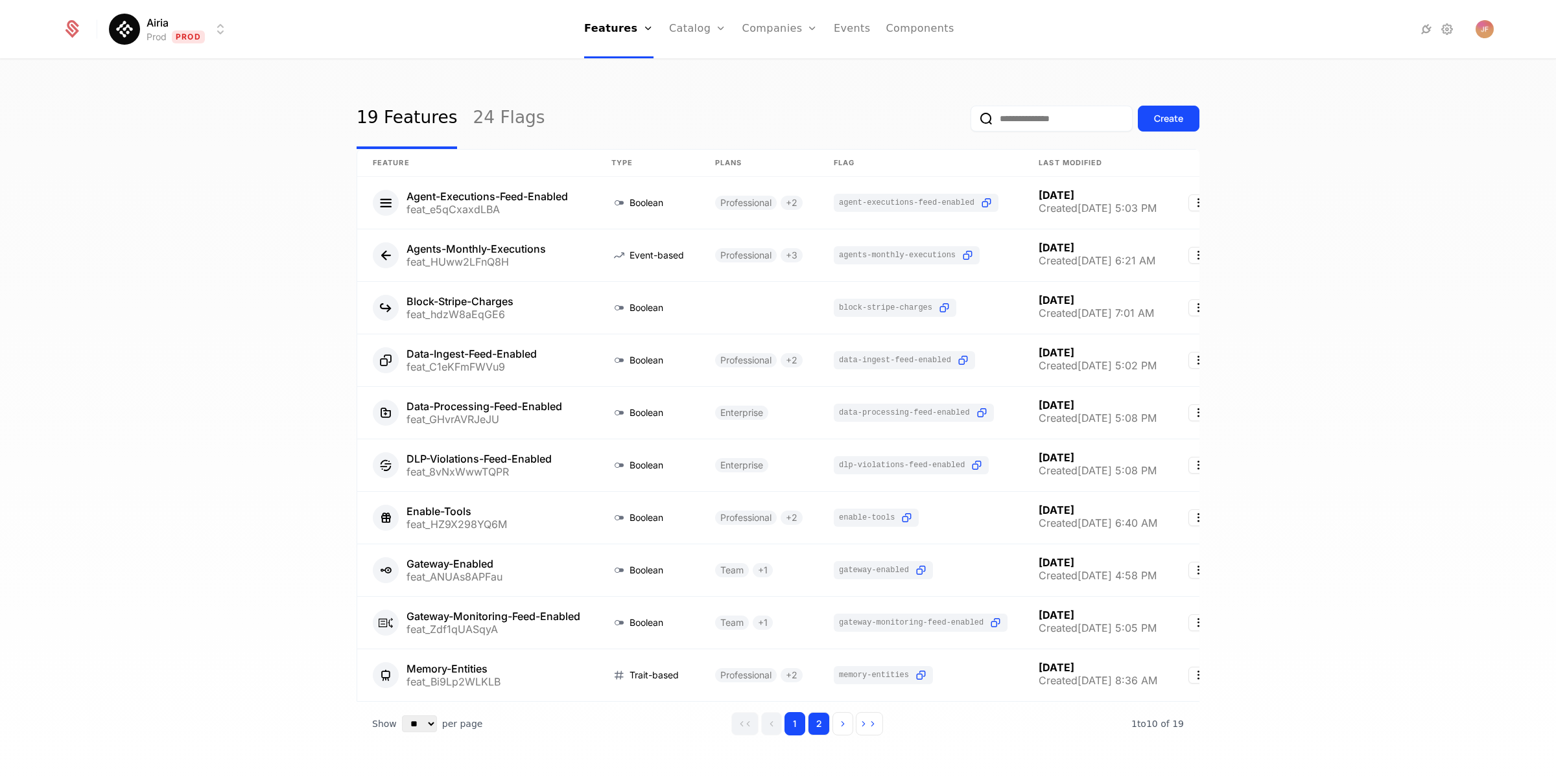
click at [820, 736] on button "2" at bounding box center [819, 724] width 22 height 23
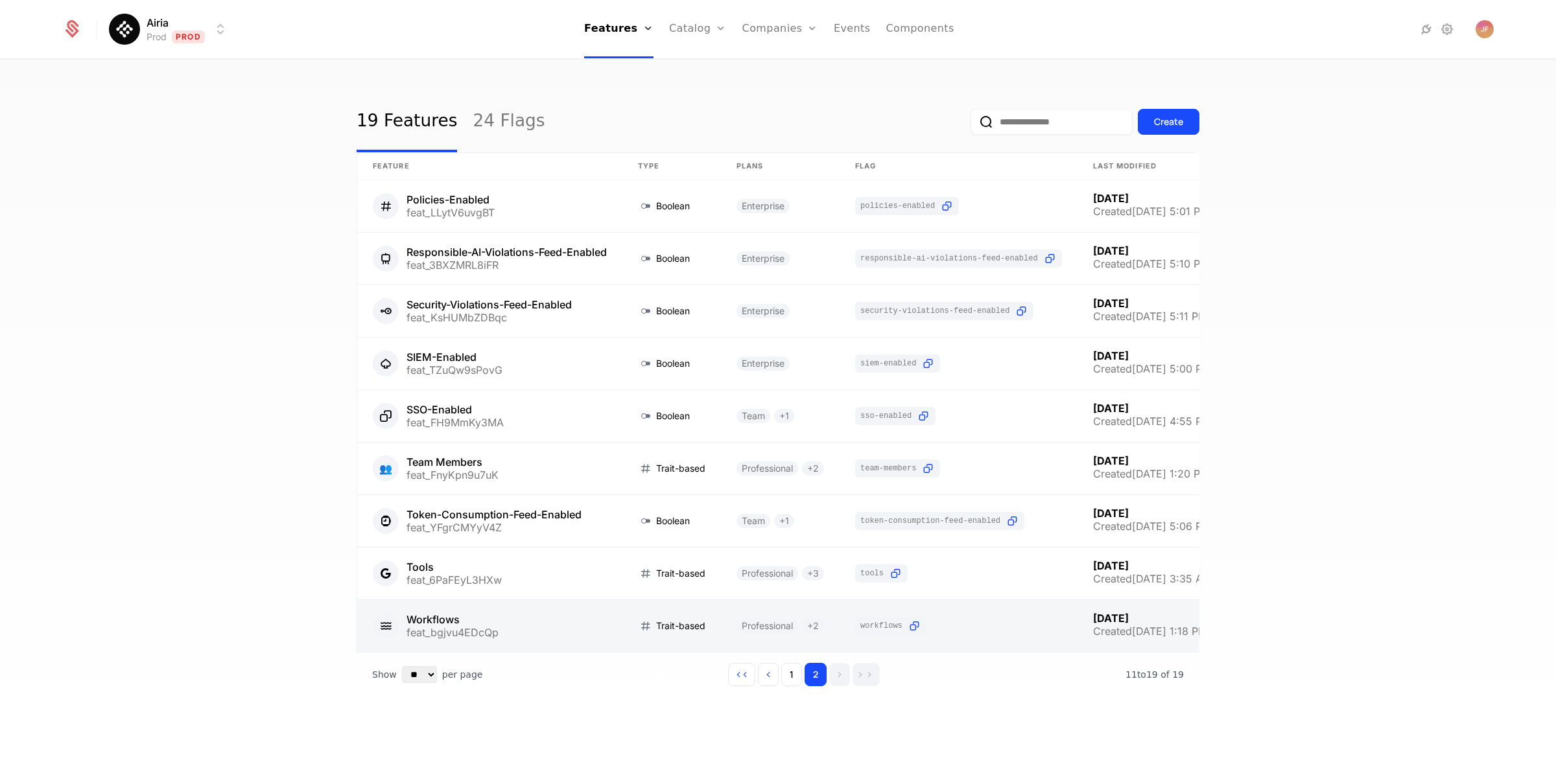
click at [399, 629] on link at bounding box center [490, 626] width 266 height 52
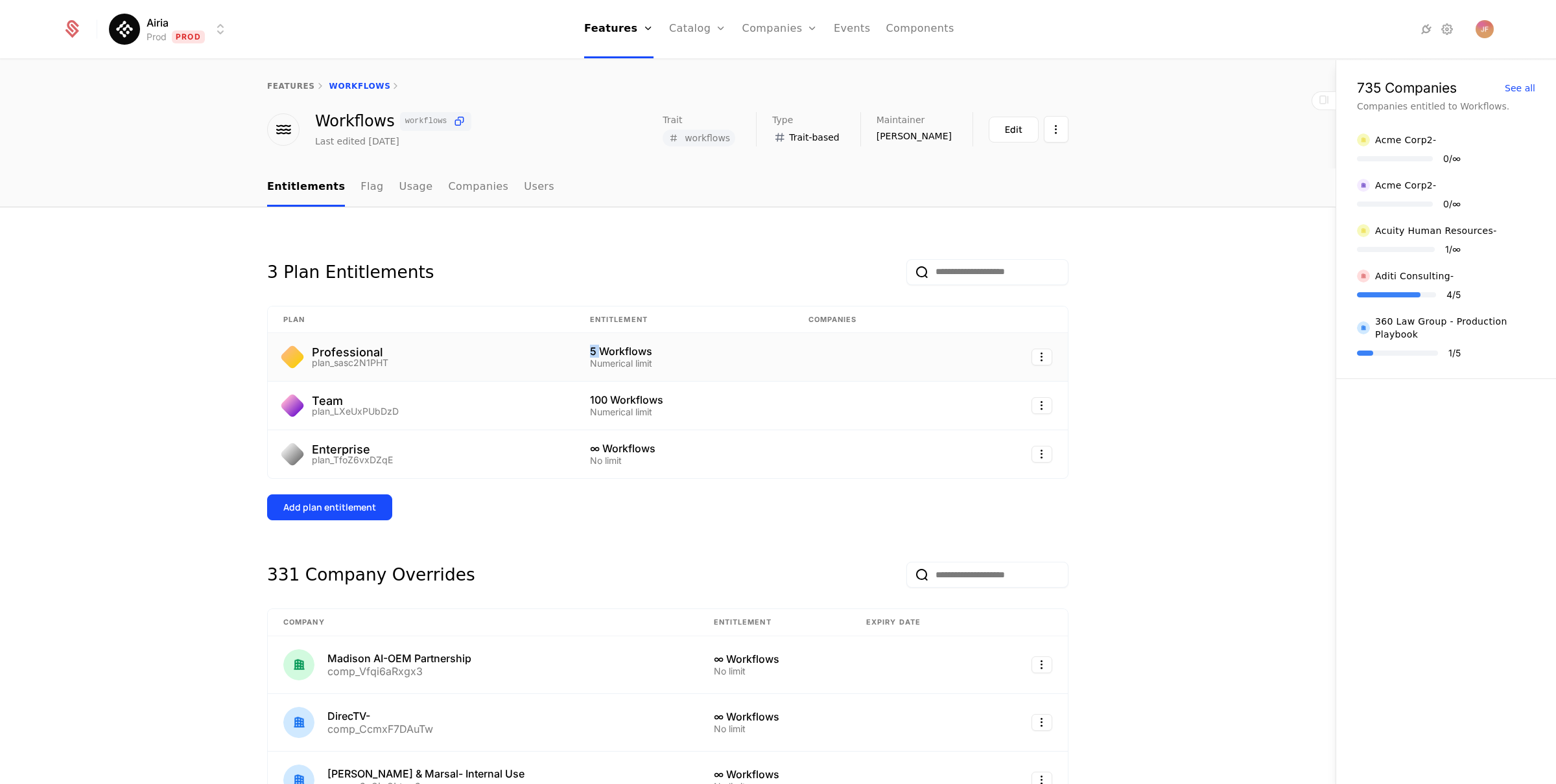
click at [591, 351] on div "5 Workflows" at bounding box center [683, 352] width 187 height 10
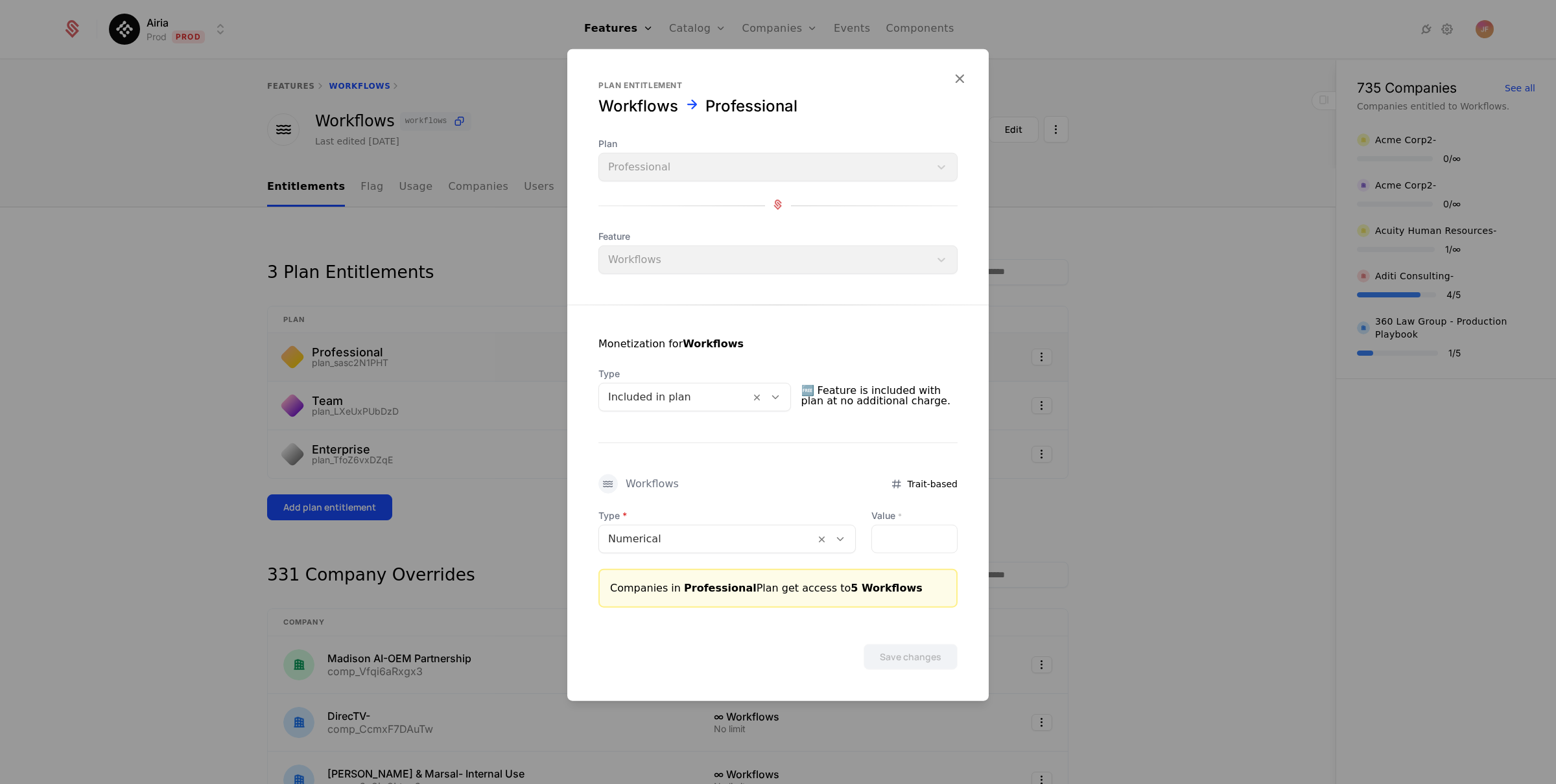
click at [166, 302] on div at bounding box center [778, 392] width 1556 height 784
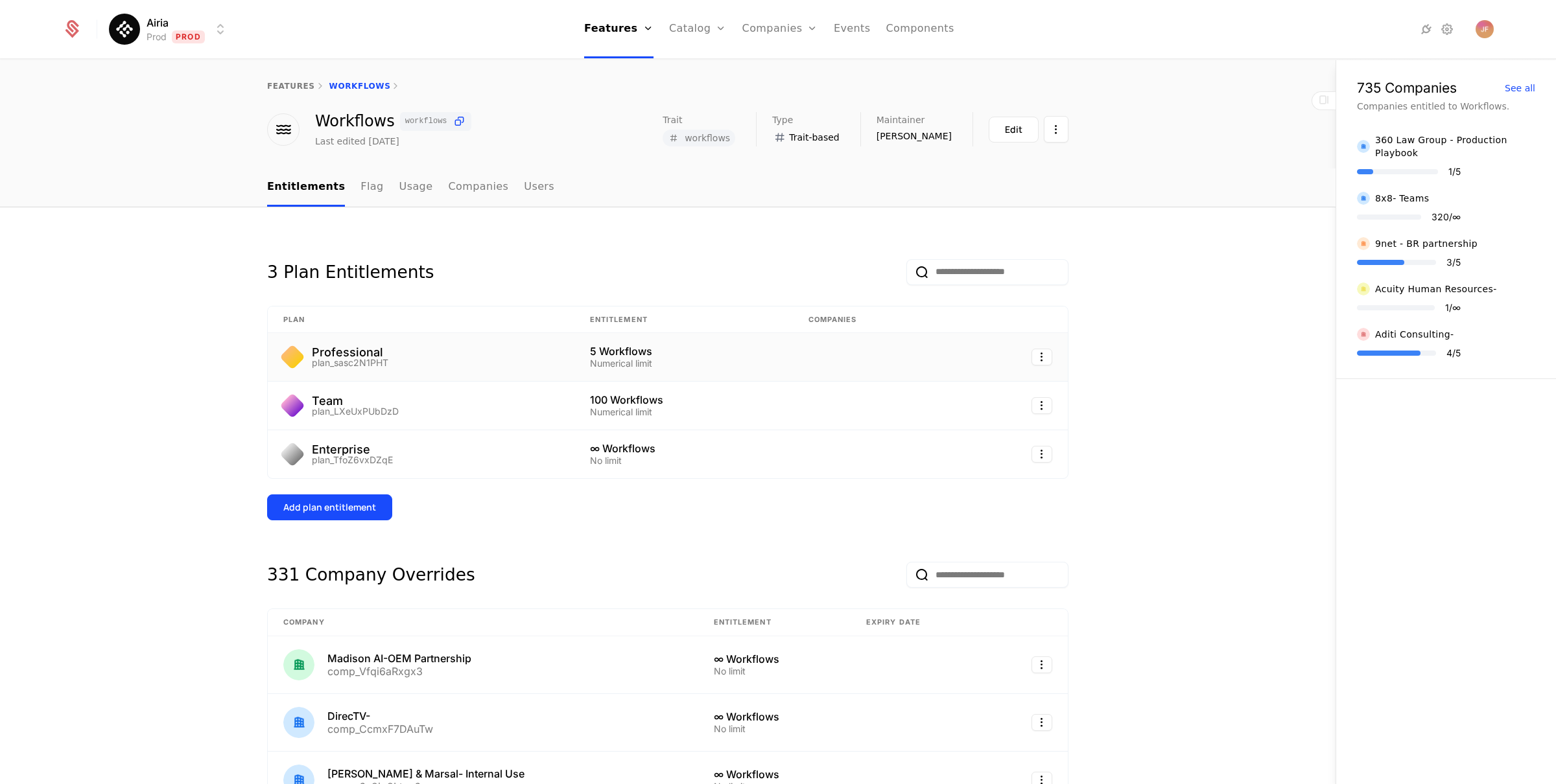
click at [91, 28] on div at bounding box center [79, 29] width 35 height 20
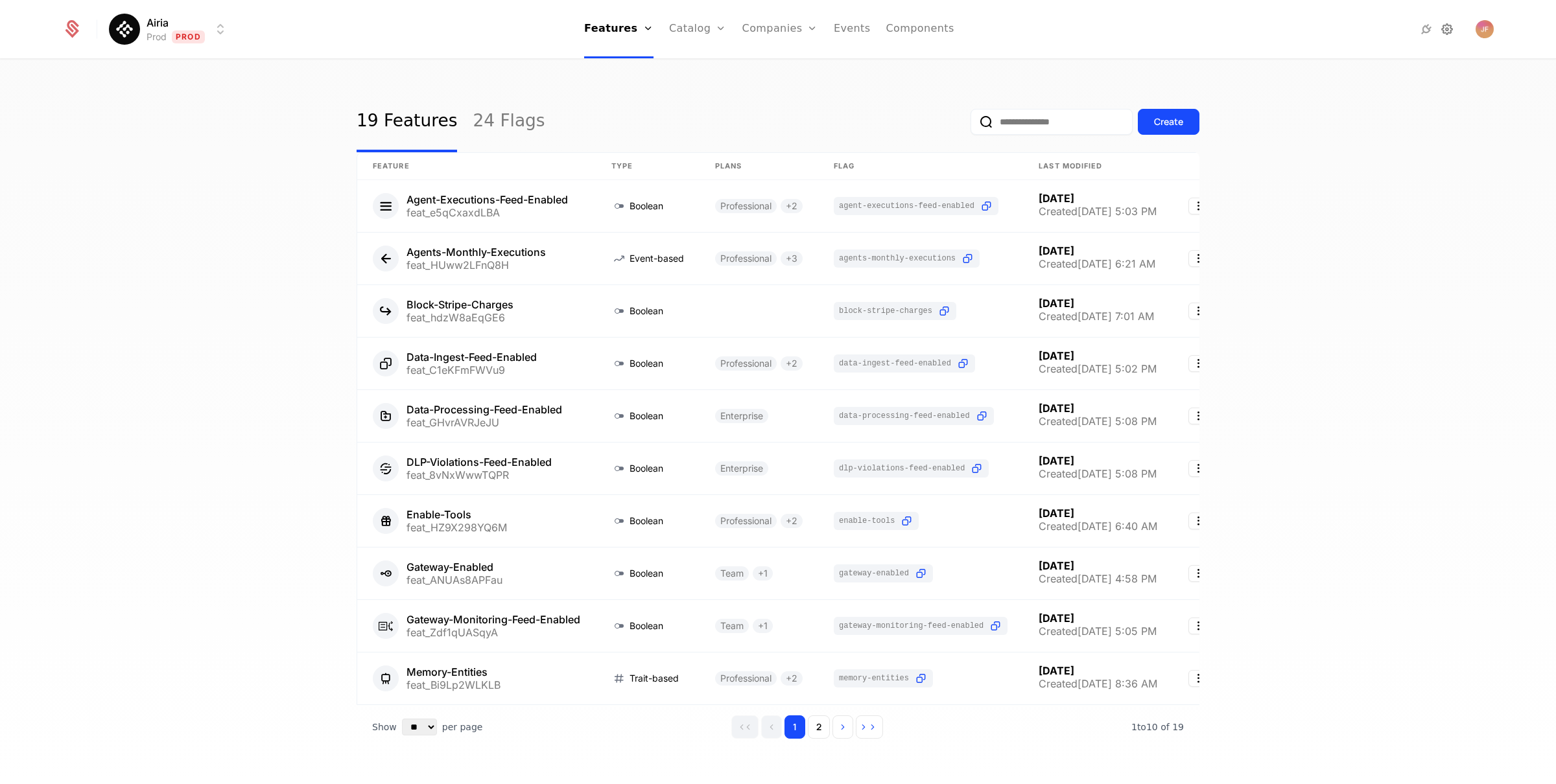
click at [1450, 29] on icon at bounding box center [1447, 29] width 16 height 16
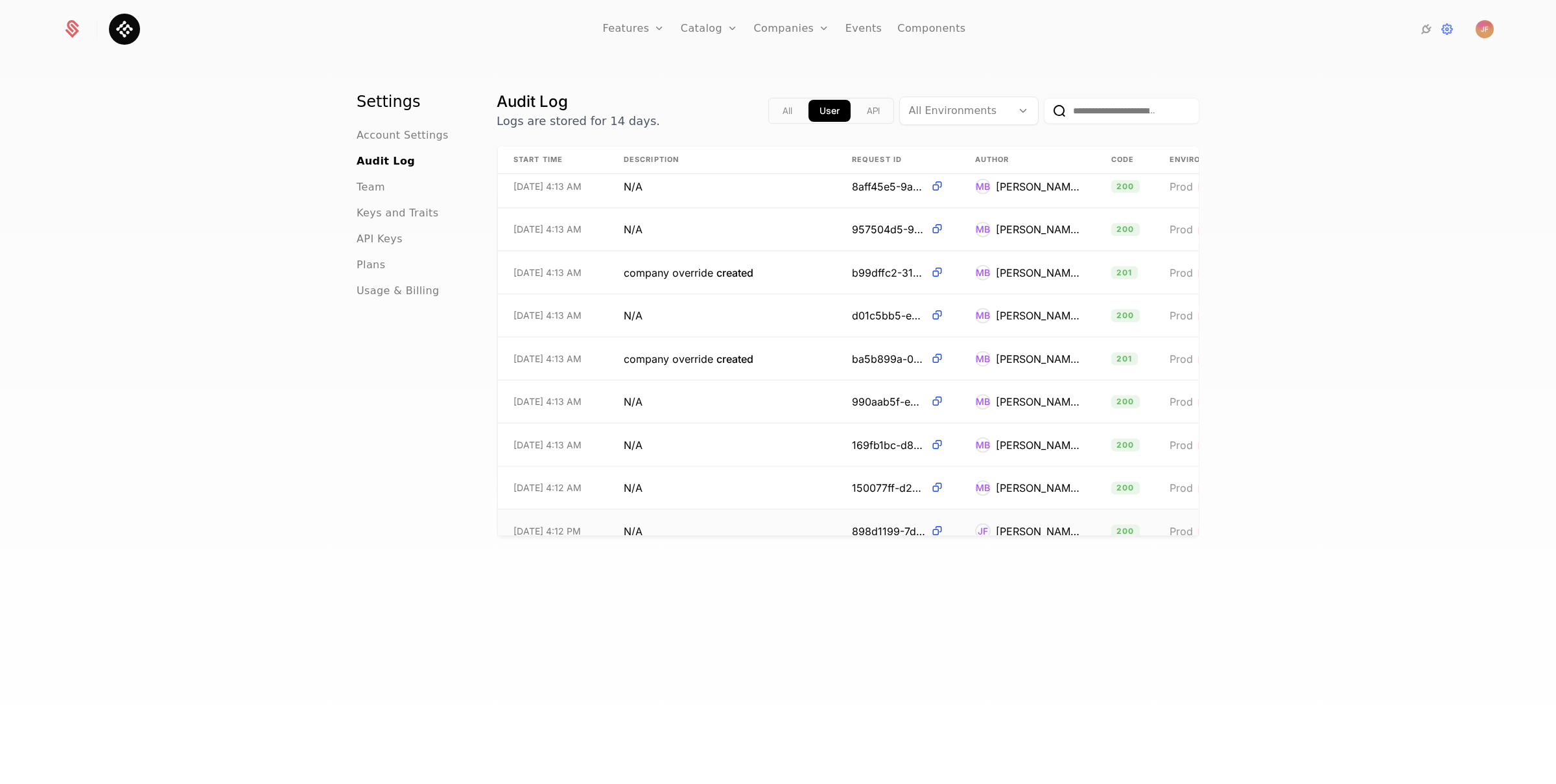
scroll to position [944, 0]
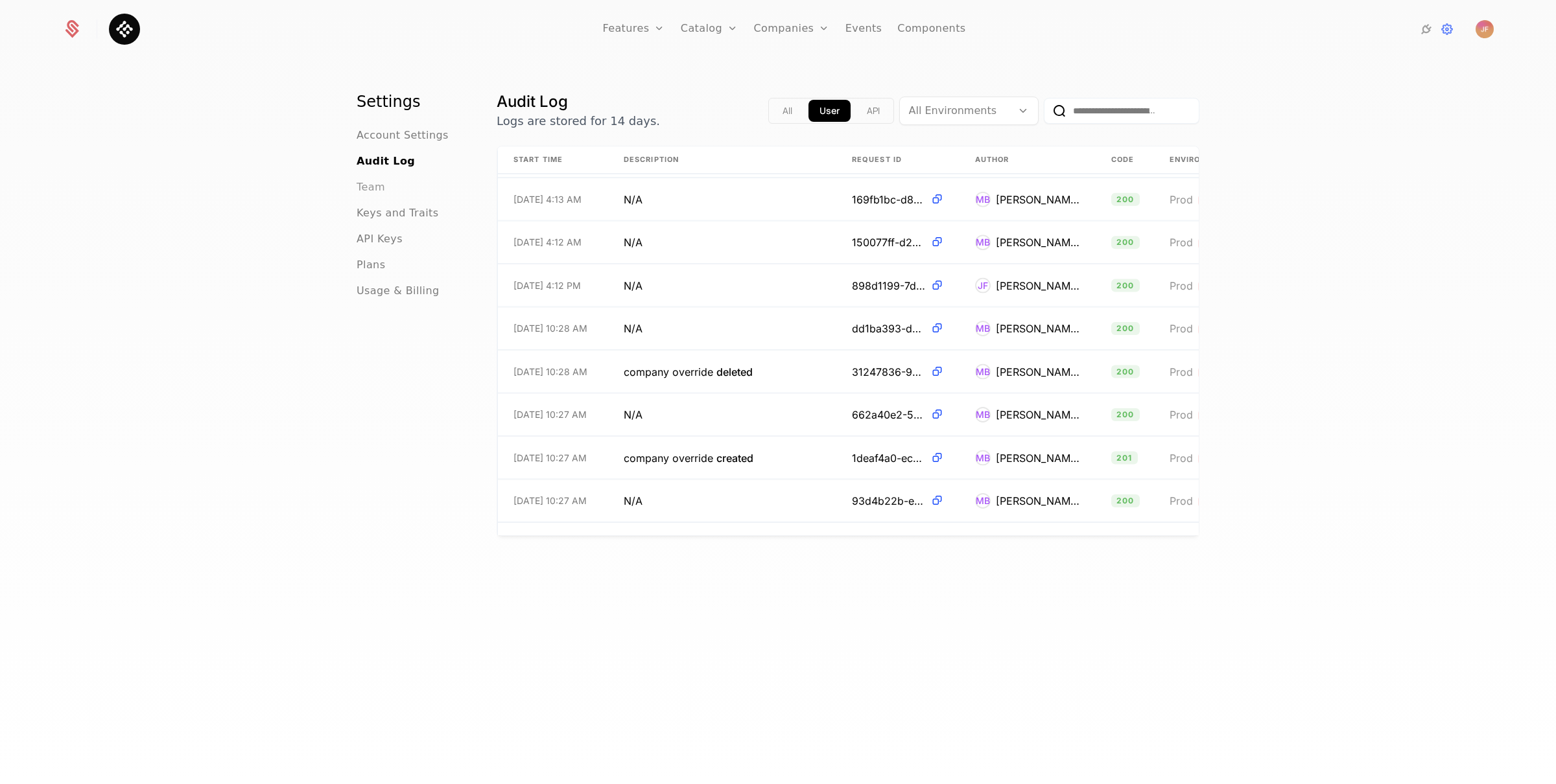
click at [372, 187] on span "Team" at bounding box center [371, 187] width 28 height 16
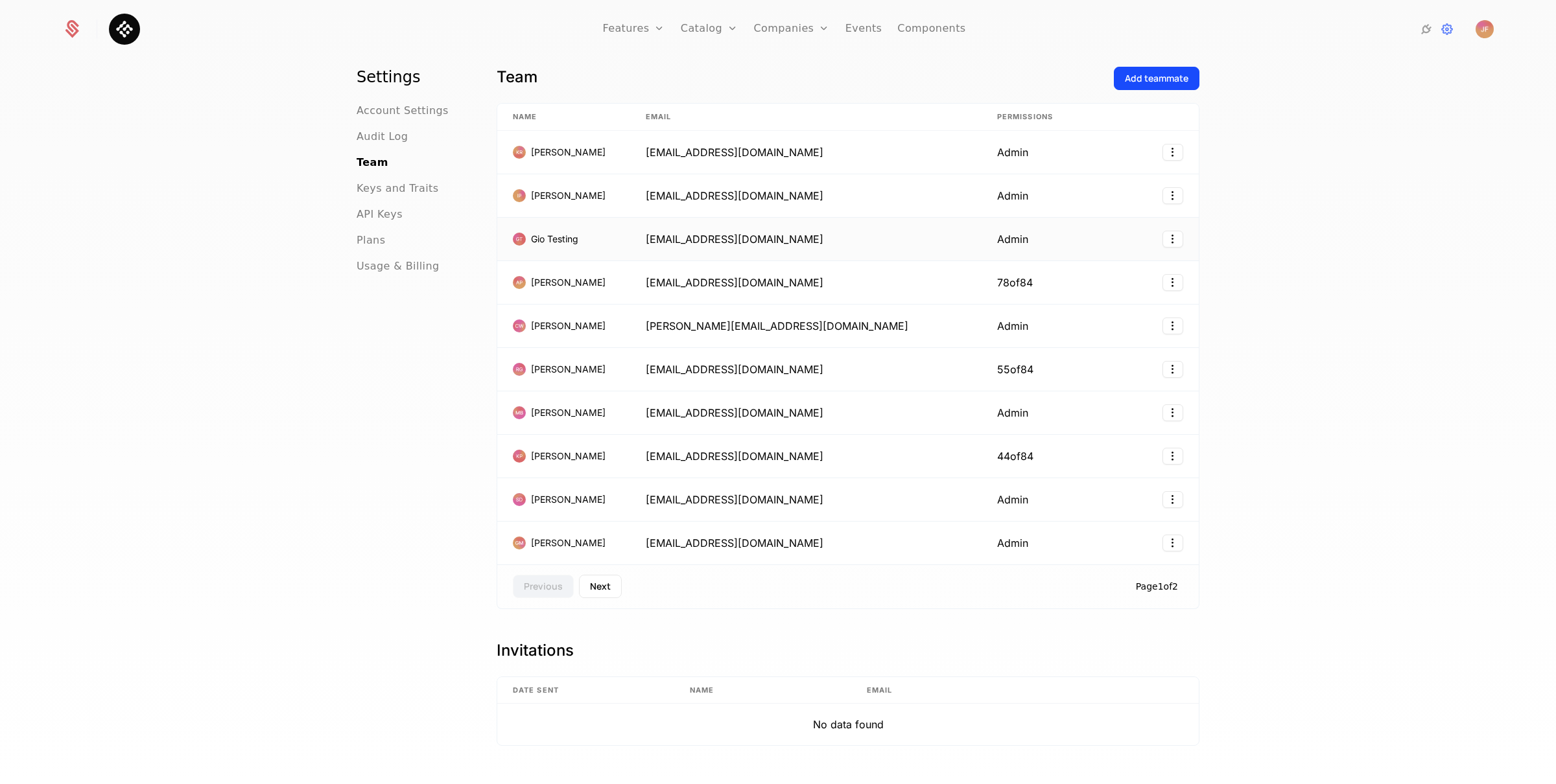
scroll to position [30, 0]
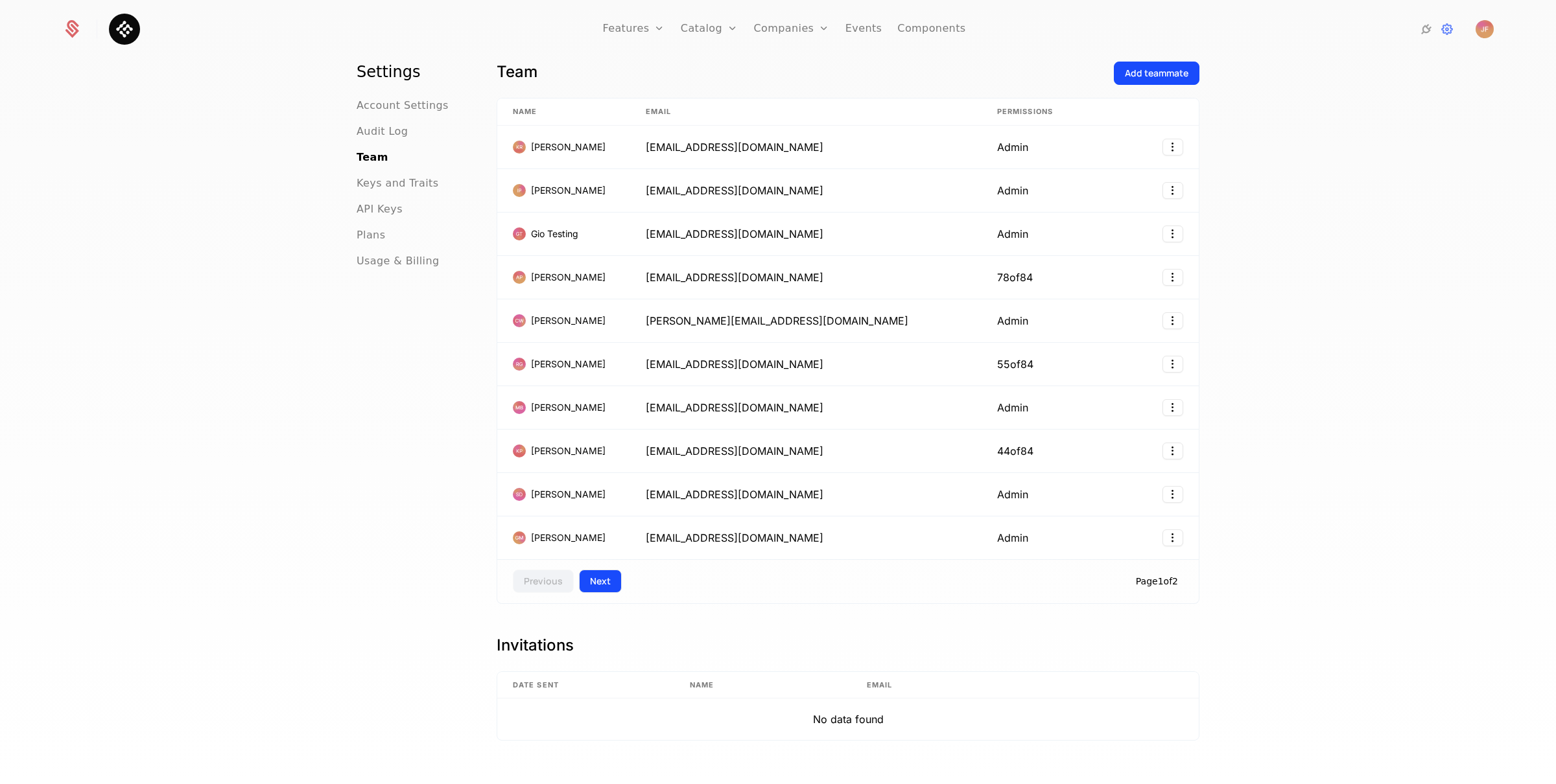
click at [602, 582] on button "Next" at bounding box center [601, 581] width 43 height 23
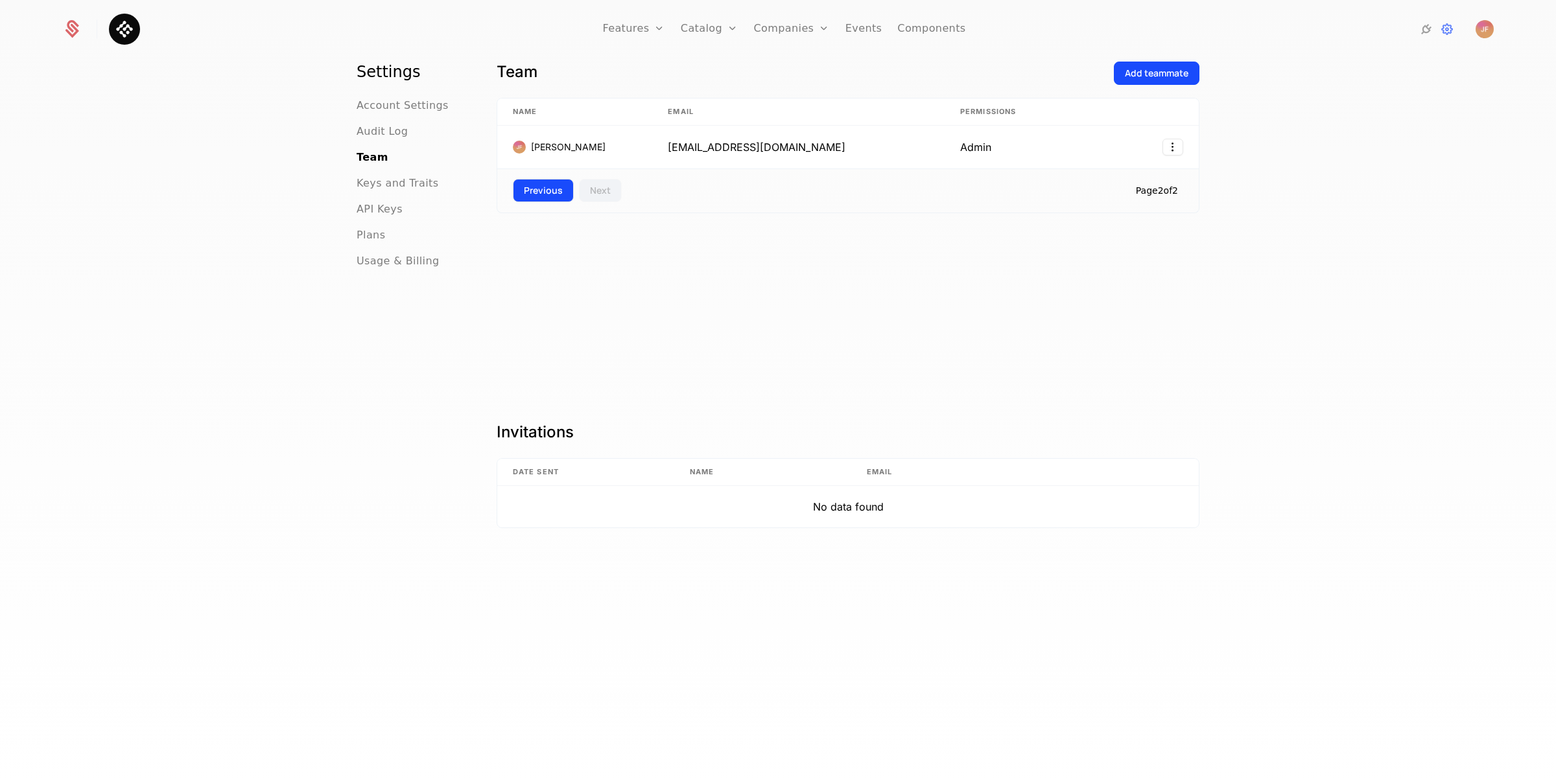
click at [551, 198] on button "Previous" at bounding box center [543, 190] width 61 height 23
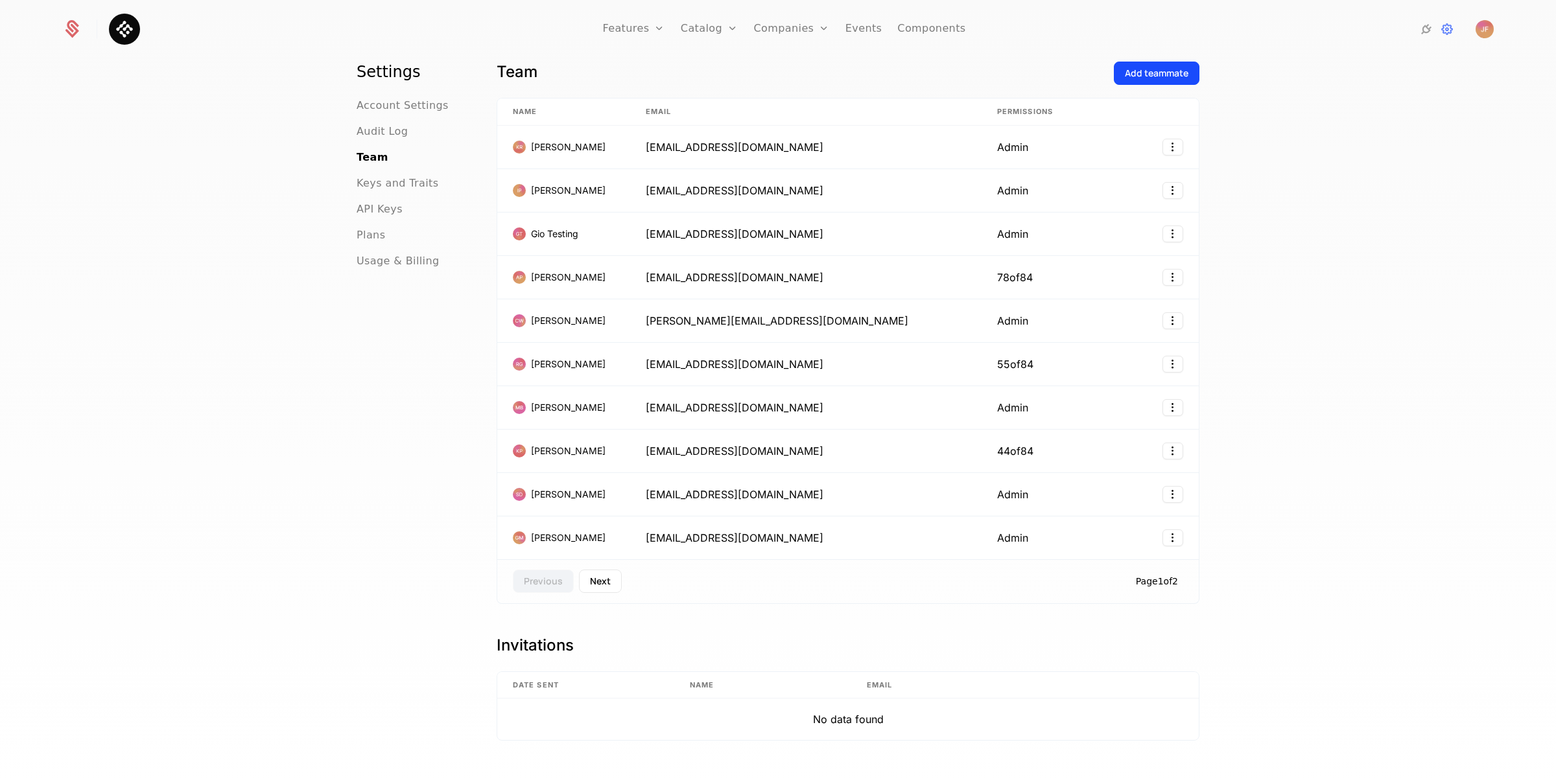
scroll to position [0, 0]
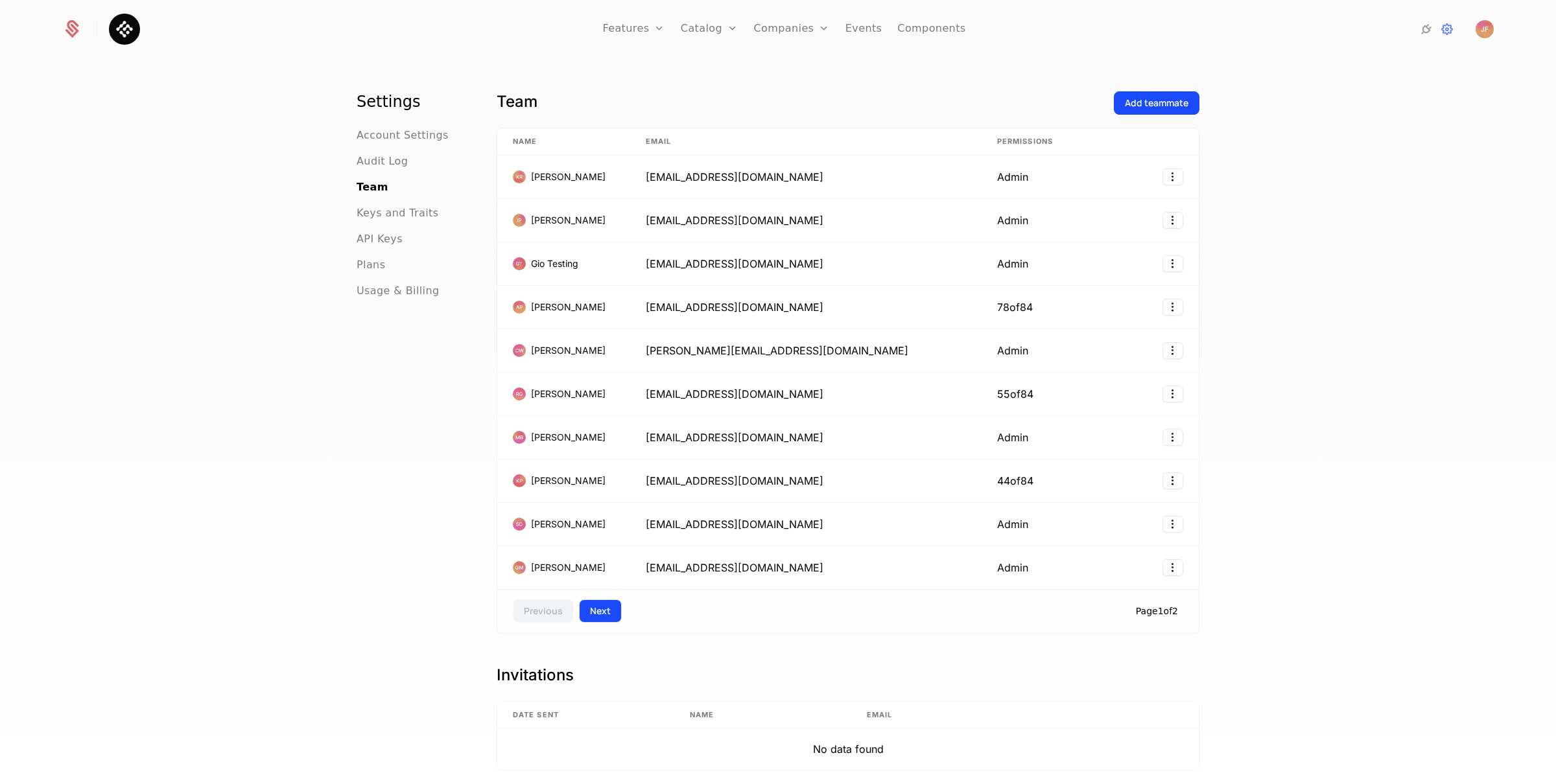
click at [584, 614] on button "Next" at bounding box center [601, 611] width 43 height 23
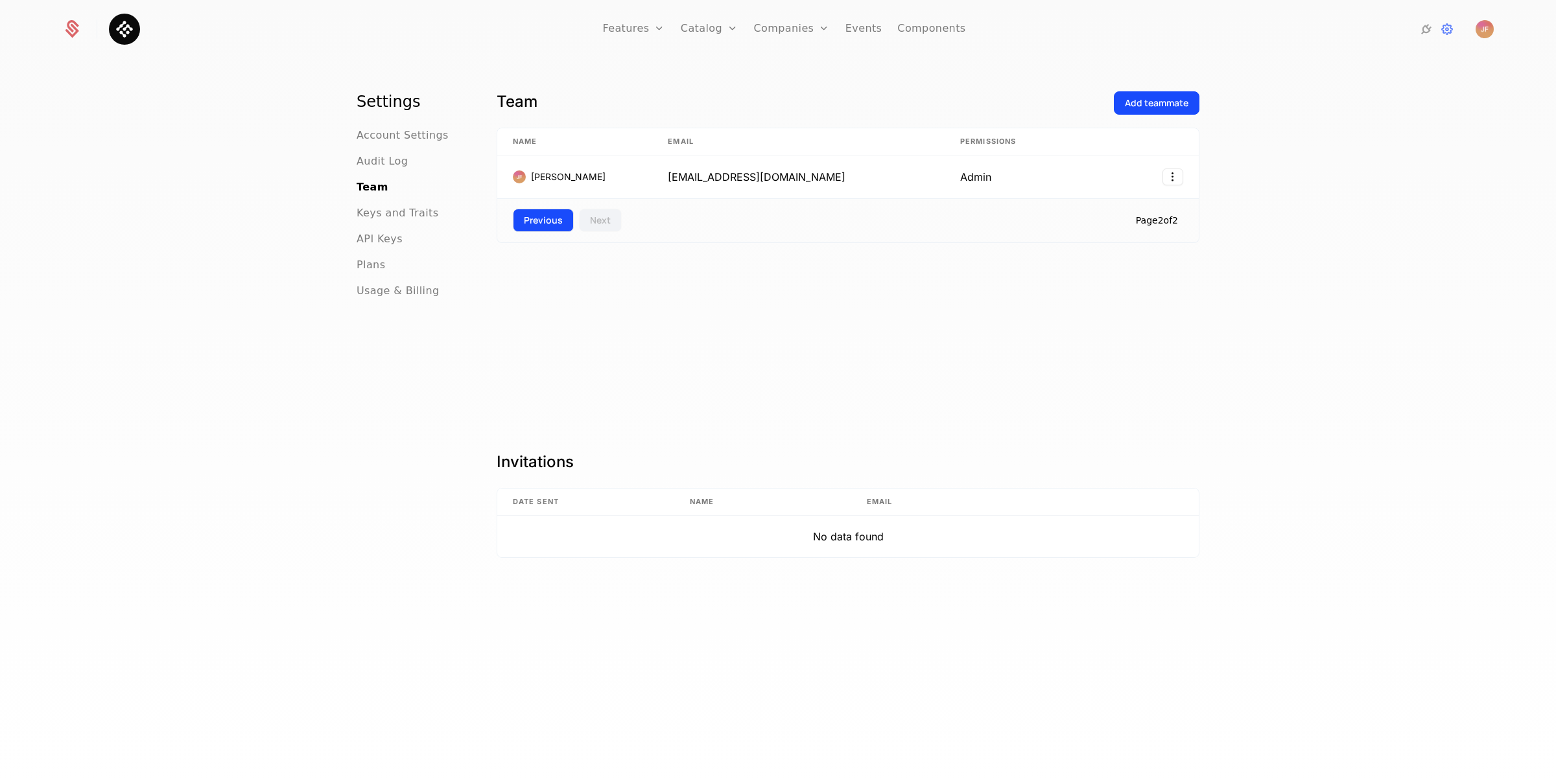
click at [532, 229] on button "Previous" at bounding box center [543, 220] width 61 height 23
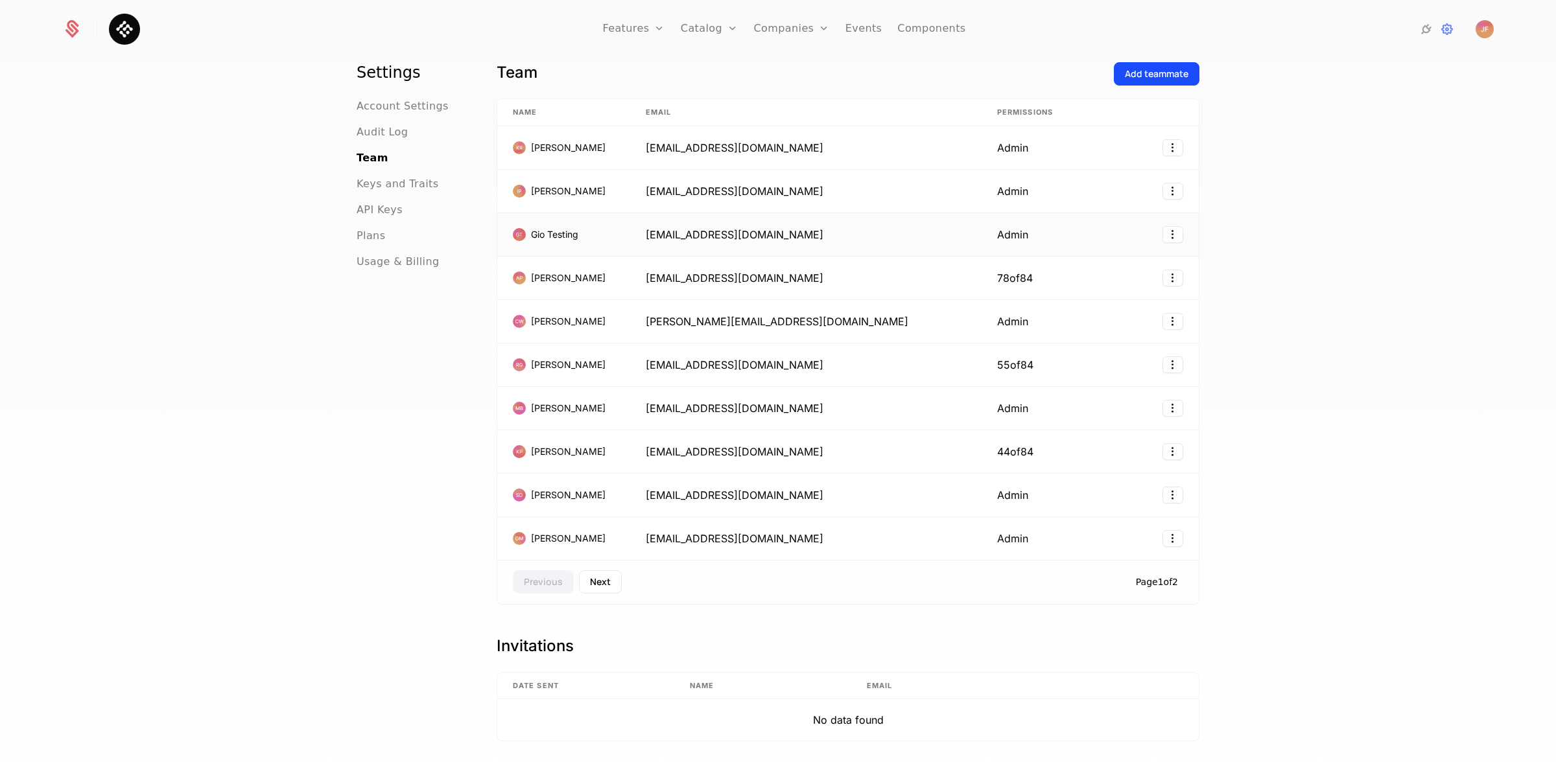
scroll to position [30, 0]
click at [600, 592] on button "Next" at bounding box center [601, 581] width 43 height 23
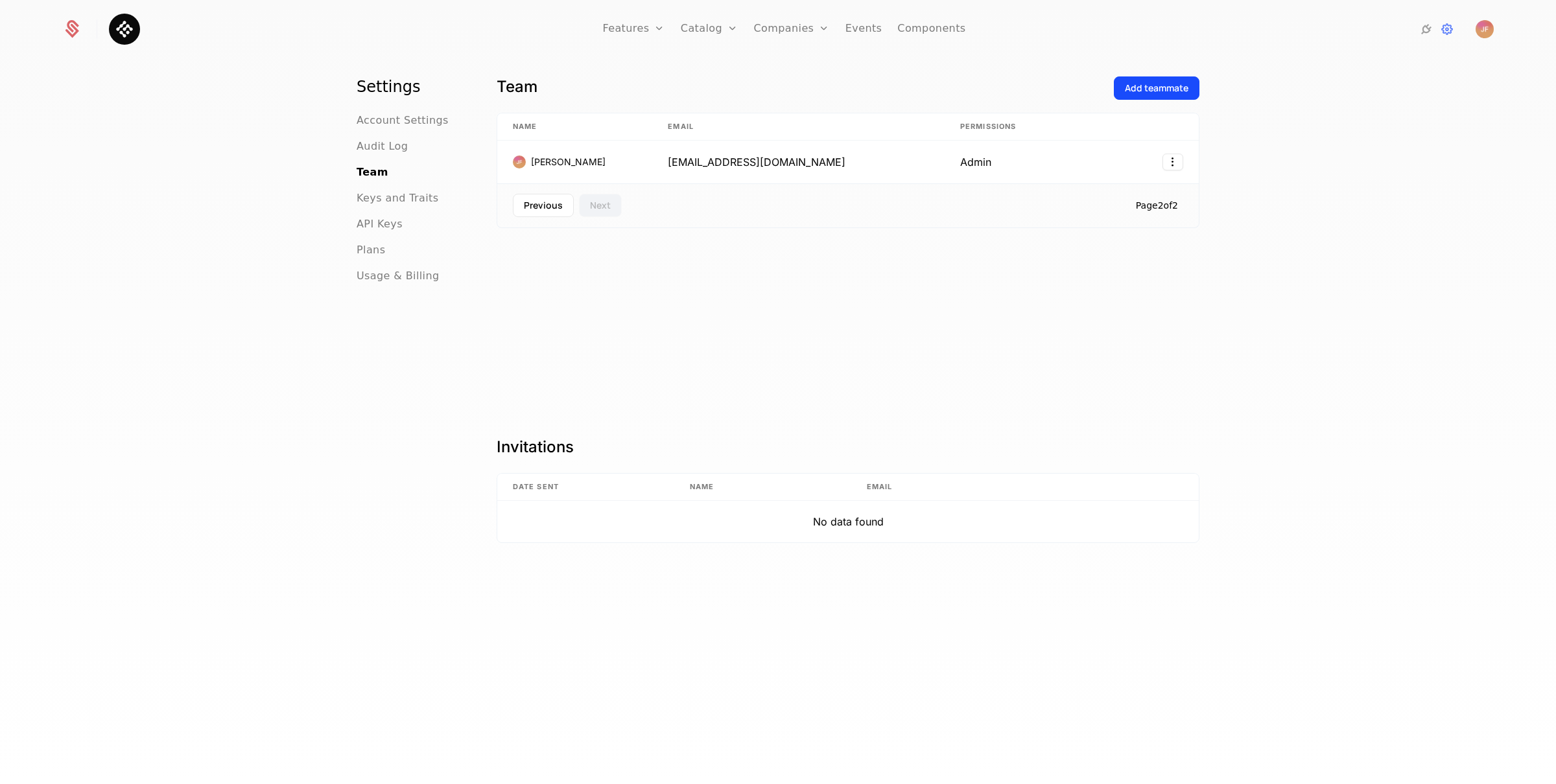
scroll to position [0, 0]
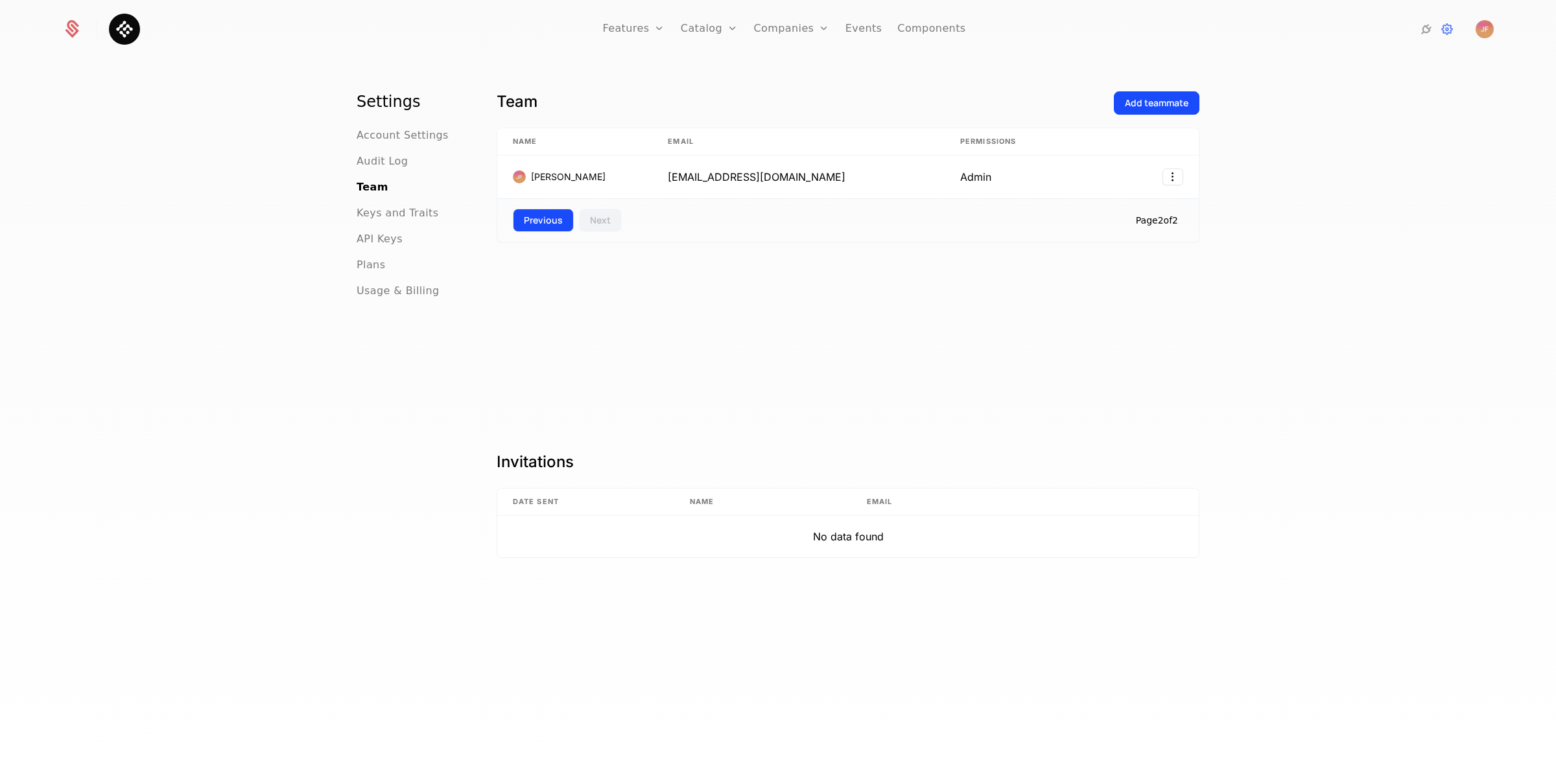
click at [530, 229] on button "Previous" at bounding box center [543, 220] width 61 height 23
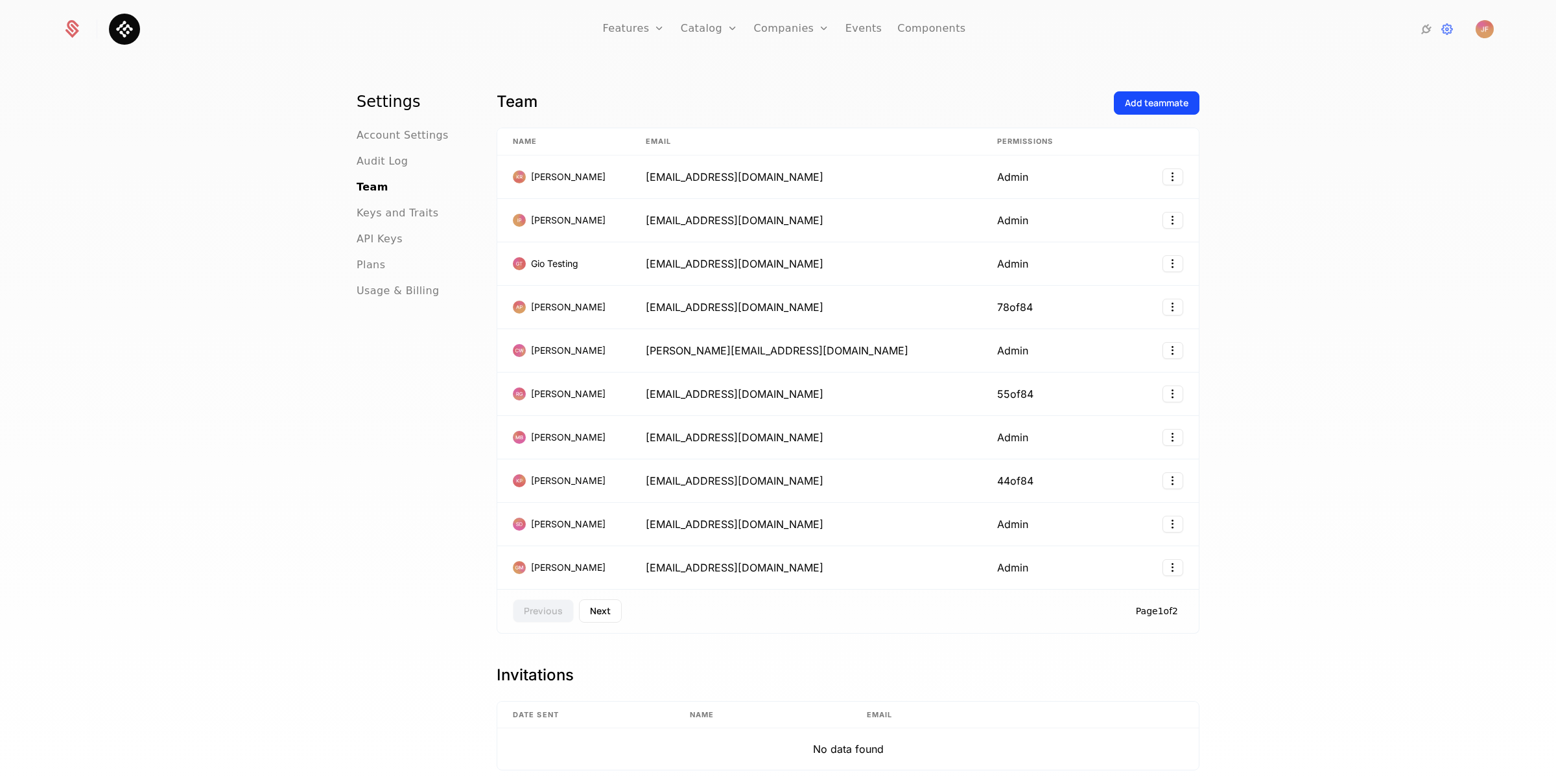
click at [78, 38] on div at bounding box center [79, 29] width 35 height 20
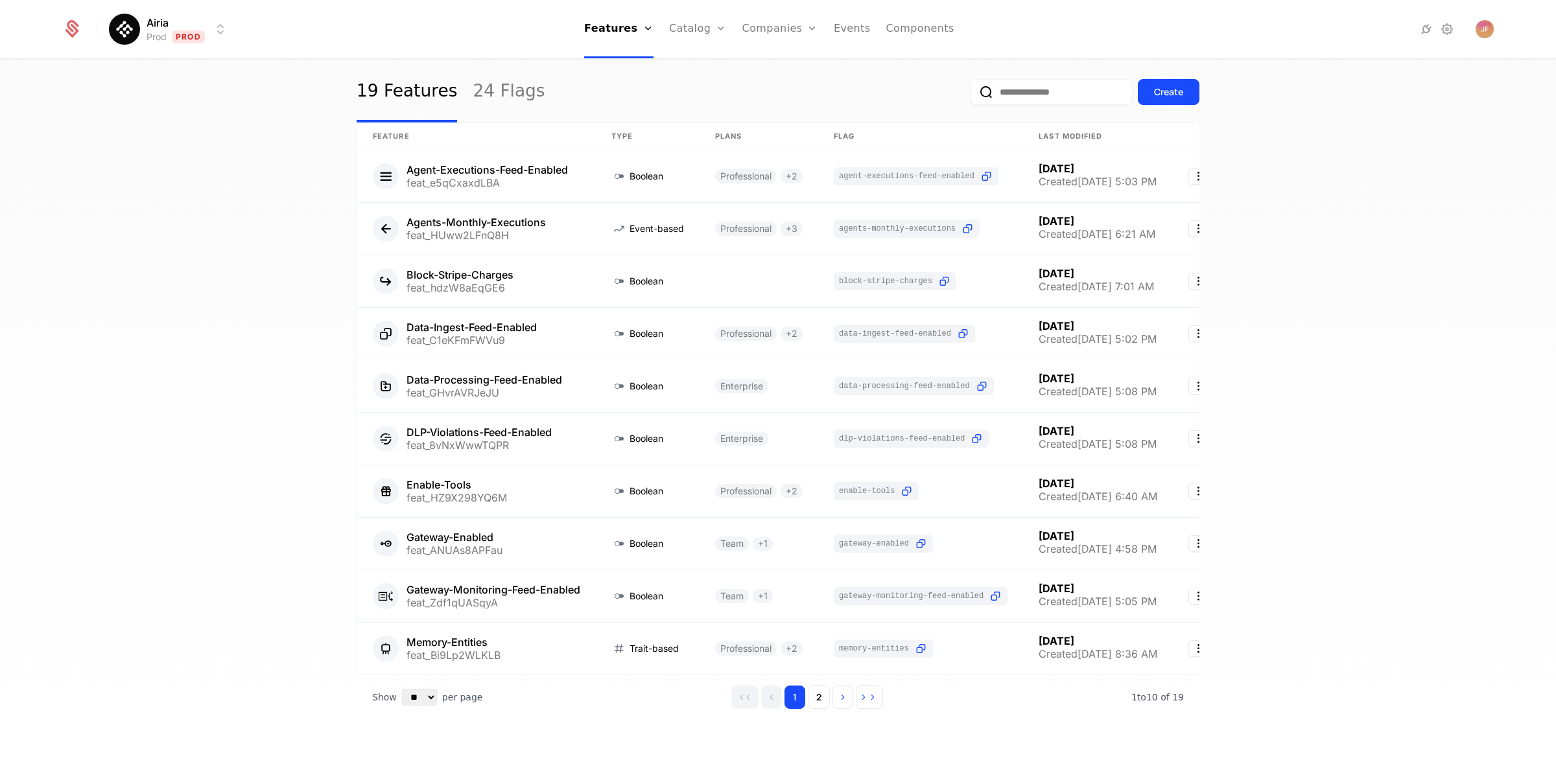
scroll to position [28, 0]
click at [809, 711] on button "2" at bounding box center [819, 699] width 22 height 23
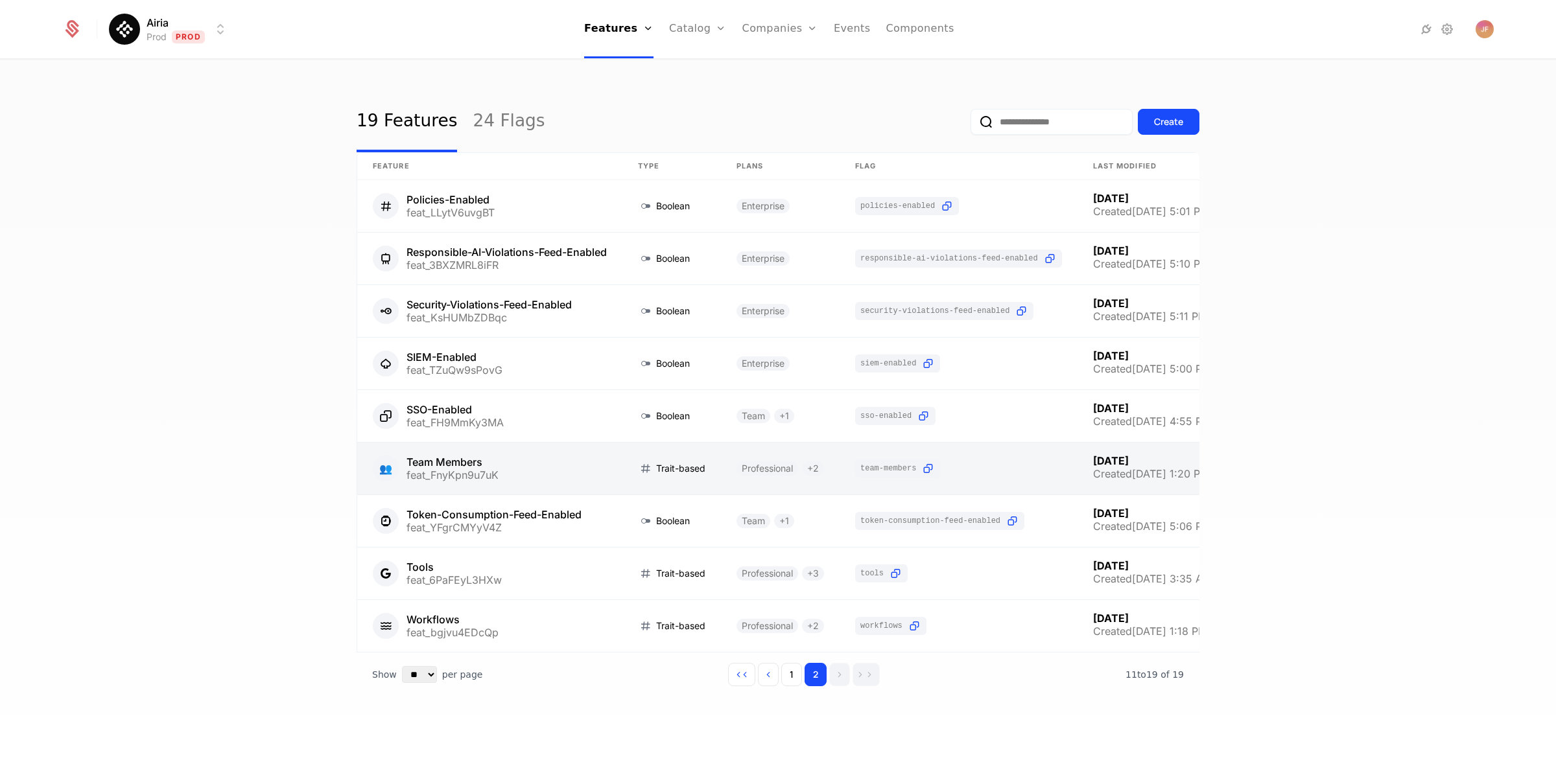
click at [447, 462] on link at bounding box center [490, 469] width 266 height 52
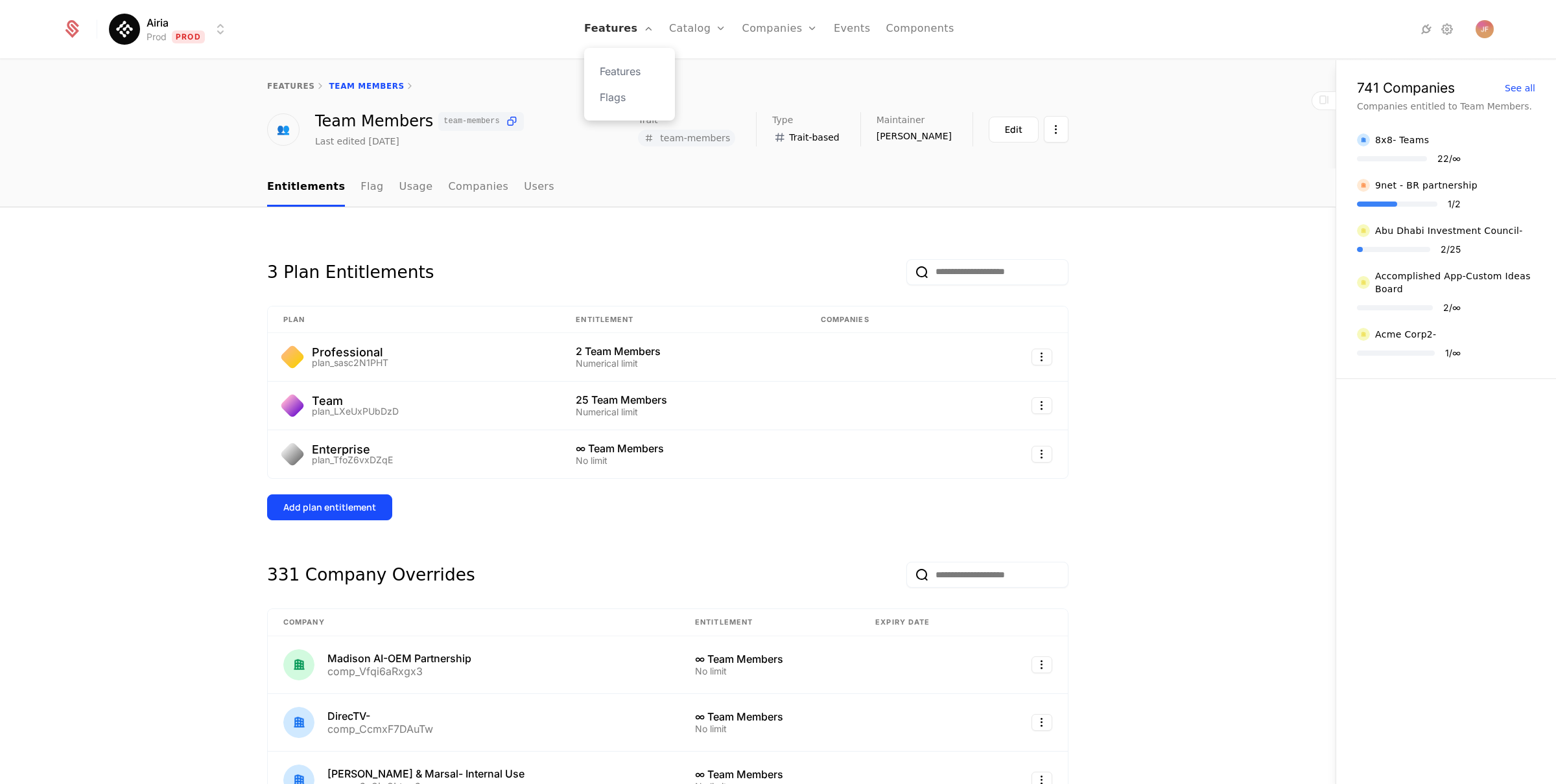
click at [630, 32] on link "Features" at bounding box center [619, 29] width 69 height 59
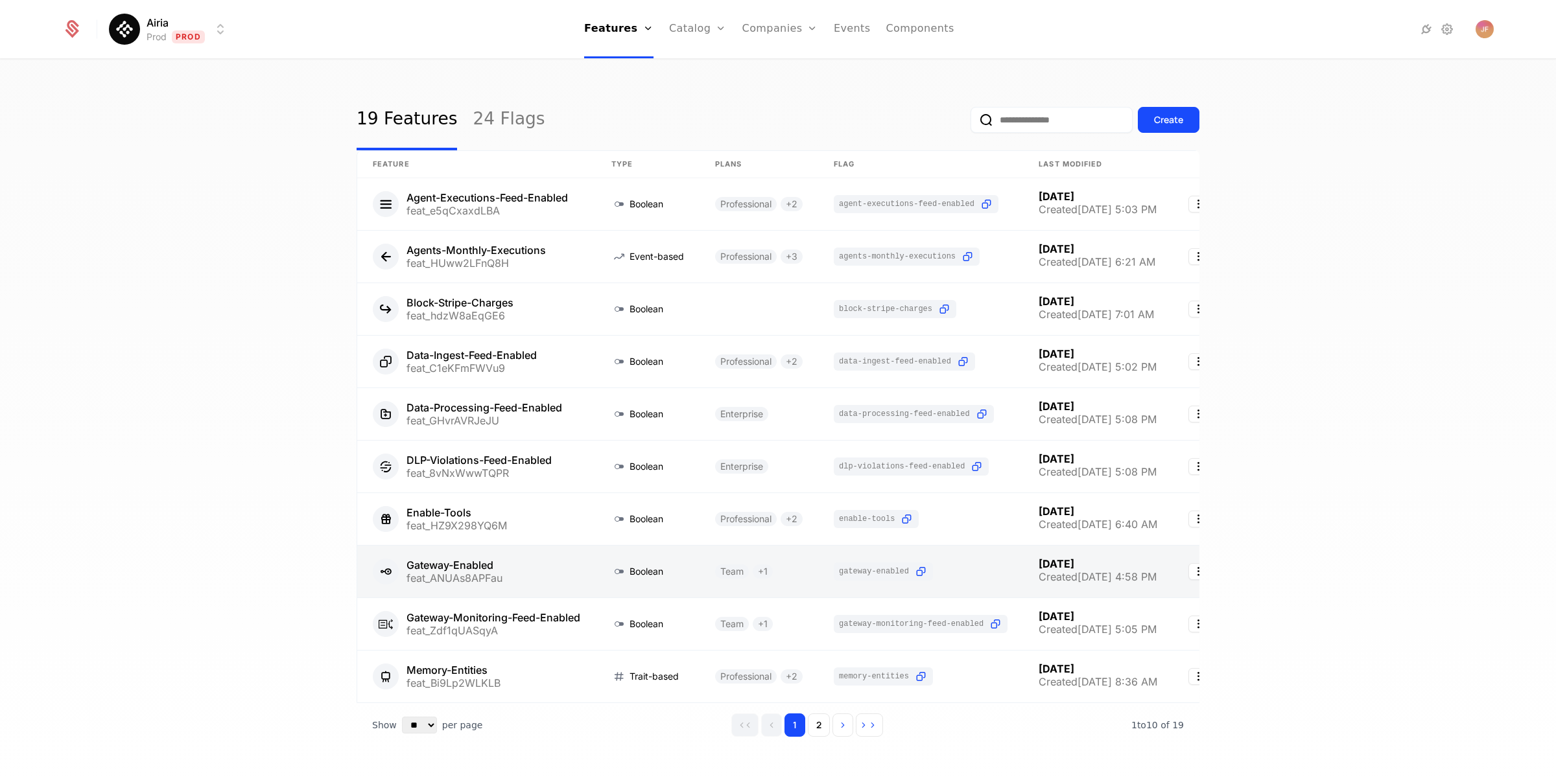
scroll to position [3, 0]
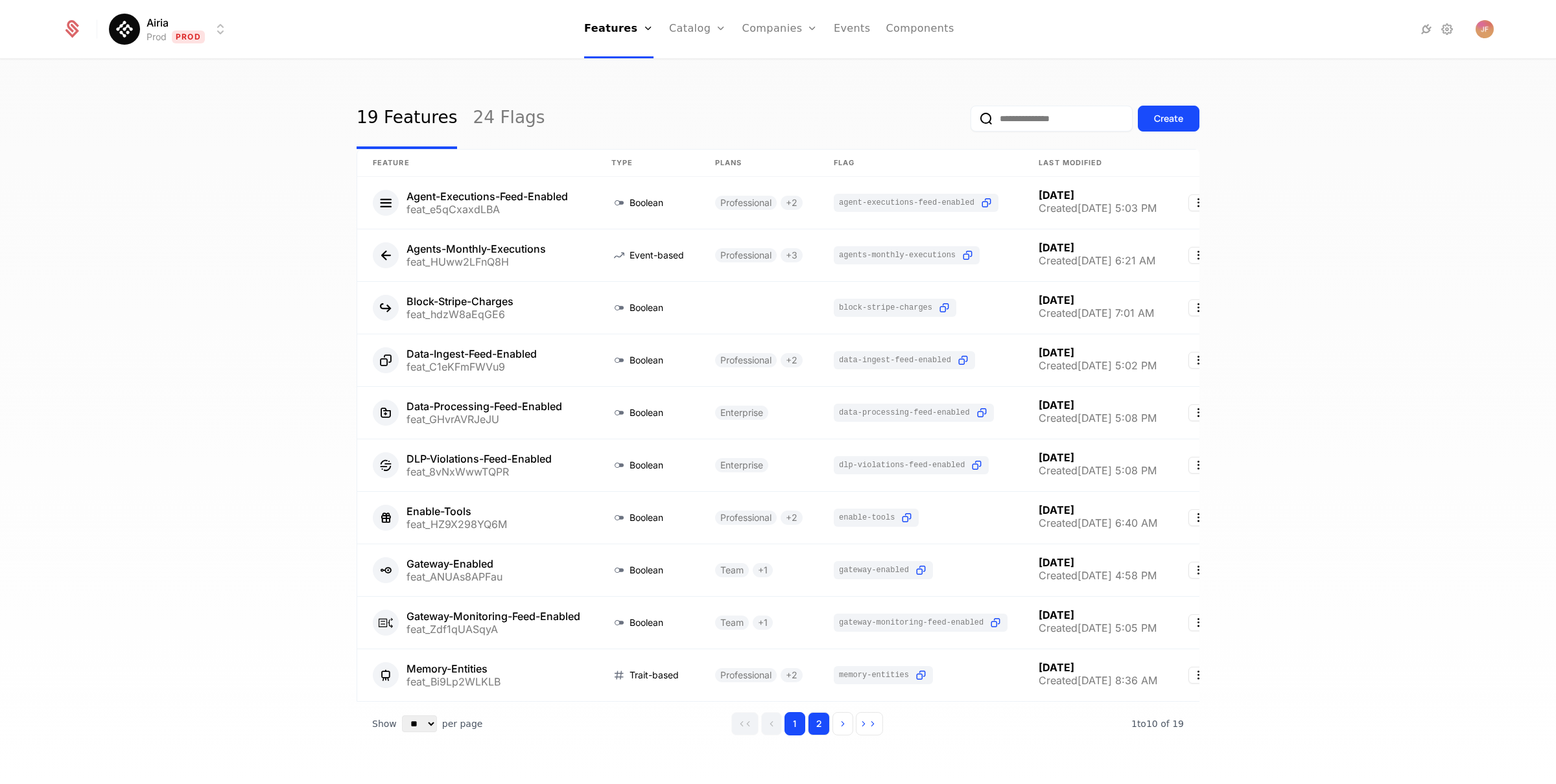
click at [818, 732] on button "2" at bounding box center [819, 724] width 22 height 23
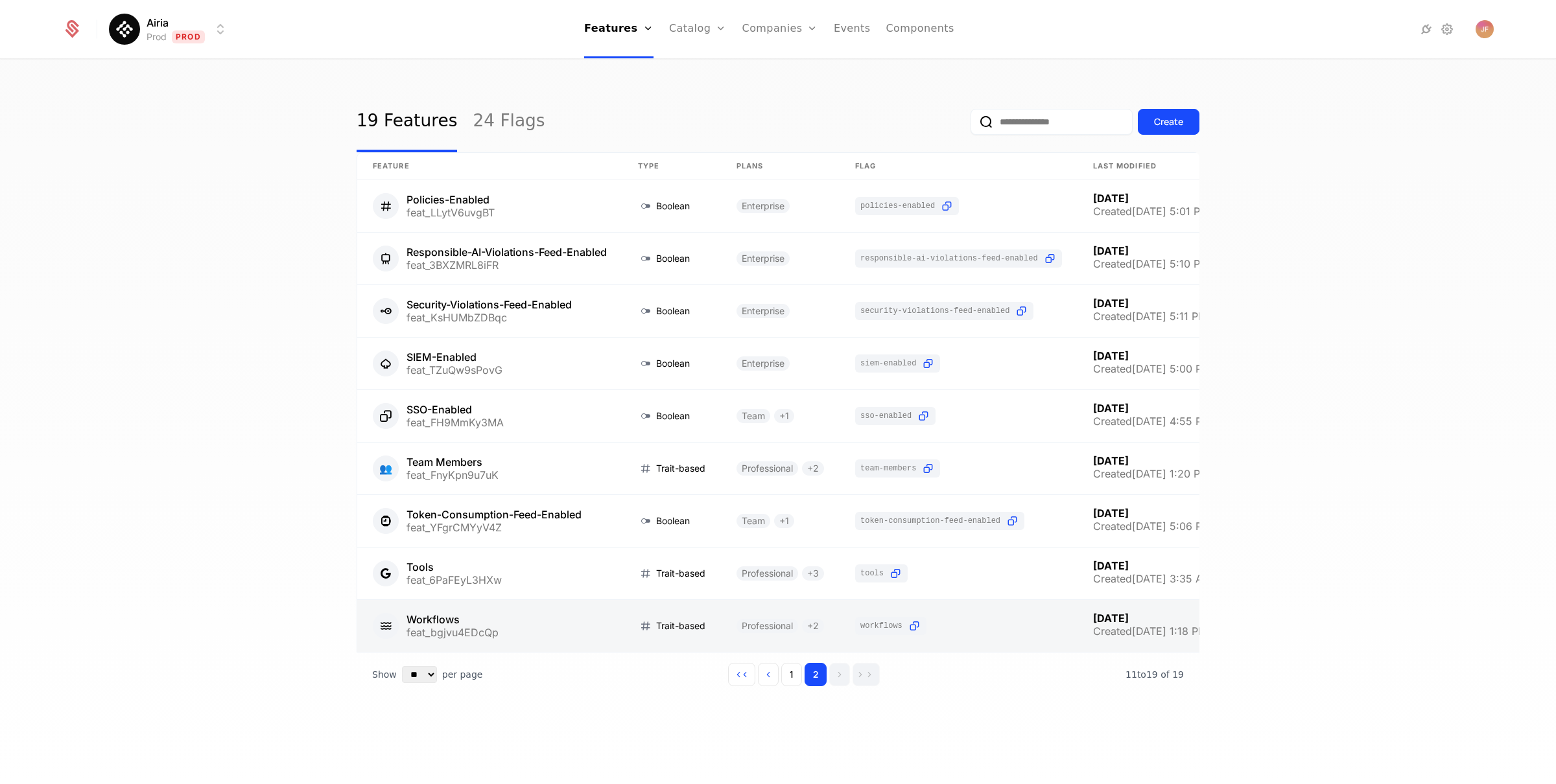
click at [441, 609] on link at bounding box center [490, 626] width 266 height 52
